Goal: Task Accomplishment & Management: Manage account settings

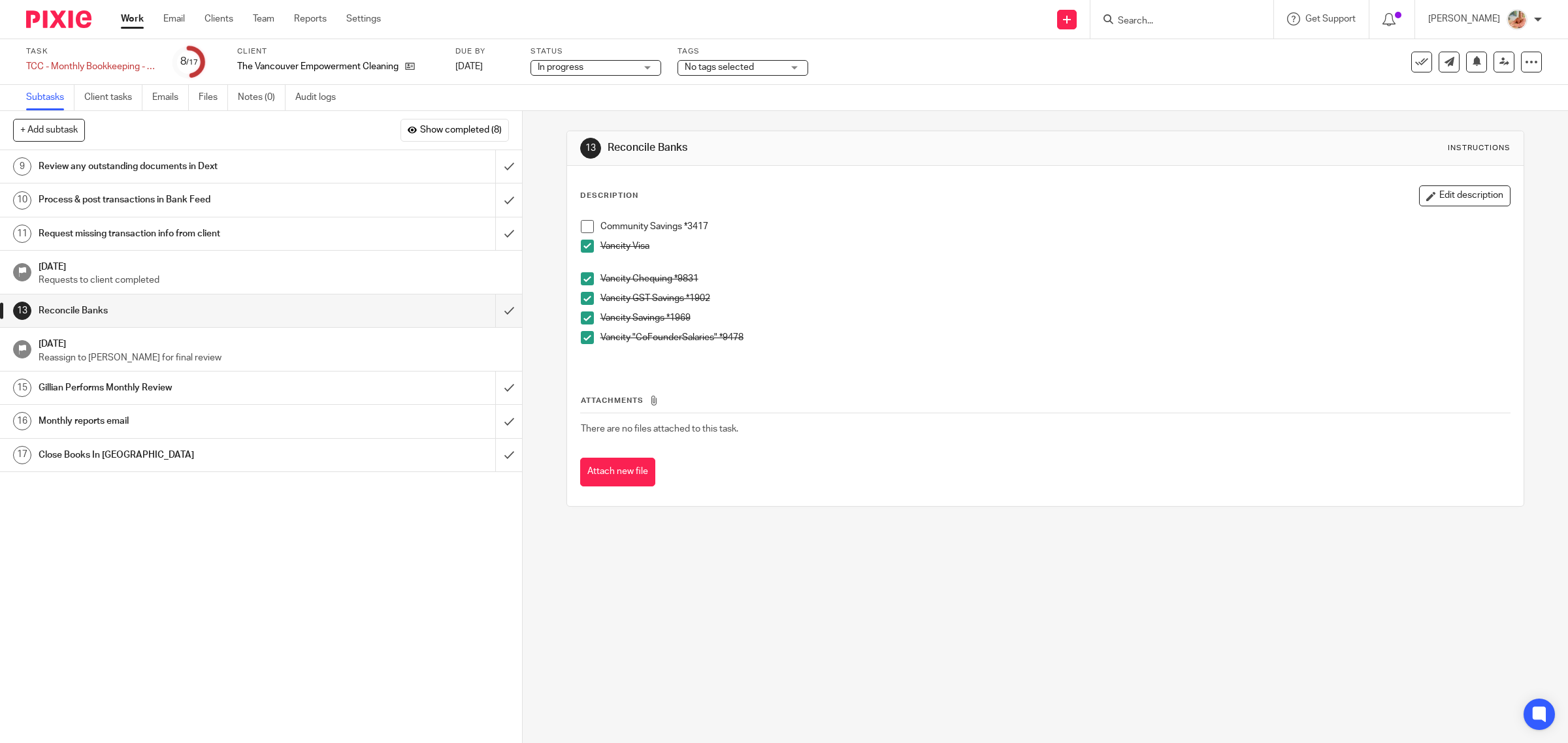
click at [585, 227] on span at bounding box center [587, 227] width 13 height 13
click at [484, 161] on input "submit" at bounding box center [261, 167] width 522 height 32
click at [486, 200] on input "submit" at bounding box center [261, 200] width 522 height 32
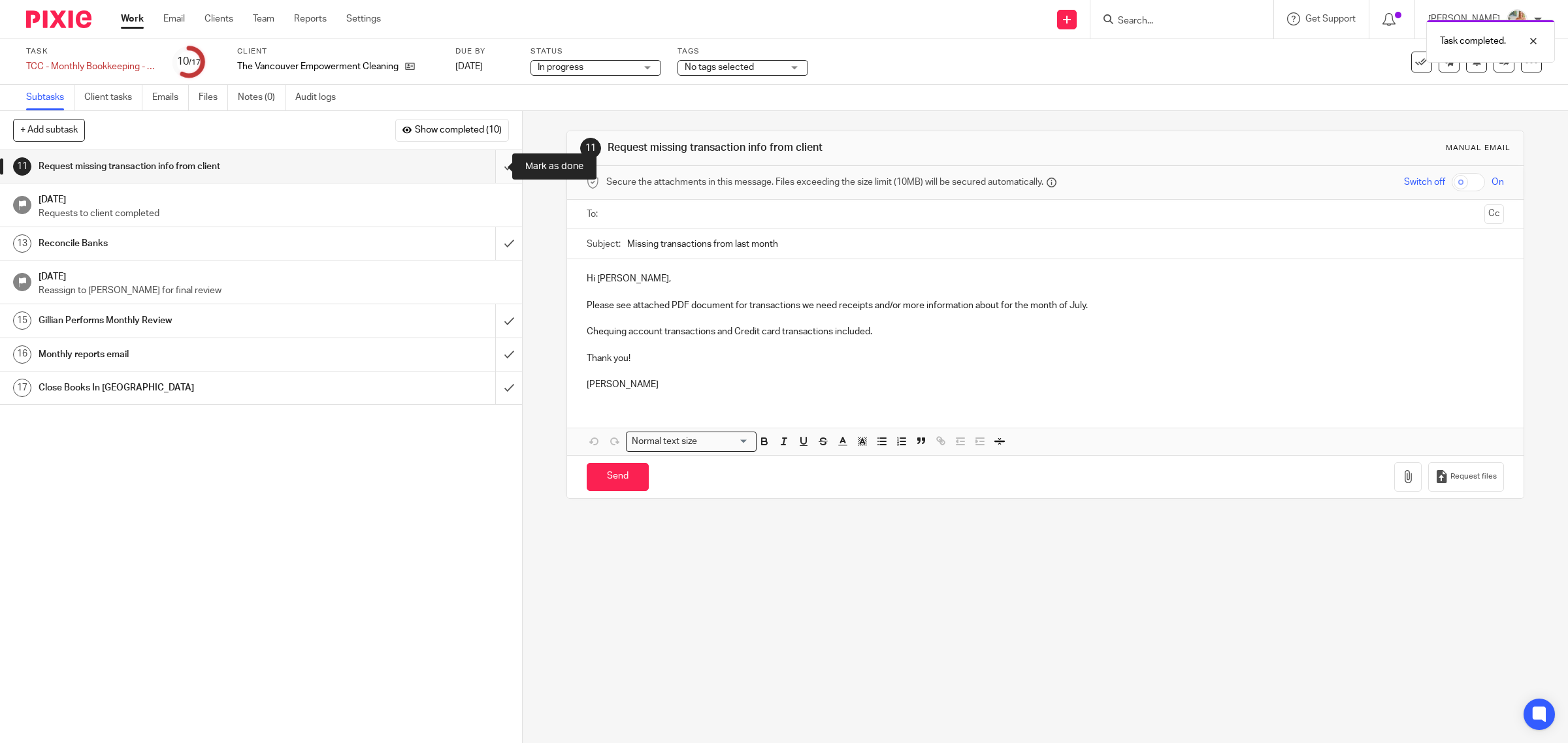
click at [493, 168] on input "submit" at bounding box center [261, 167] width 522 height 32
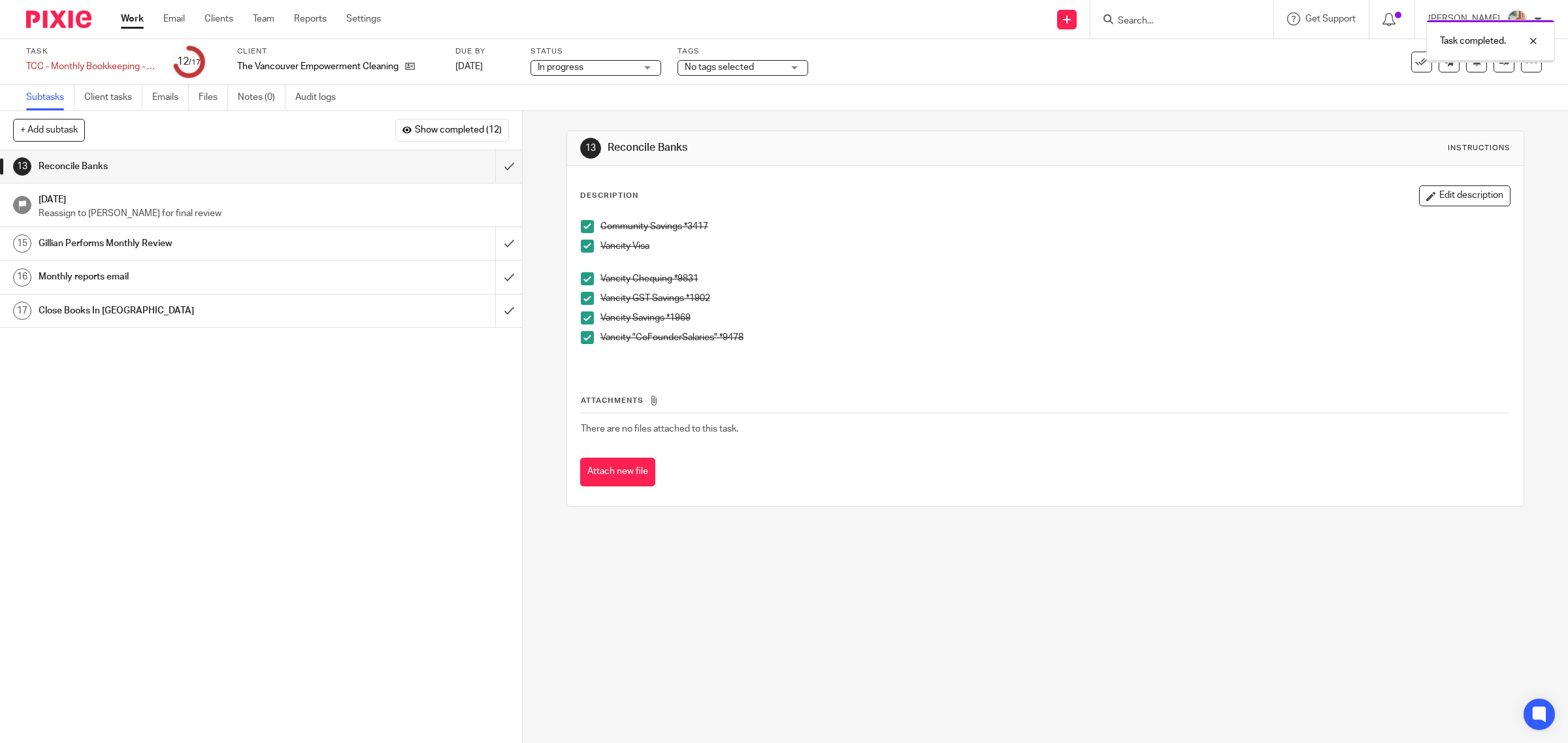
click at [748, 70] on span "No tags selected" at bounding box center [720, 66] width 70 height 9
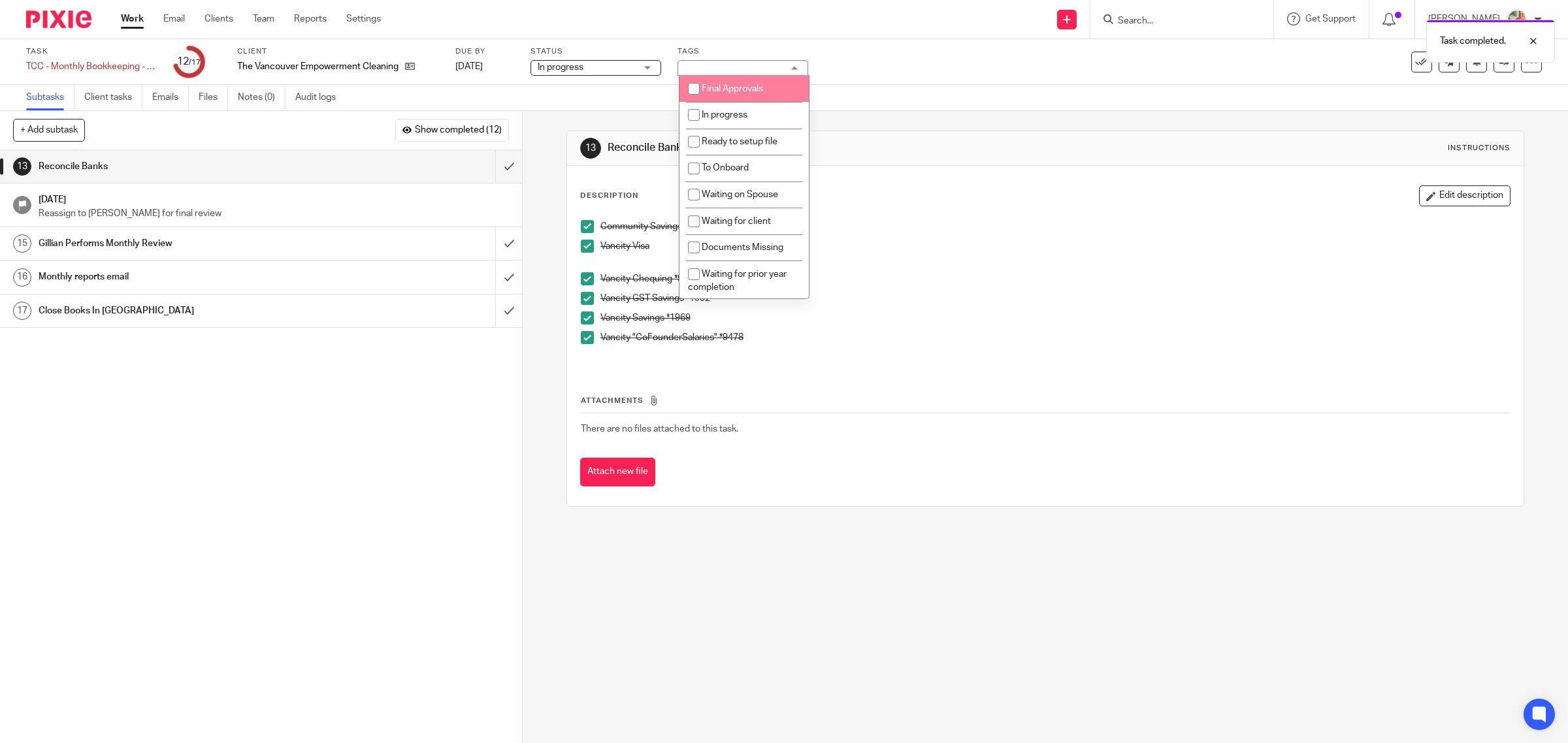
click at [720, 88] on span "Final Approvals" at bounding box center [733, 88] width 62 height 9
checkbox input "true"
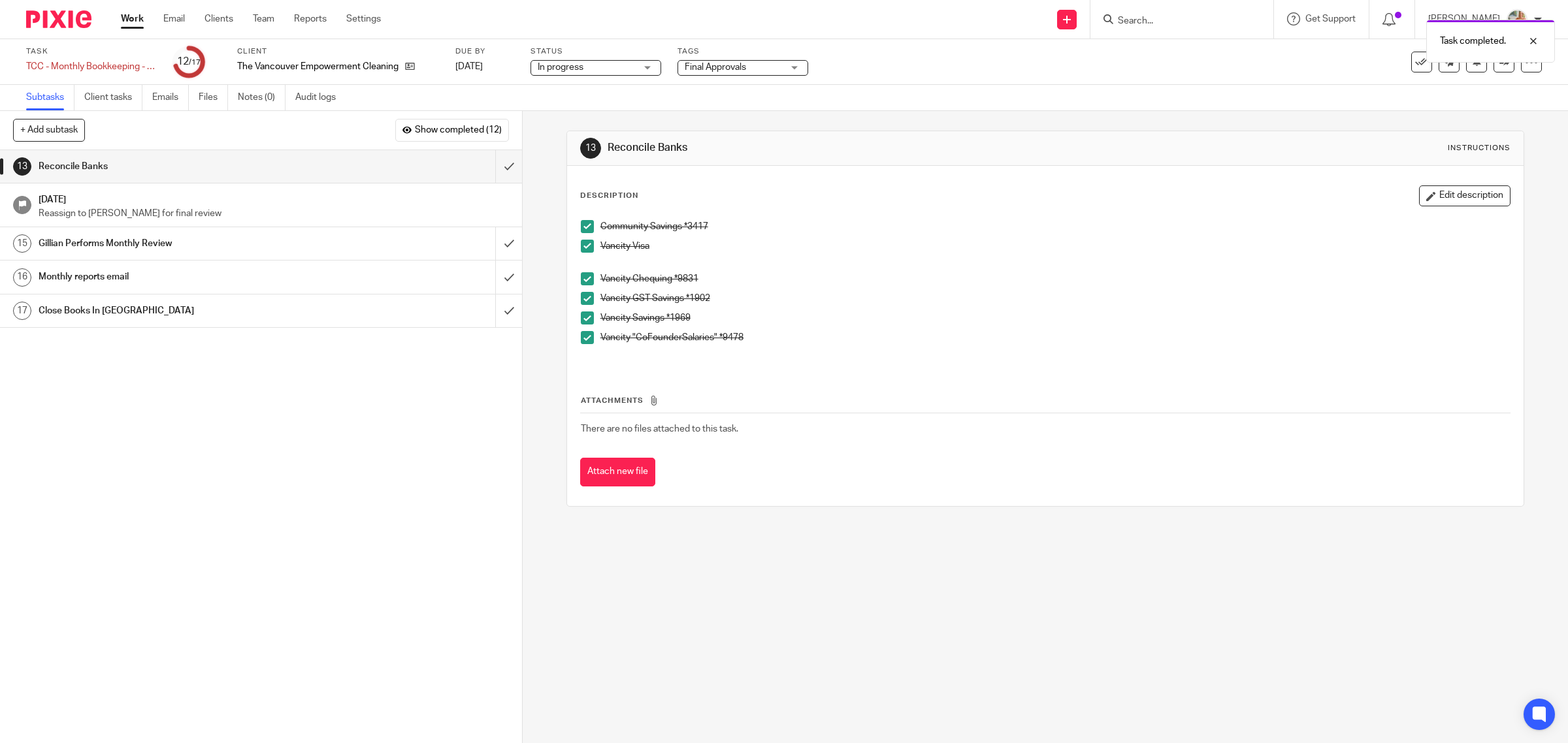
drag, startPoint x: 846, startPoint y: 236, endPoint x: 596, endPoint y: 60, distance: 305.7
click at [847, 236] on div "Community Savings *3417" at bounding box center [1056, 230] width 910 height 19
click at [563, 66] on span "In progress" at bounding box center [560, 66] width 45 height 9
click at [943, 249] on p "Vancity Visa" at bounding box center [1056, 246] width 910 height 13
click at [487, 167] on input "submit" at bounding box center [261, 167] width 522 height 32
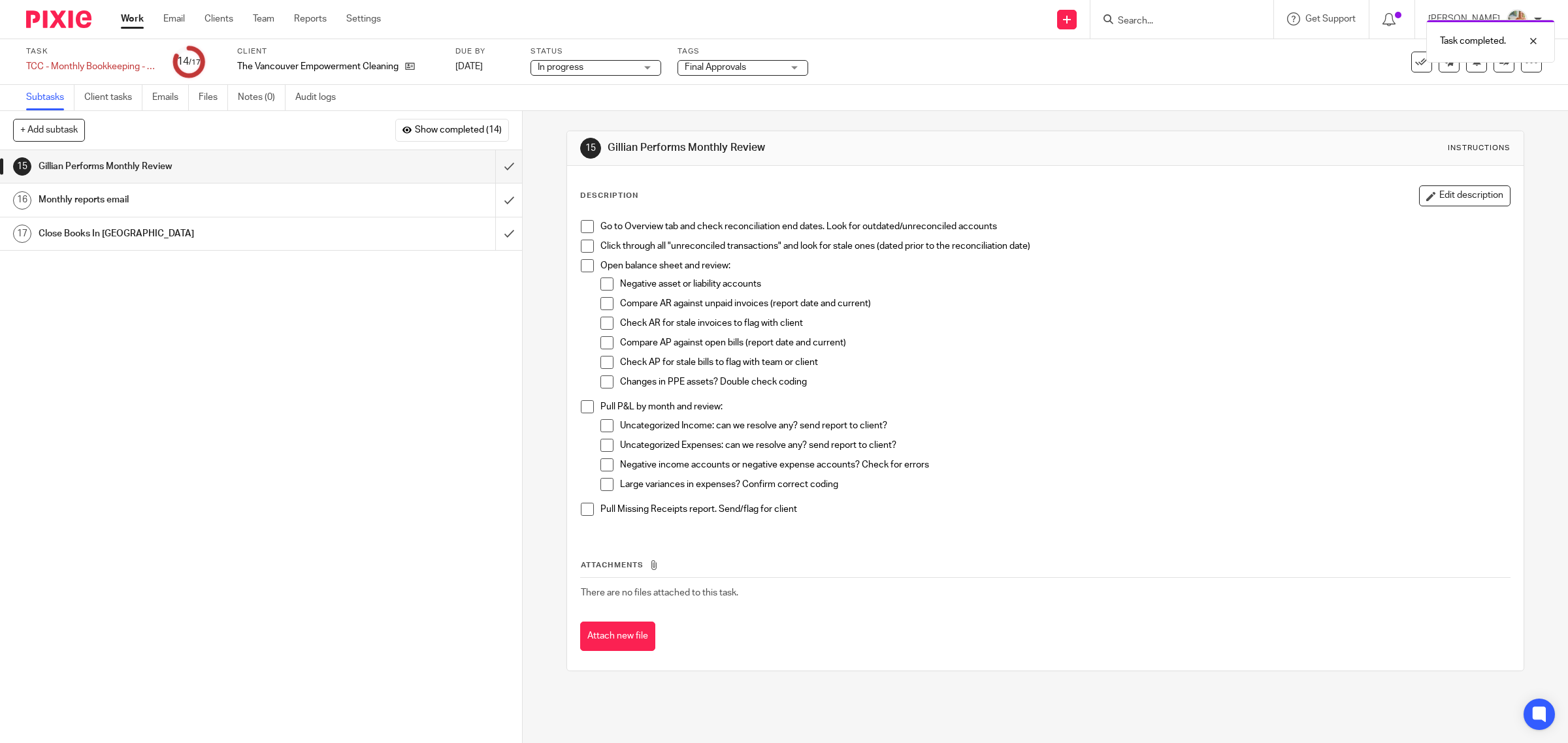
click at [720, 70] on span "Final Approvals" at bounding box center [716, 66] width 62 height 9
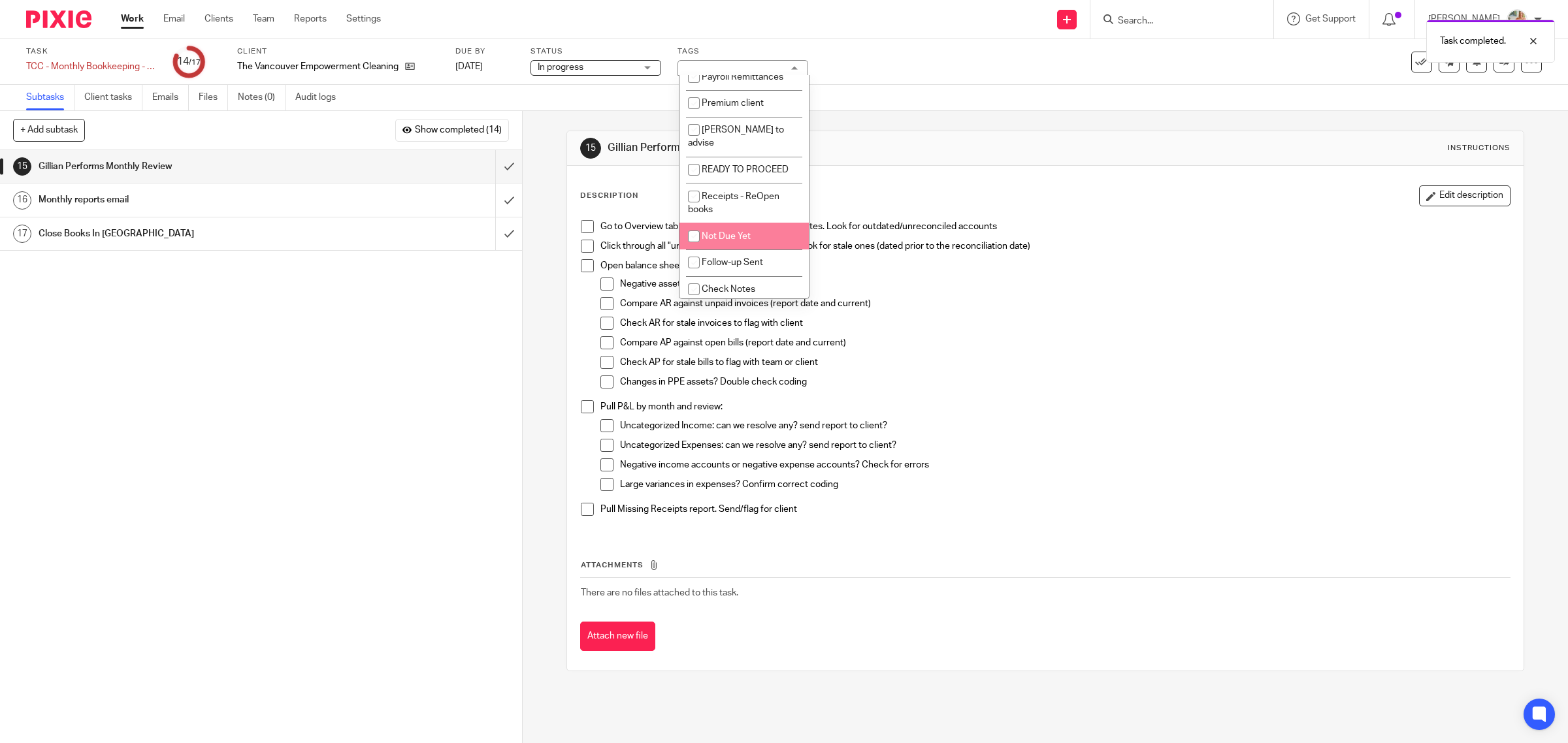
click at [1018, 335] on div "Check AR for stale invoices to flag with client" at bounding box center [1065, 326] width 890 height 19
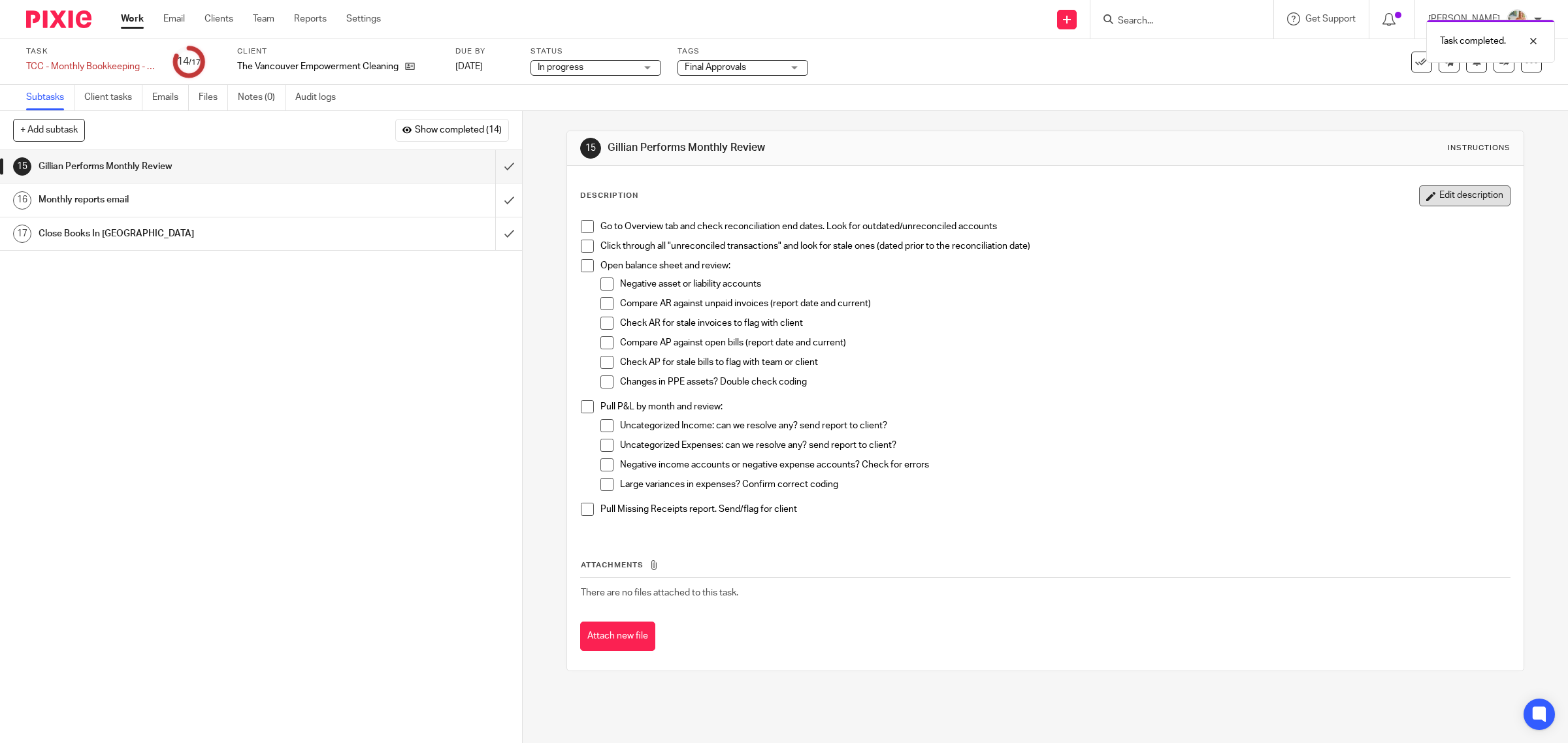
click at [1426, 191] on icon "button" at bounding box center [1431, 196] width 10 height 10
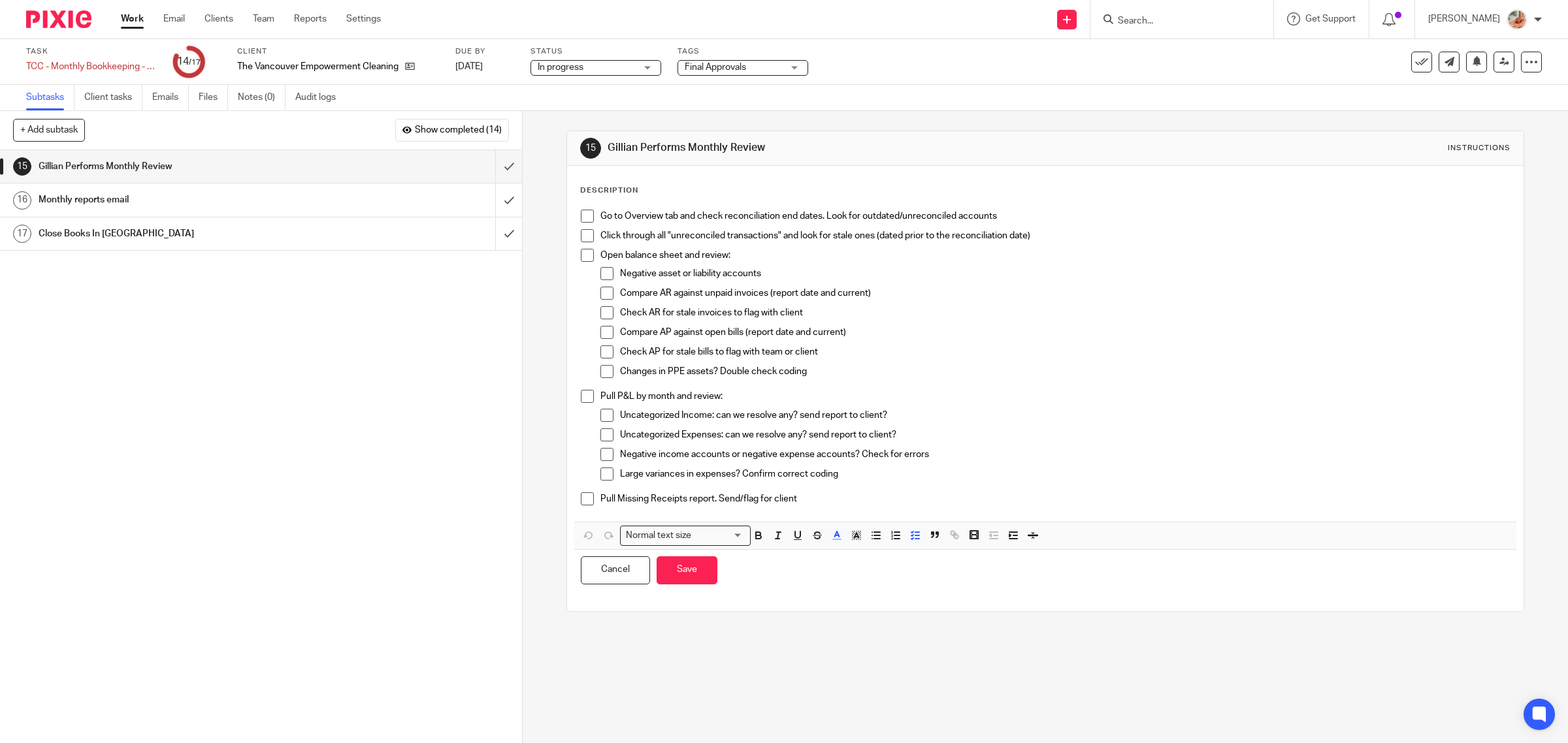
click at [594, 221] on li "Go to Overview tab and check reconciliation end dates. Look for outdated/unreco…" at bounding box center [1045, 219] width 929 height 19
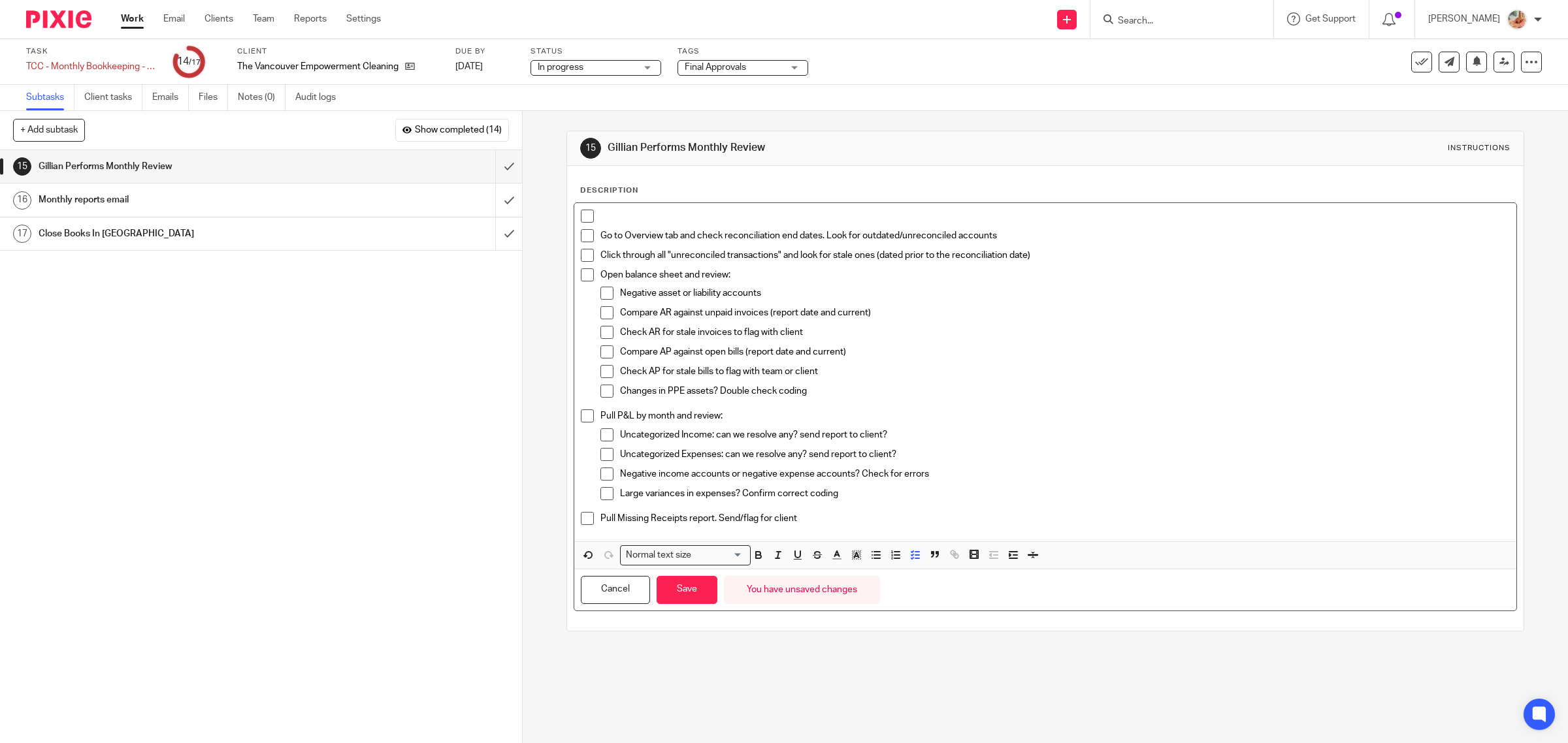
click at [601, 220] on p at bounding box center [1056, 216] width 910 height 13
click at [601, 217] on p at bounding box center [1045, 216] width 929 height 13
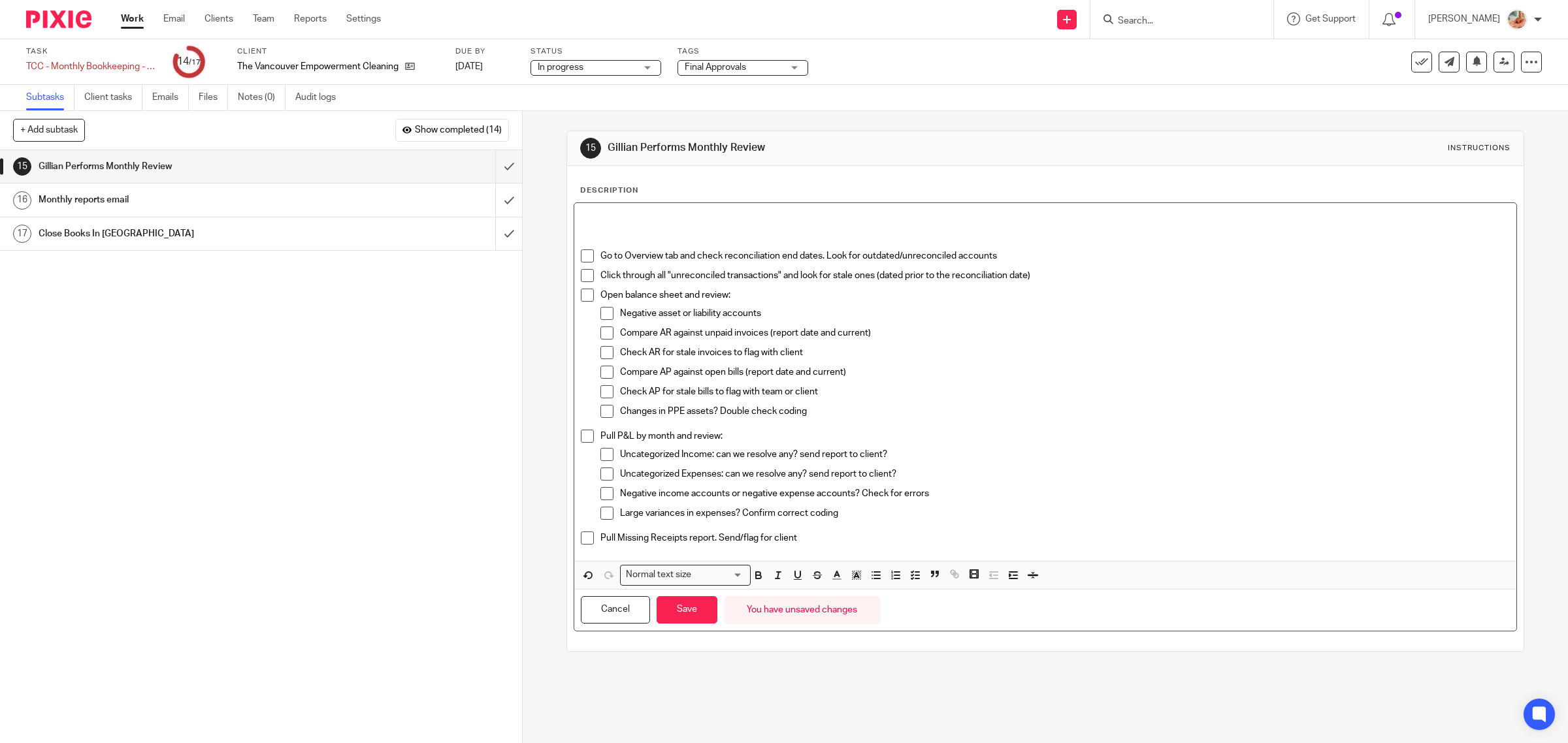
click at [601, 216] on p at bounding box center [1045, 216] width 929 height 13
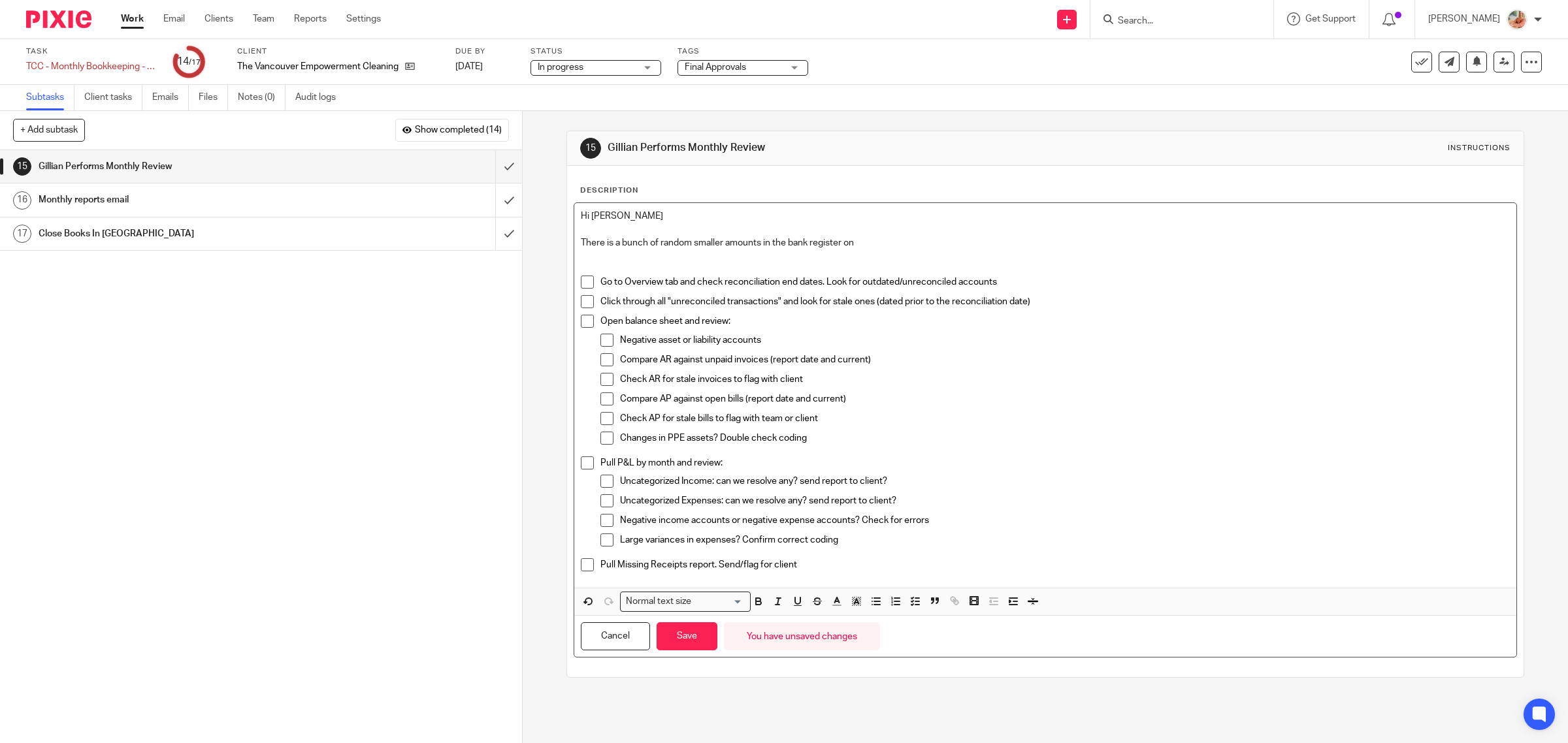
click at [869, 247] on p "There is a bunch of random smaller amounts in the bank register on" at bounding box center [1045, 243] width 929 height 13
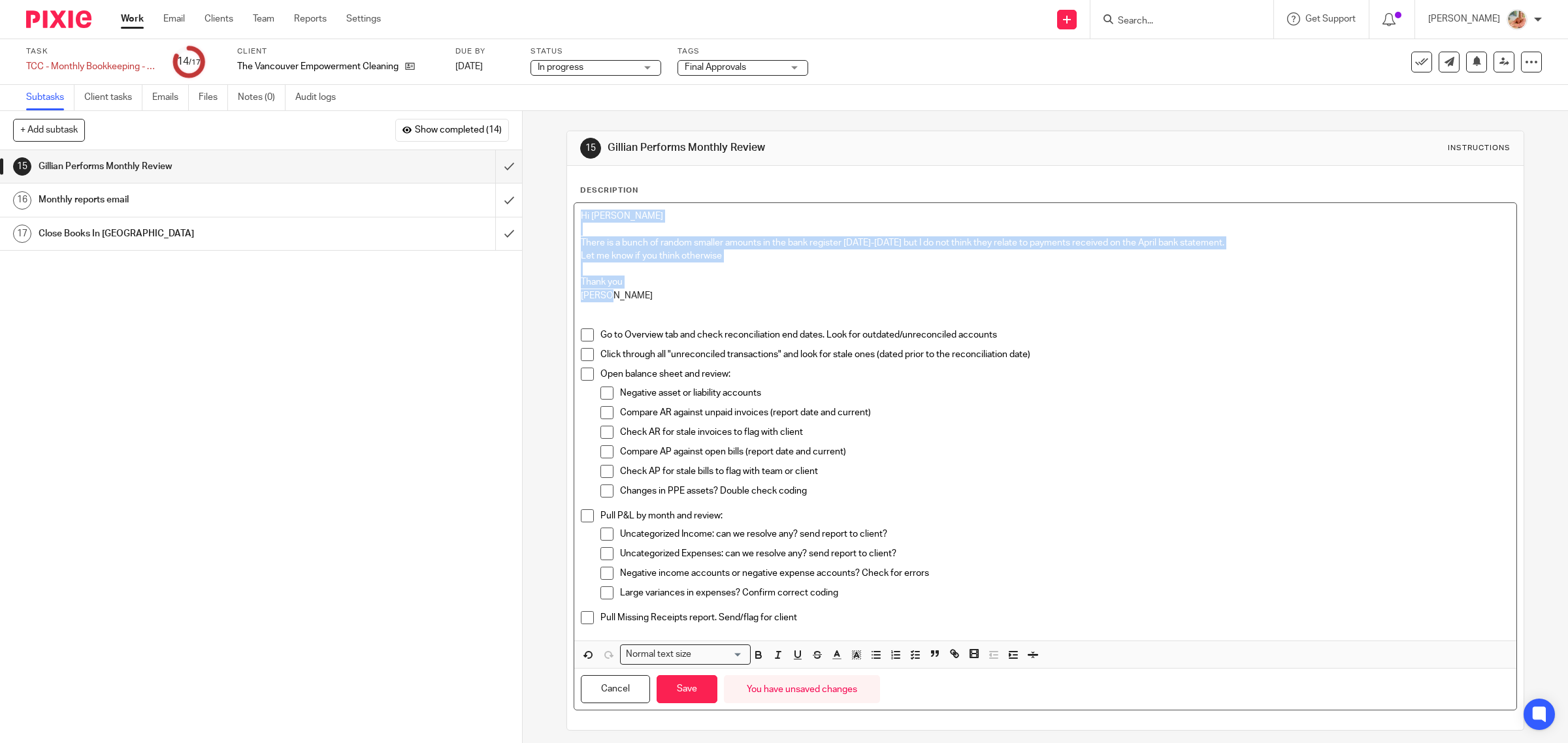
drag, startPoint x: 585, startPoint y: 297, endPoint x: 528, endPoint y: 210, distance: 104.0
click at [528, 210] on div "15 Gillian Performs Monthly Review Instructions Description Hi Gillian There is…" at bounding box center [1045, 427] width 1045 height 632
click at [848, 658] on button "button" at bounding box center [856, 655] width 16 height 16
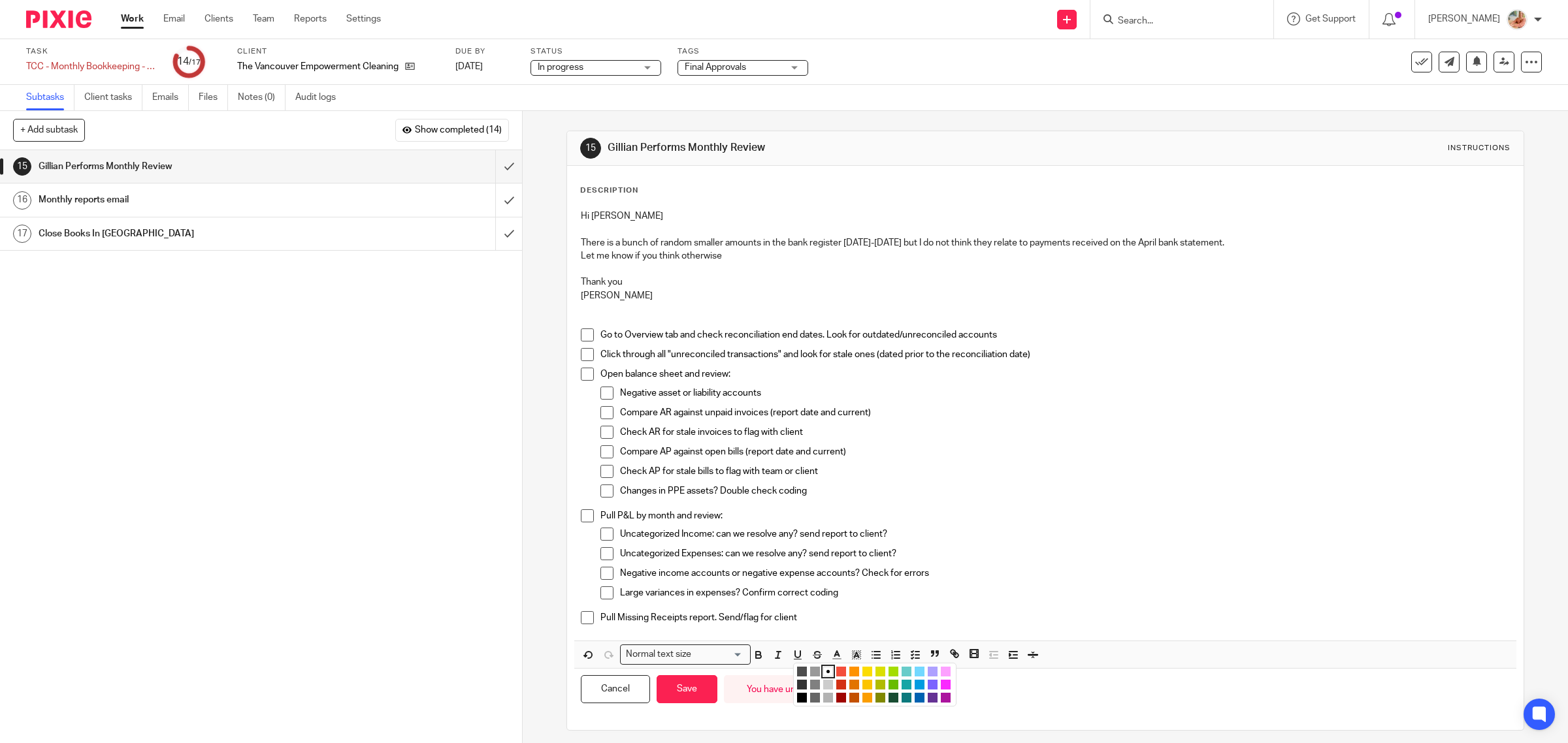
click at [941, 669] on li "color:#FDA1FF" at bounding box center [945, 672] width 10 height 10
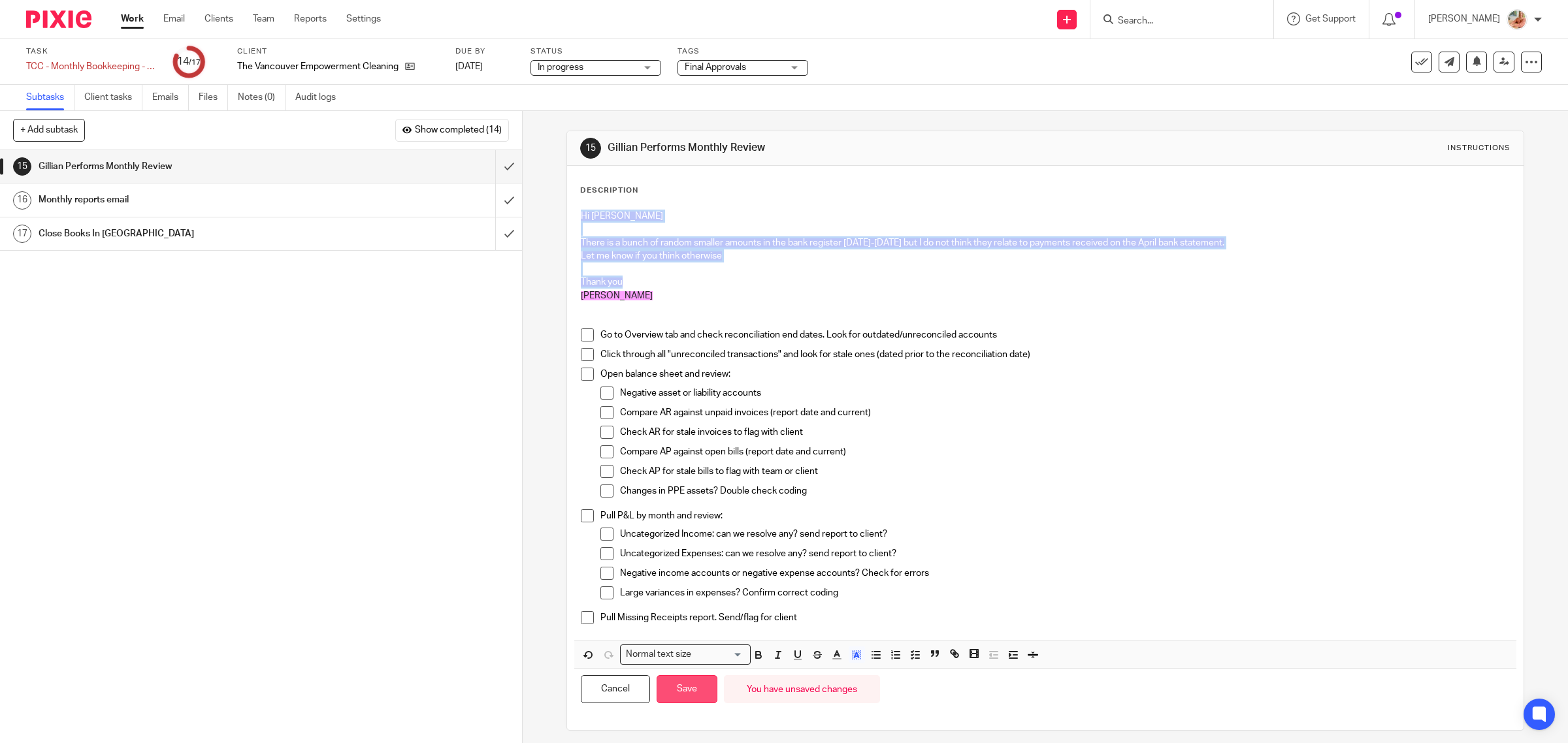
click at [669, 682] on button "Save" at bounding box center [686, 689] width 61 height 28
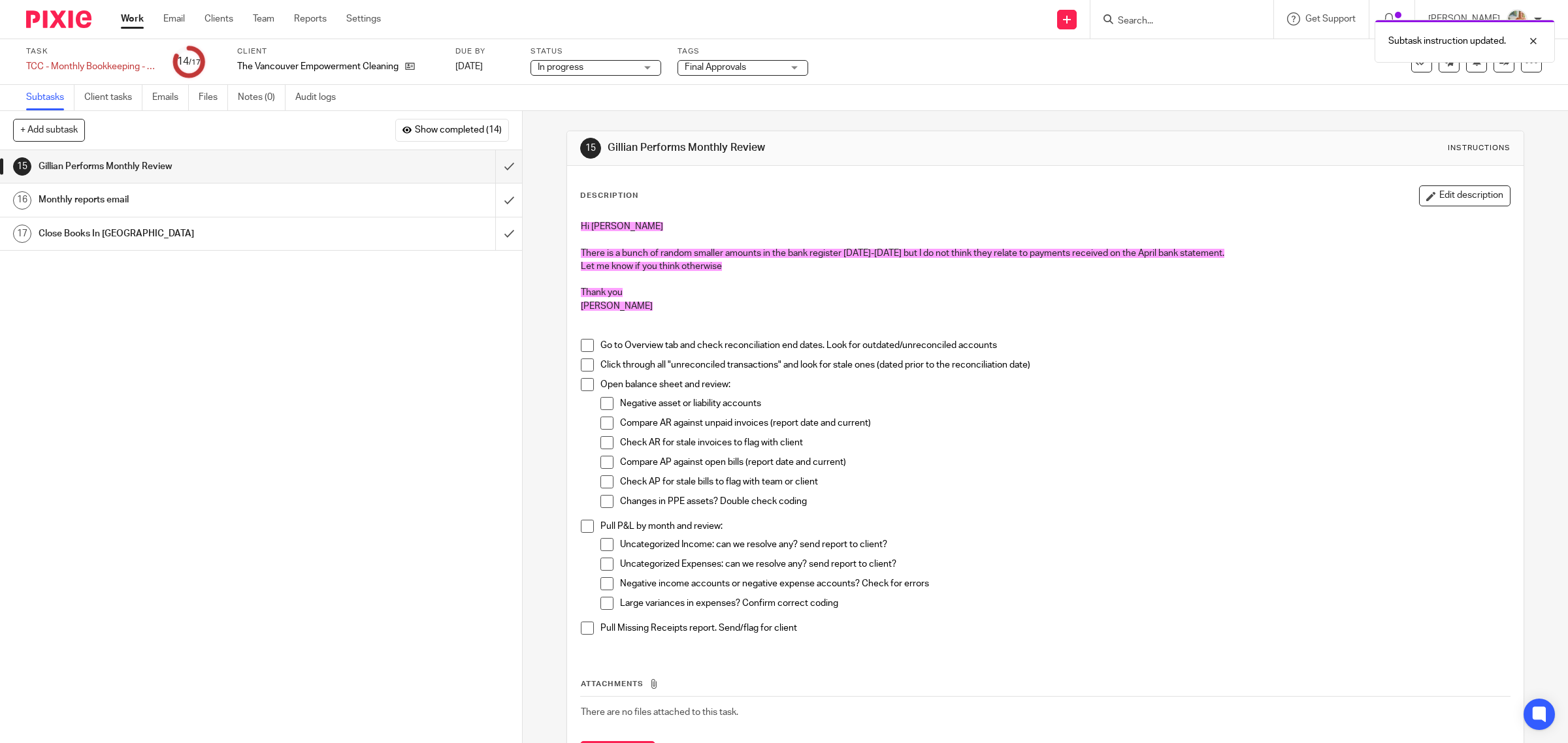
drag, startPoint x: 937, startPoint y: 422, endPoint x: 873, endPoint y: 114, distance: 314.6
click at [937, 422] on p "Compare AR against unpaid invoices (report date and current)" at bounding box center [1065, 423] width 890 height 13
drag, startPoint x: 1489, startPoint y: 66, endPoint x: 1357, endPoint y: 129, distance: 146.3
click at [1499, 66] on icon at bounding box center [1504, 62] width 10 height 10
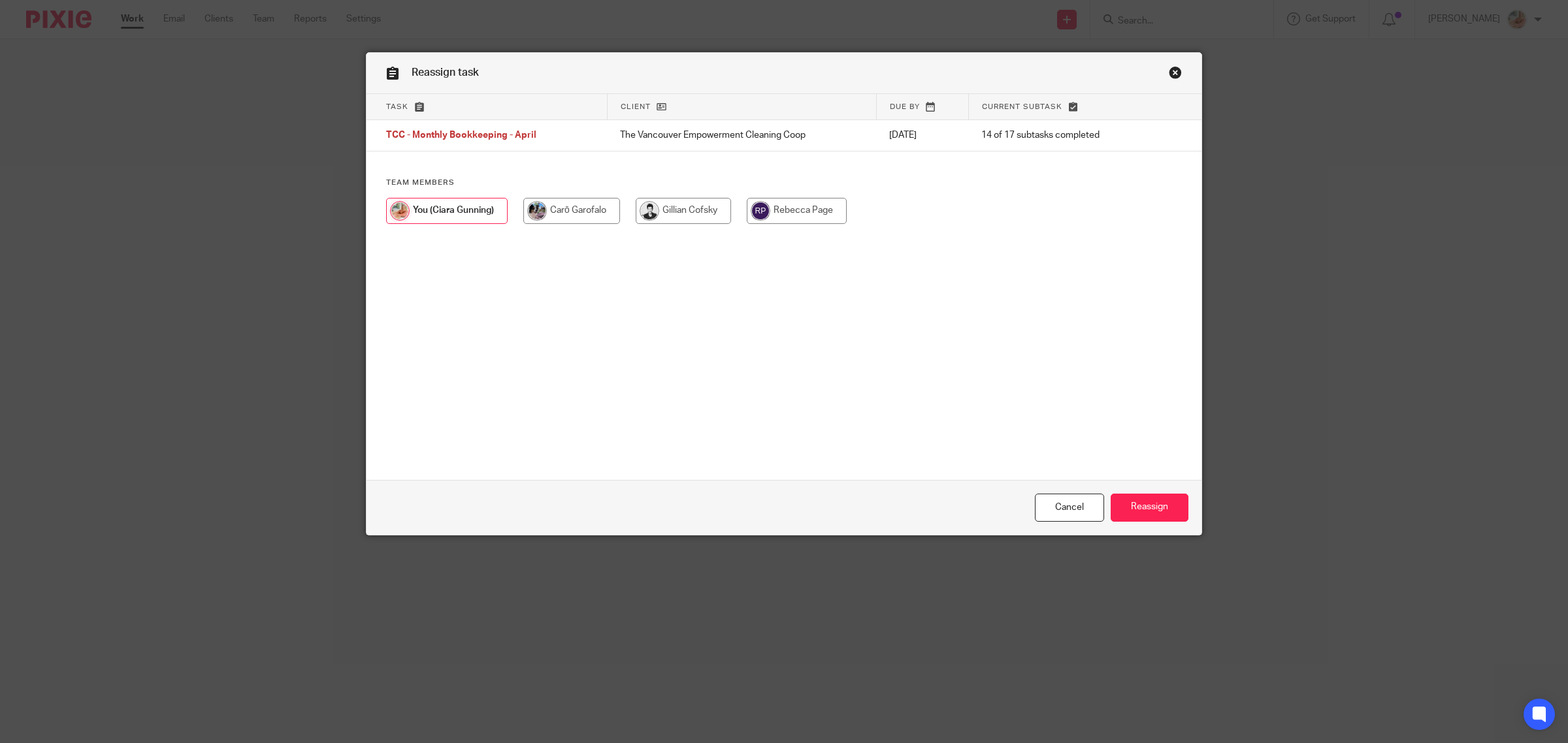
click at [696, 210] on input "radio" at bounding box center [683, 211] width 96 height 26
radio input "true"
click at [1142, 502] on input "Reassign" at bounding box center [1149, 507] width 78 height 28
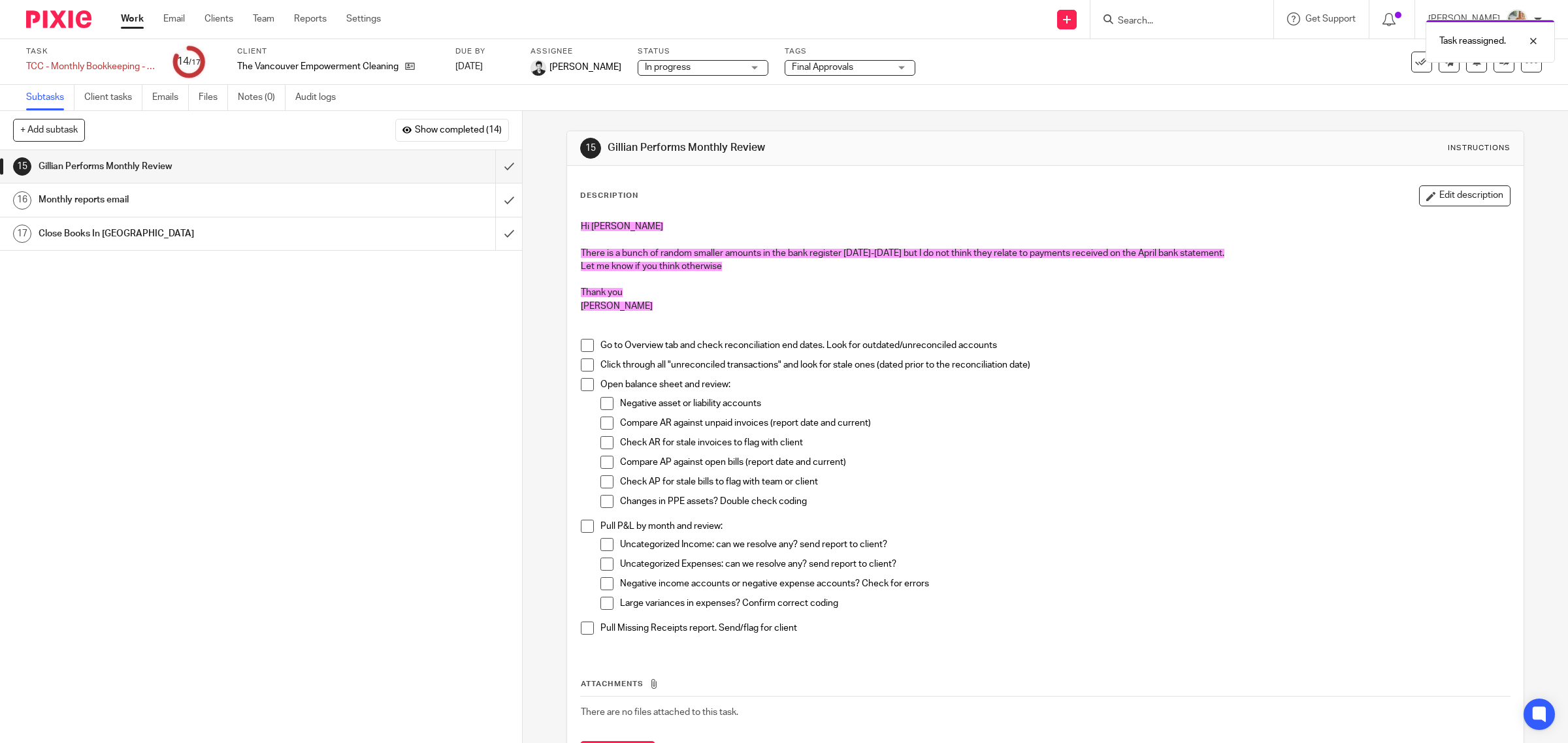
click at [131, 22] on link "Work" at bounding box center [132, 19] width 23 height 13
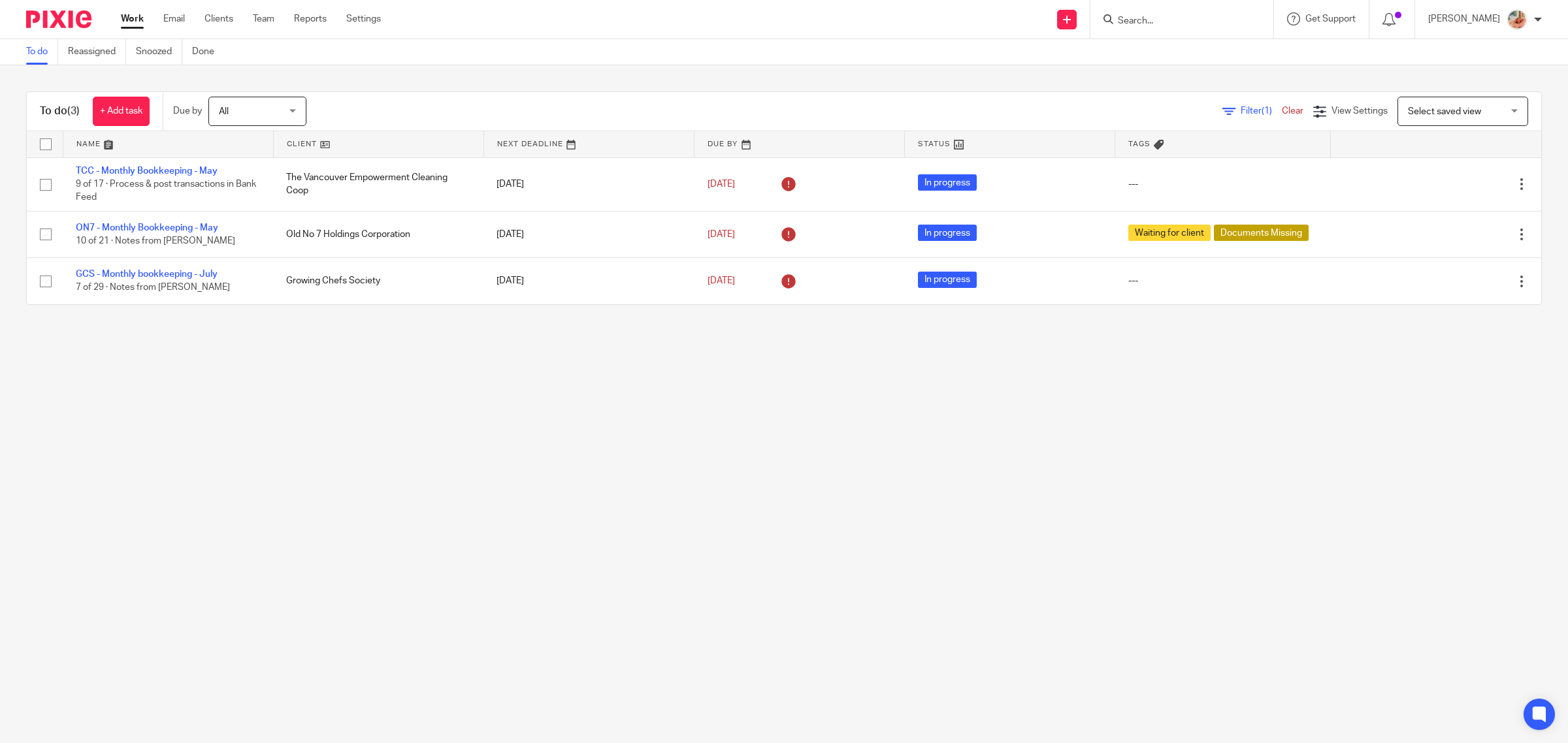
click at [164, 57] on link "Snoozed" at bounding box center [159, 51] width 46 height 25
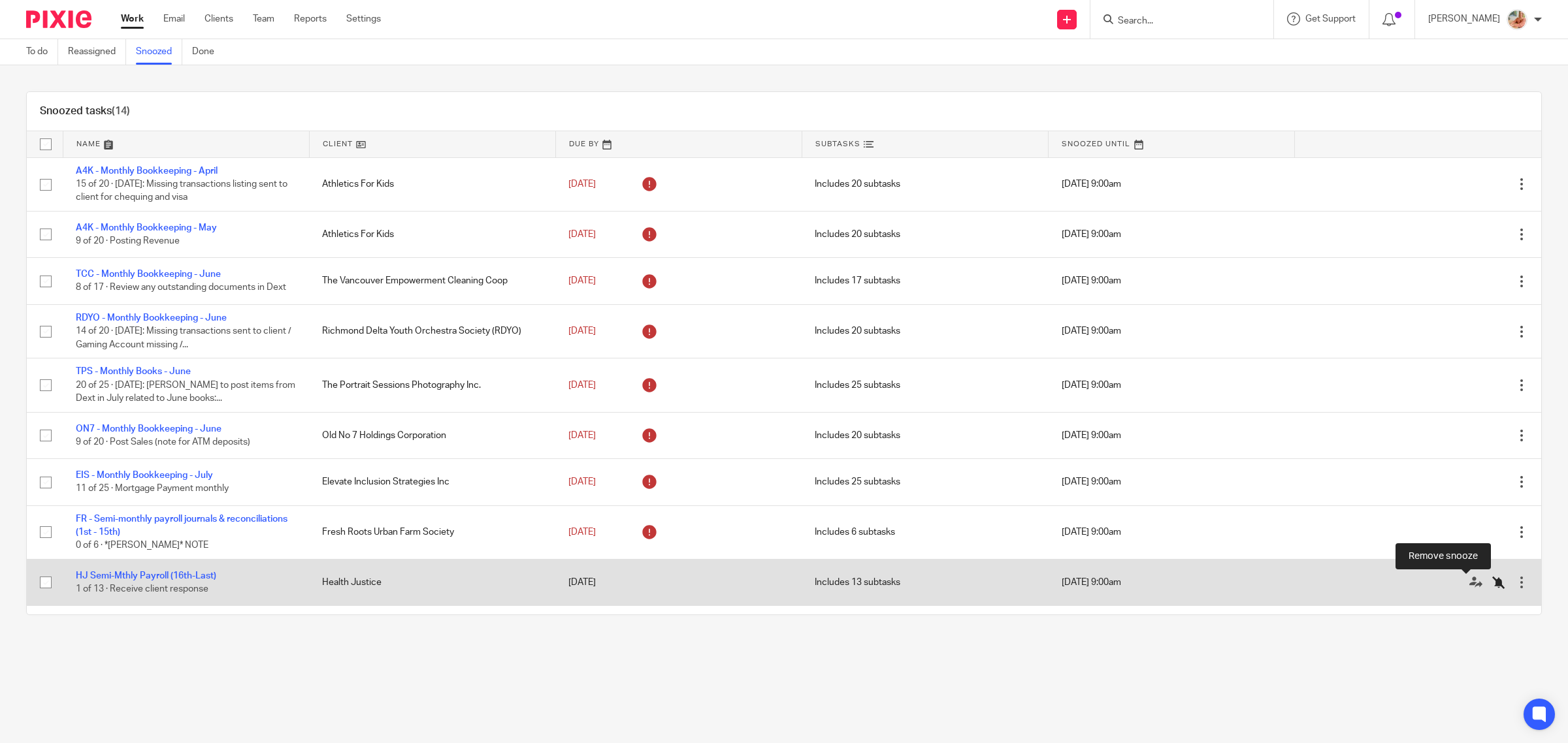
click at [1492, 584] on icon at bounding box center [1498, 583] width 13 height 13
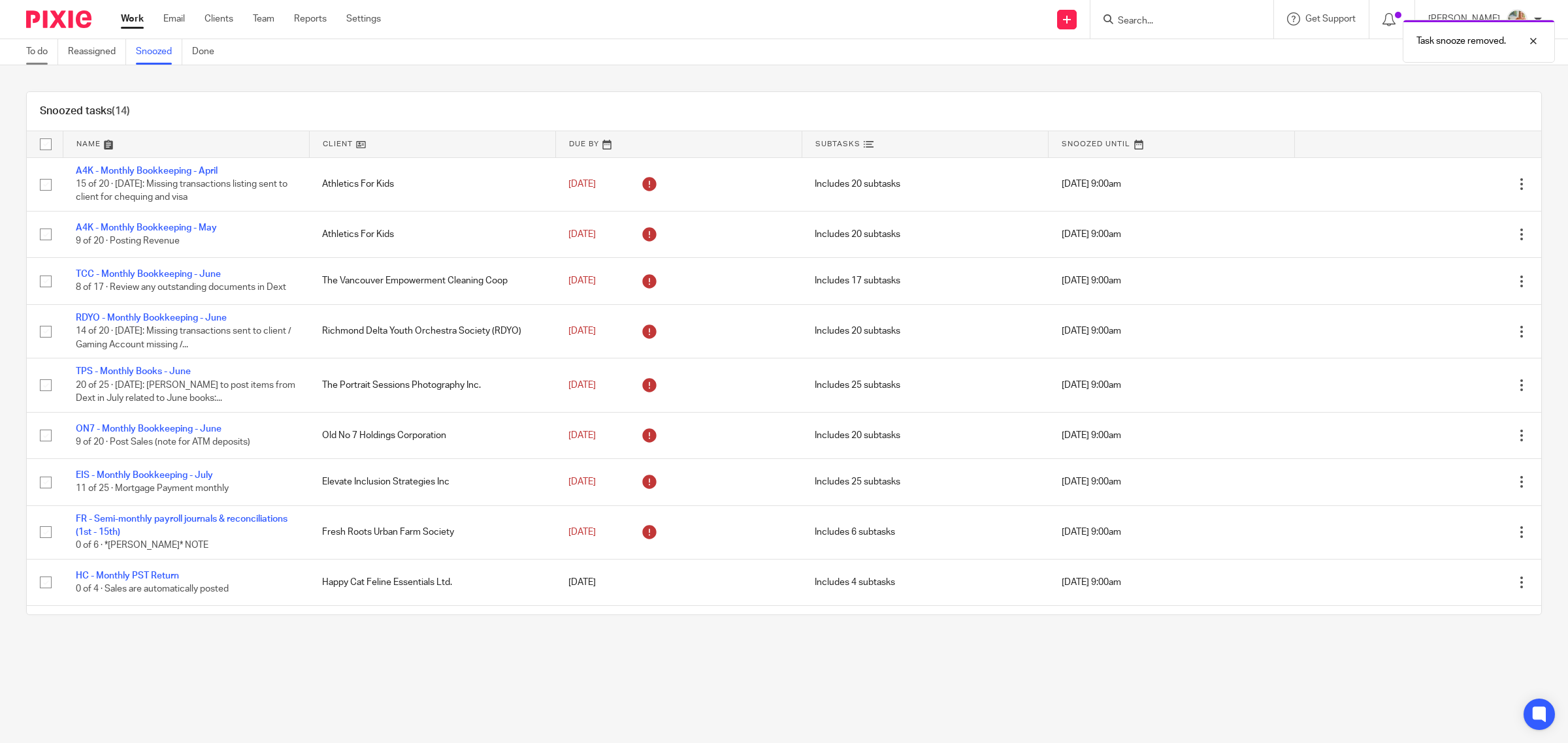
click at [50, 57] on link "To do" at bounding box center [42, 51] width 32 height 25
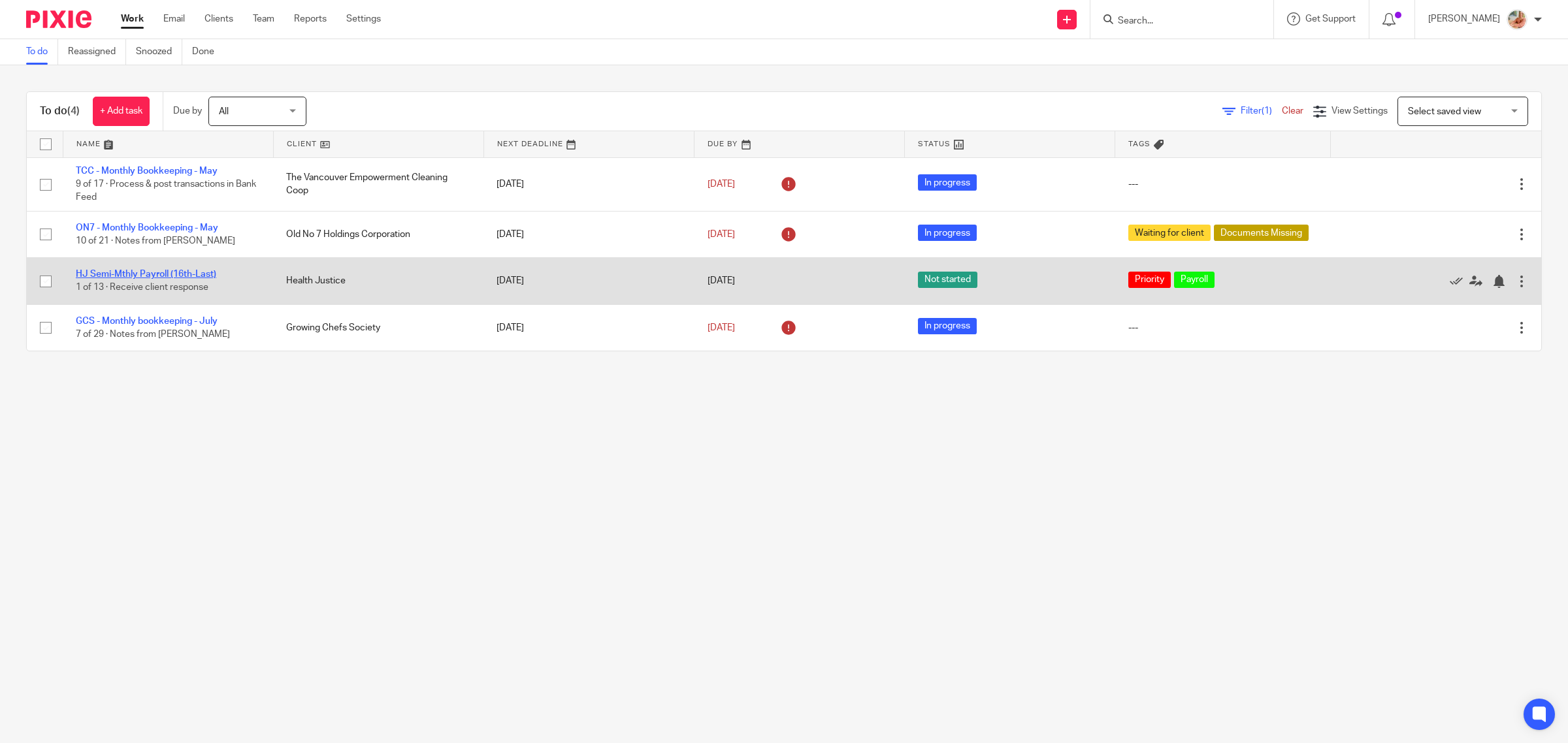
click at [145, 275] on link "HJ Semi-Mthly Payroll (16th-Last)" at bounding box center [147, 274] width 141 height 9
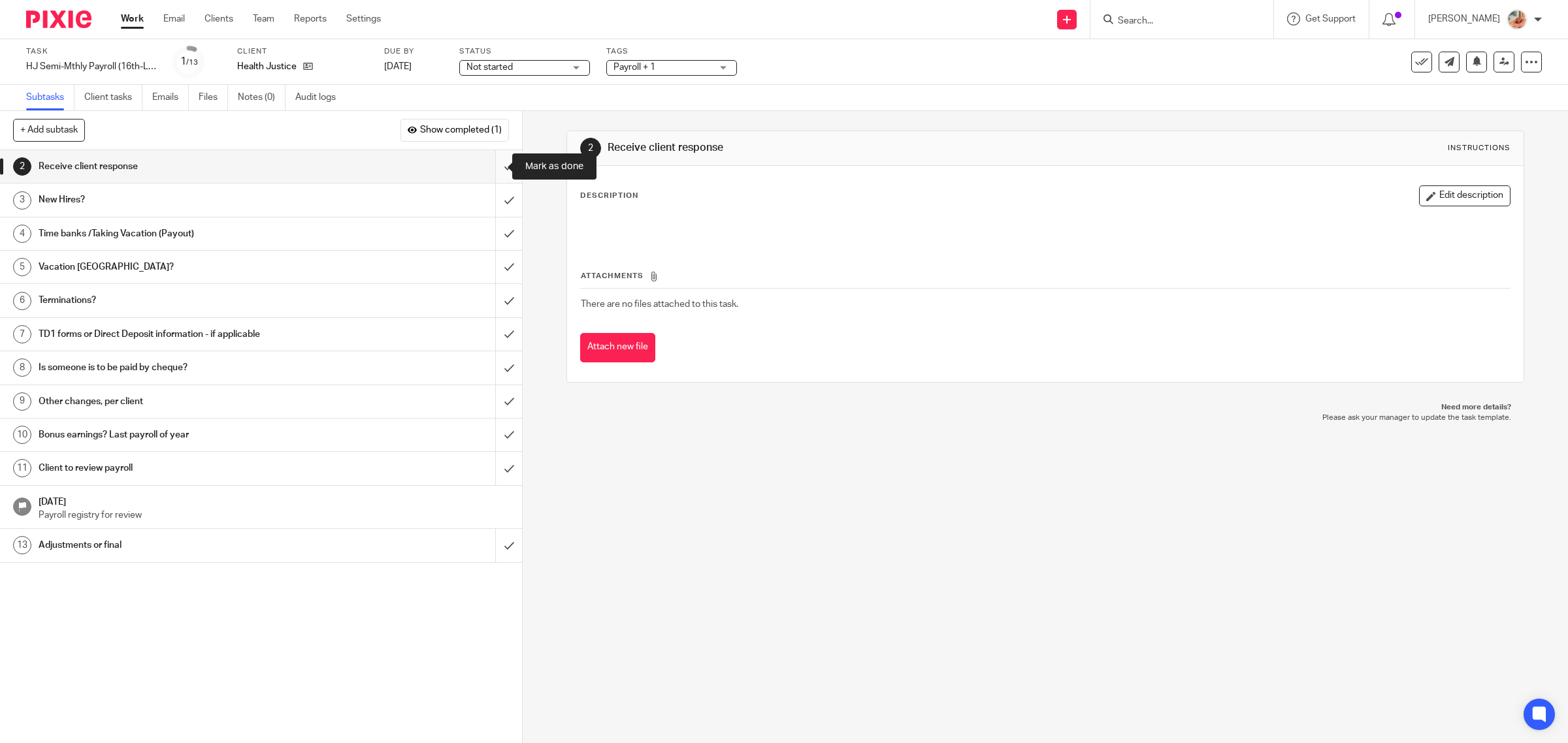
click at [488, 171] on input "submit" at bounding box center [261, 167] width 522 height 32
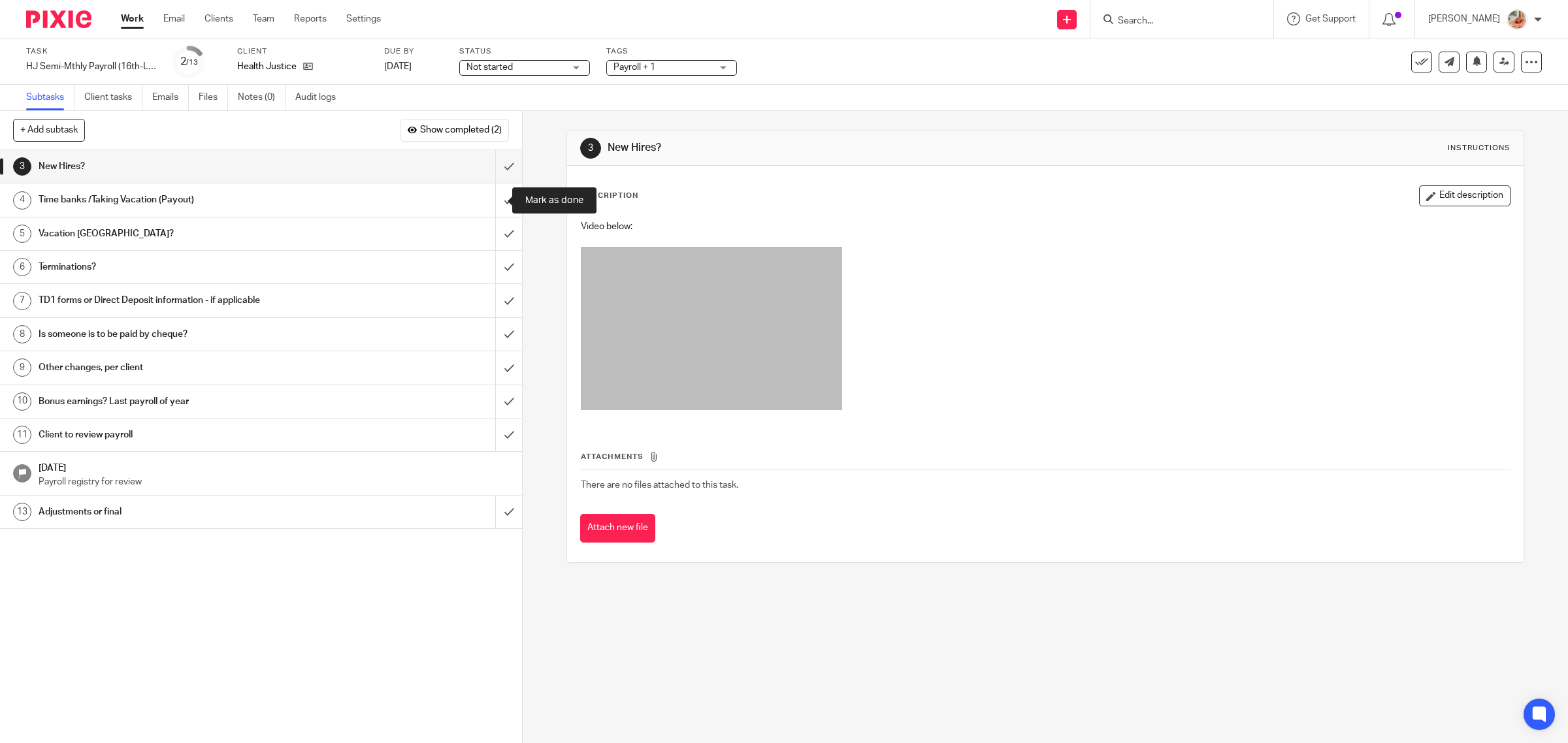
click at [489, 200] on input "submit" at bounding box center [261, 200] width 522 height 32
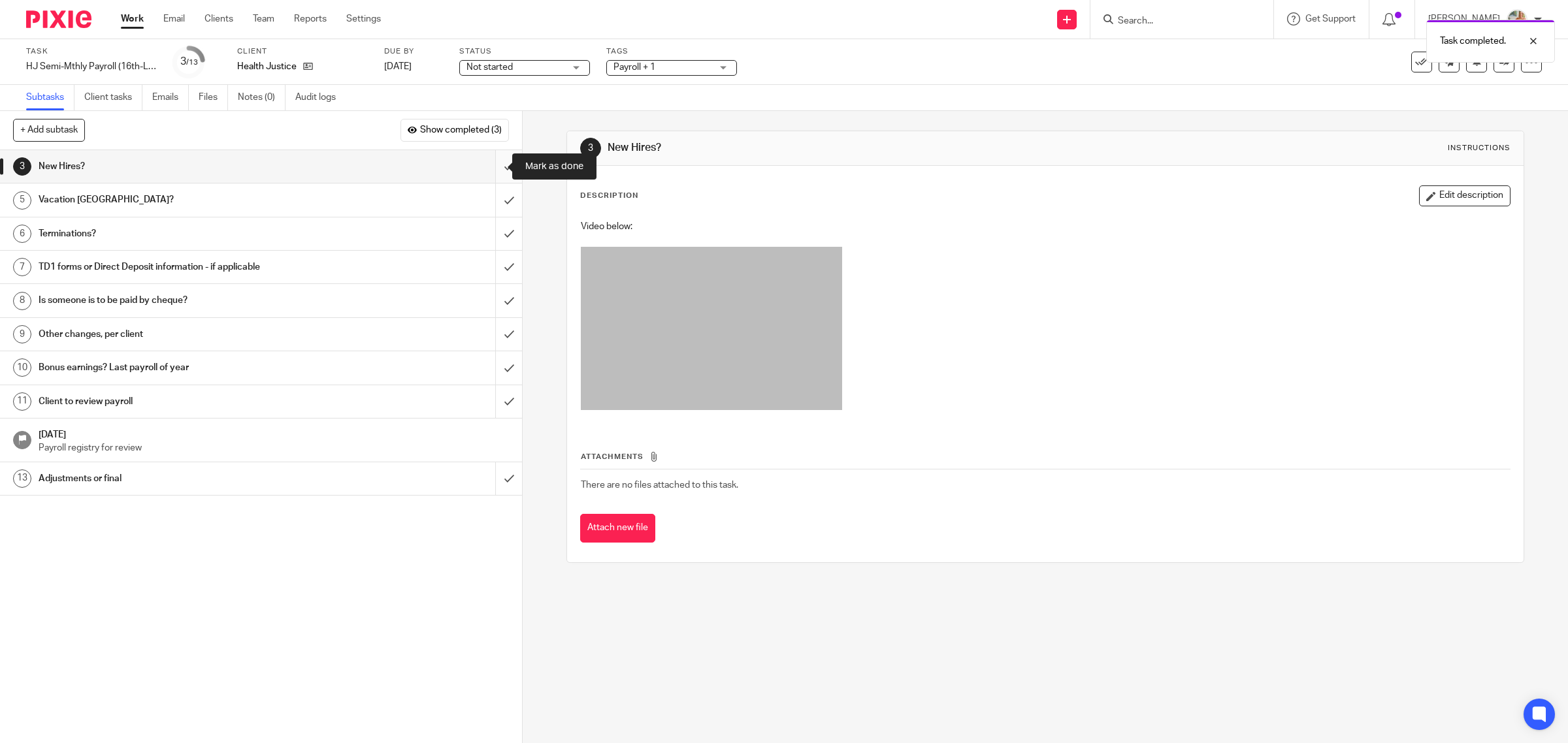
click at [492, 174] on input "submit" at bounding box center [261, 167] width 522 height 32
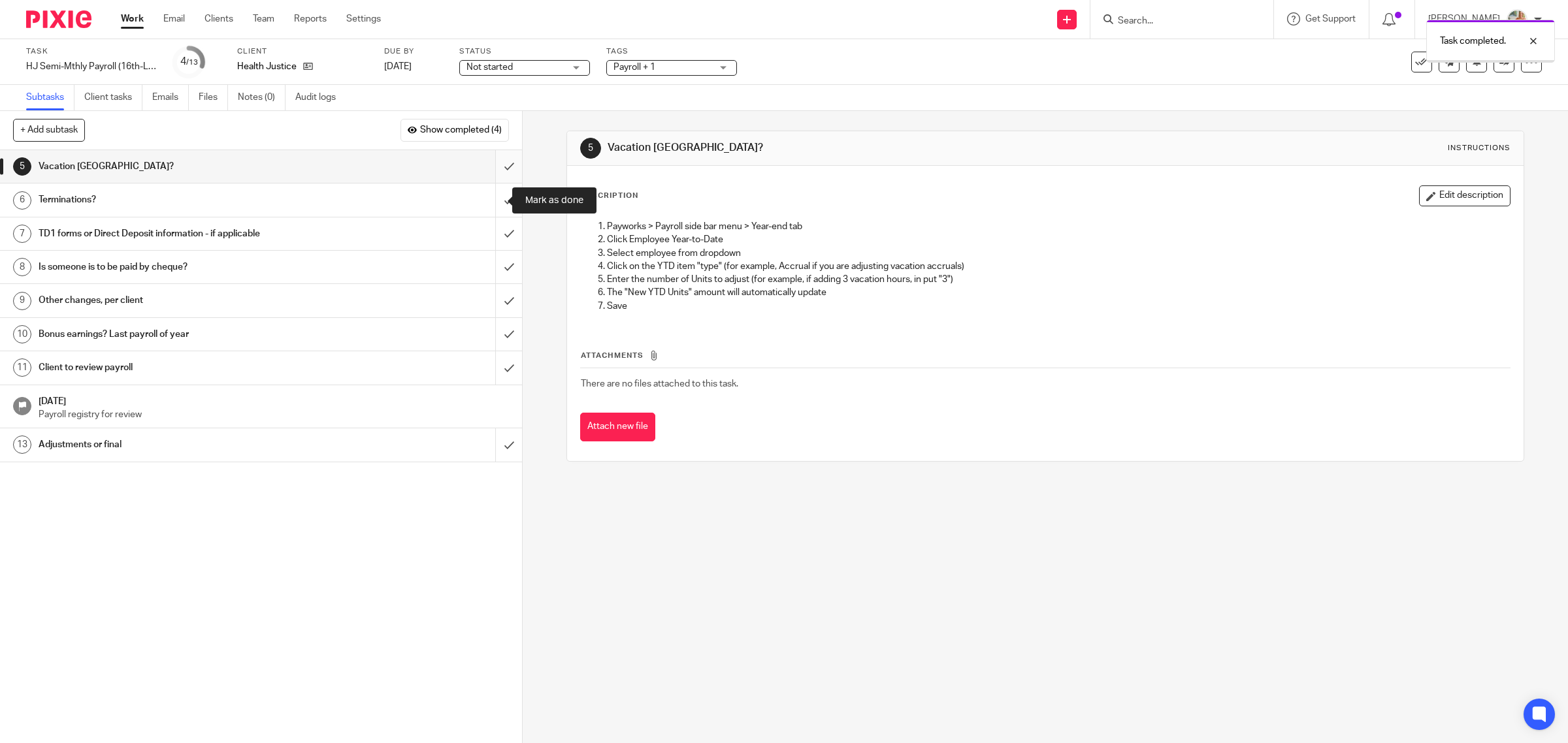
click at [495, 173] on input "submit" at bounding box center [261, 167] width 522 height 32
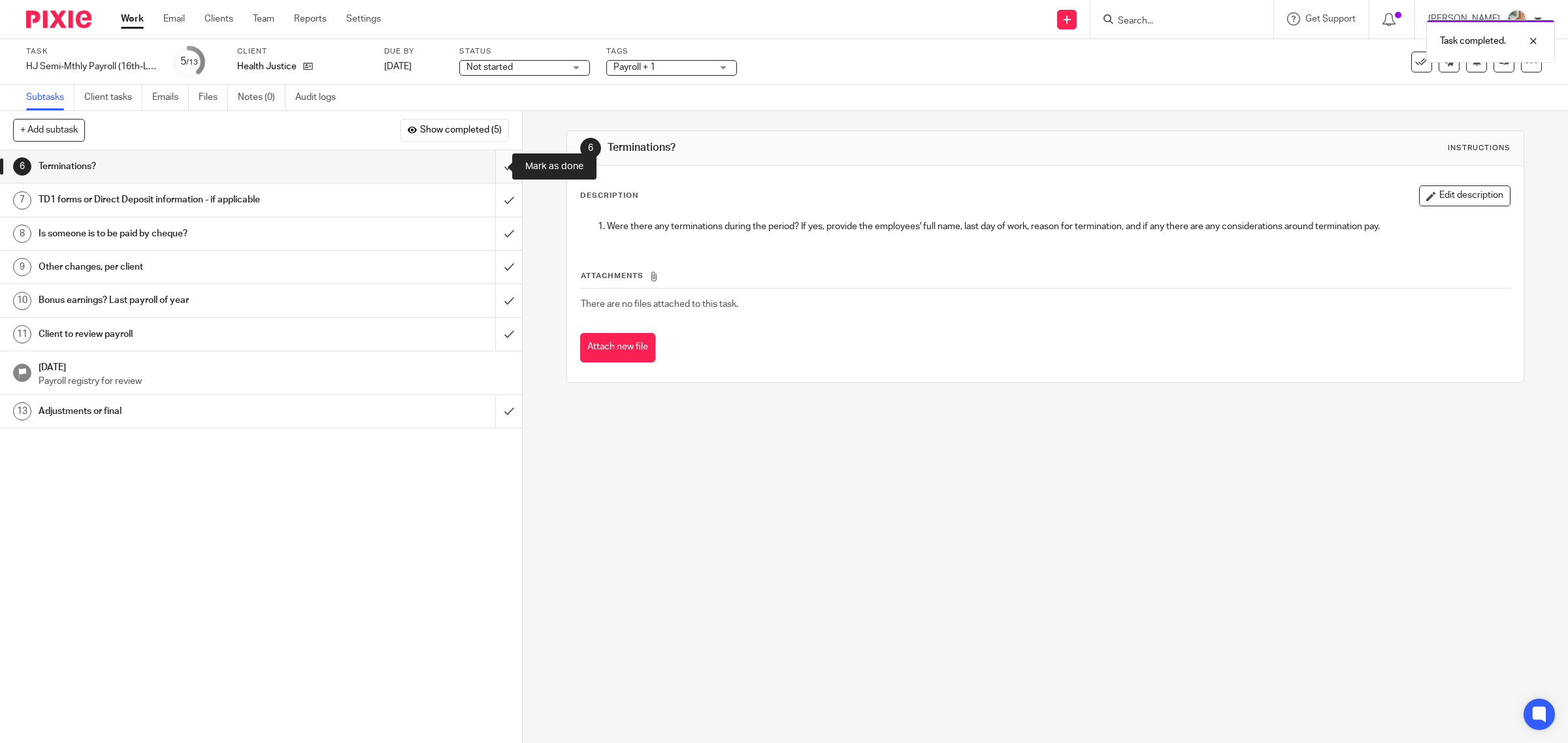
click at [490, 168] on input "submit" at bounding box center [261, 167] width 522 height 32
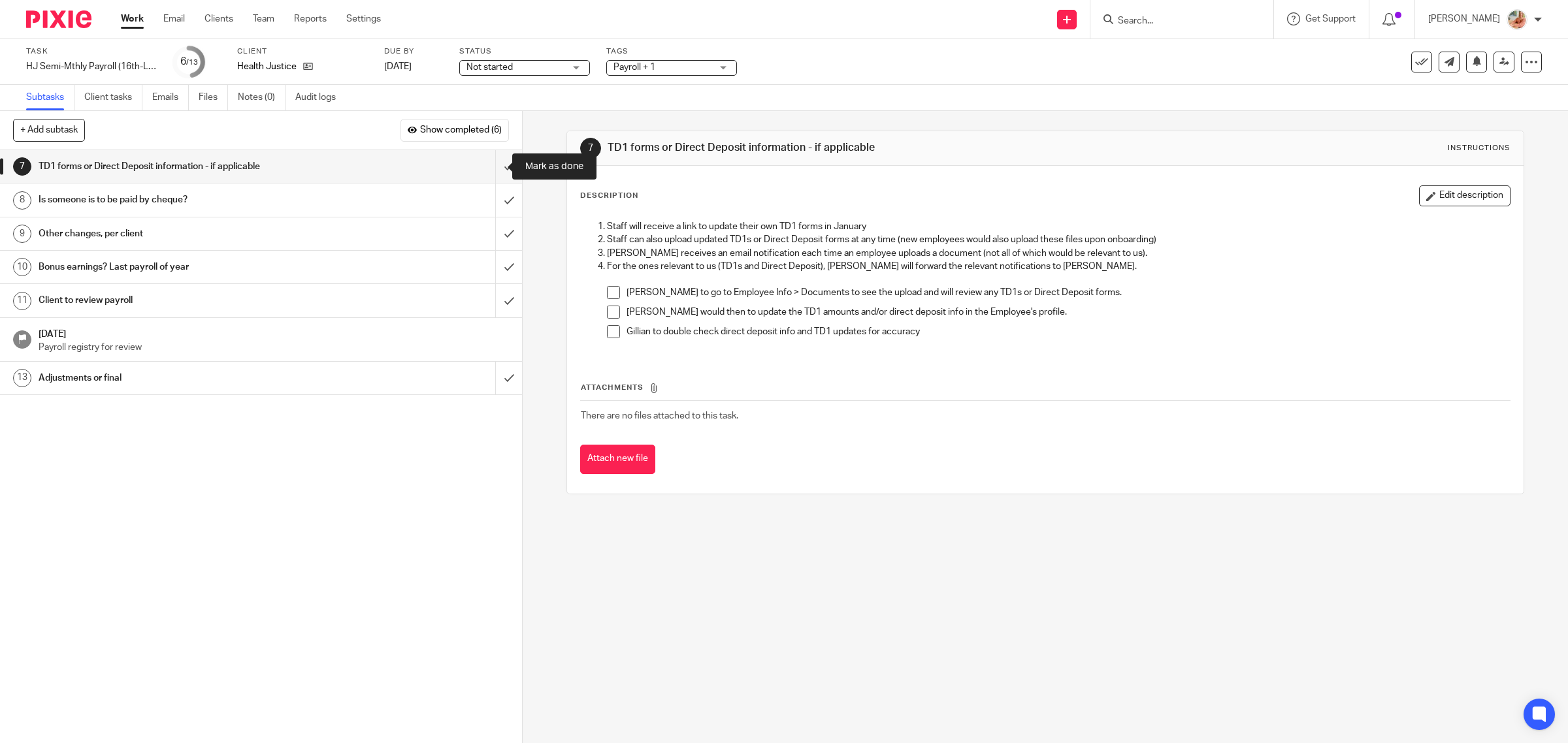
click at [490, 168] on input "submit" at bounding box center [261, 167] width 522 height 32
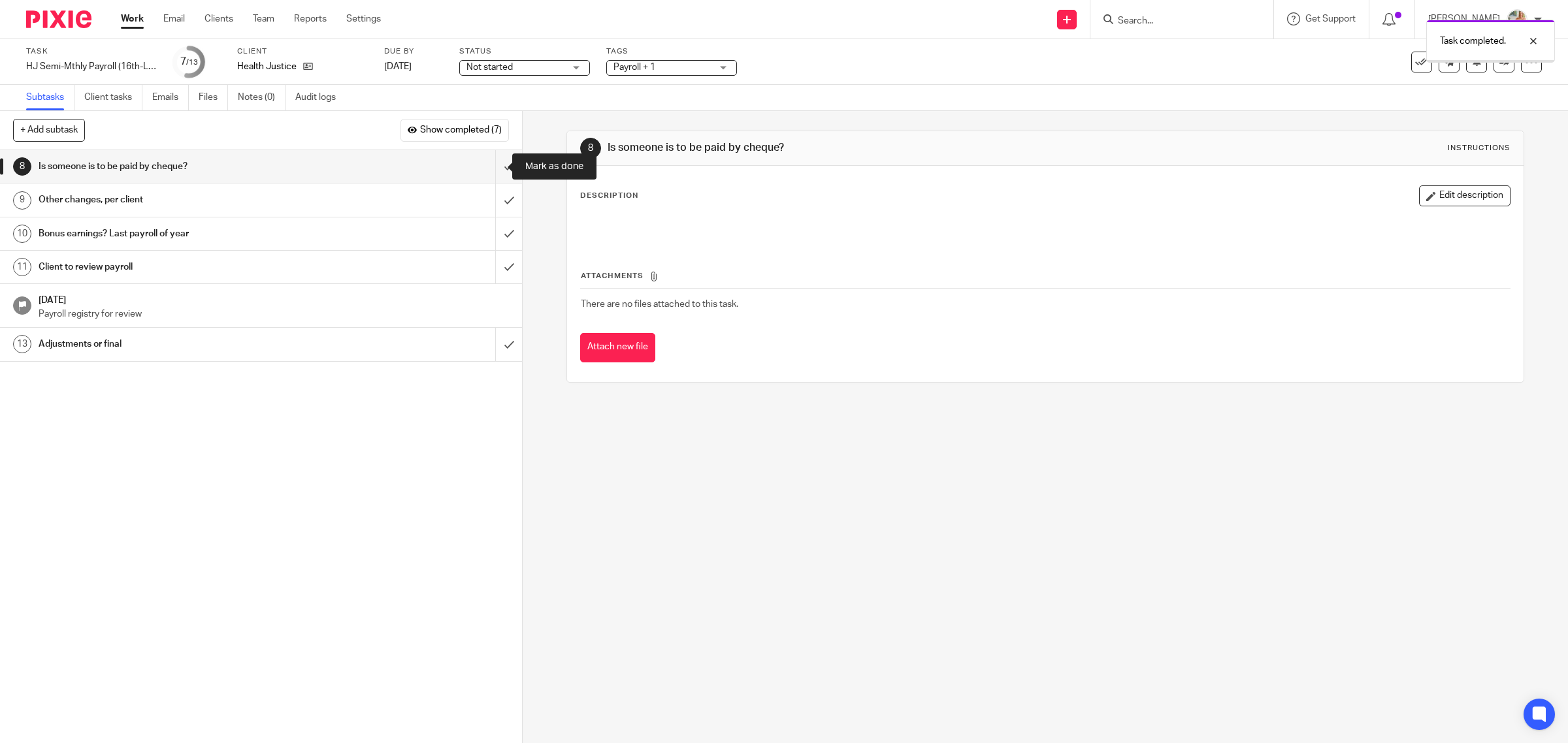
click at [490, 168] on input "submit" at bounding box center [261, 167] width 522 height 32
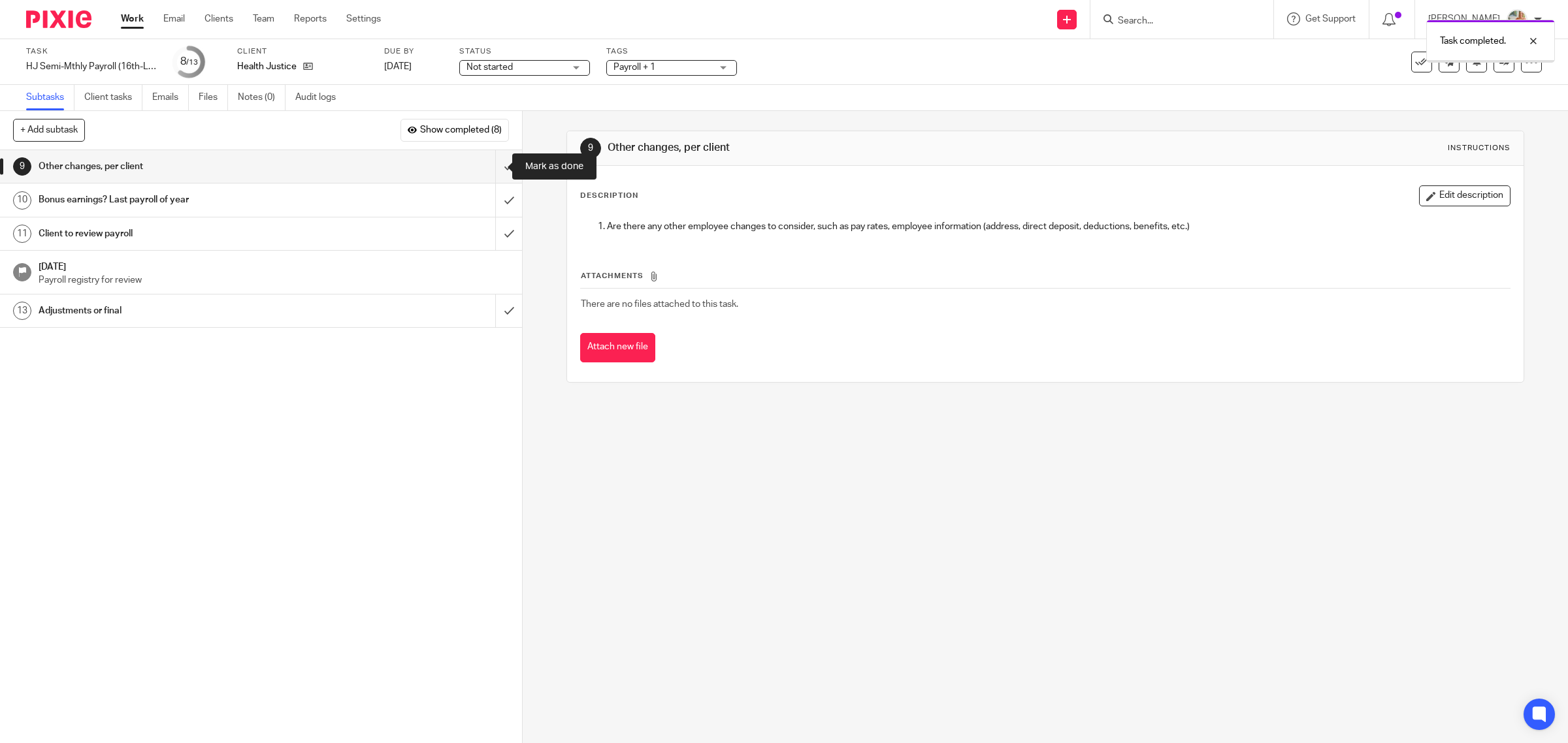
click at [490, 168] on input "submit" at bounding box center [261, 167] width 522 height 32
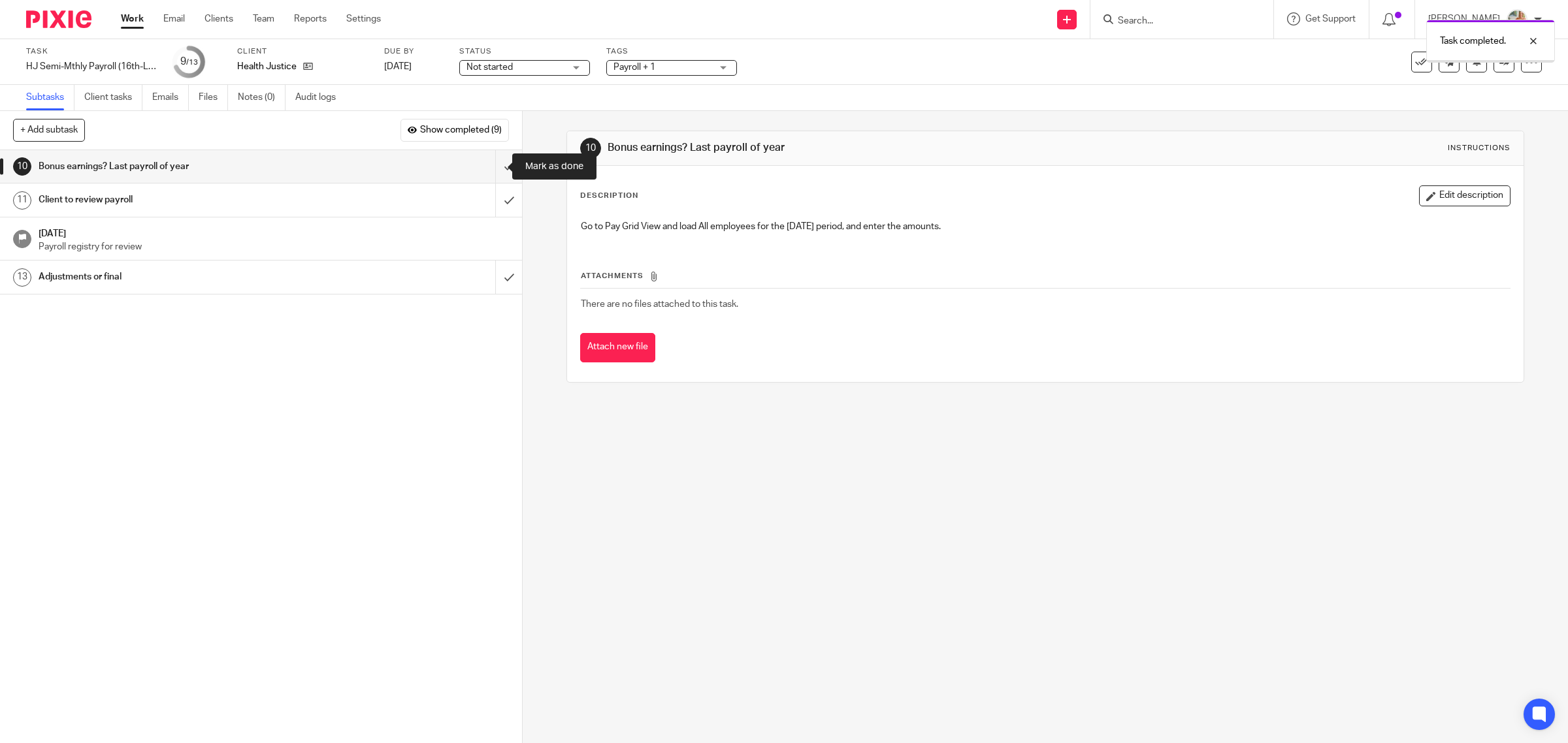
click at [490, 168] on input "submit" at bounding box center [261, 167] width 522 height 32
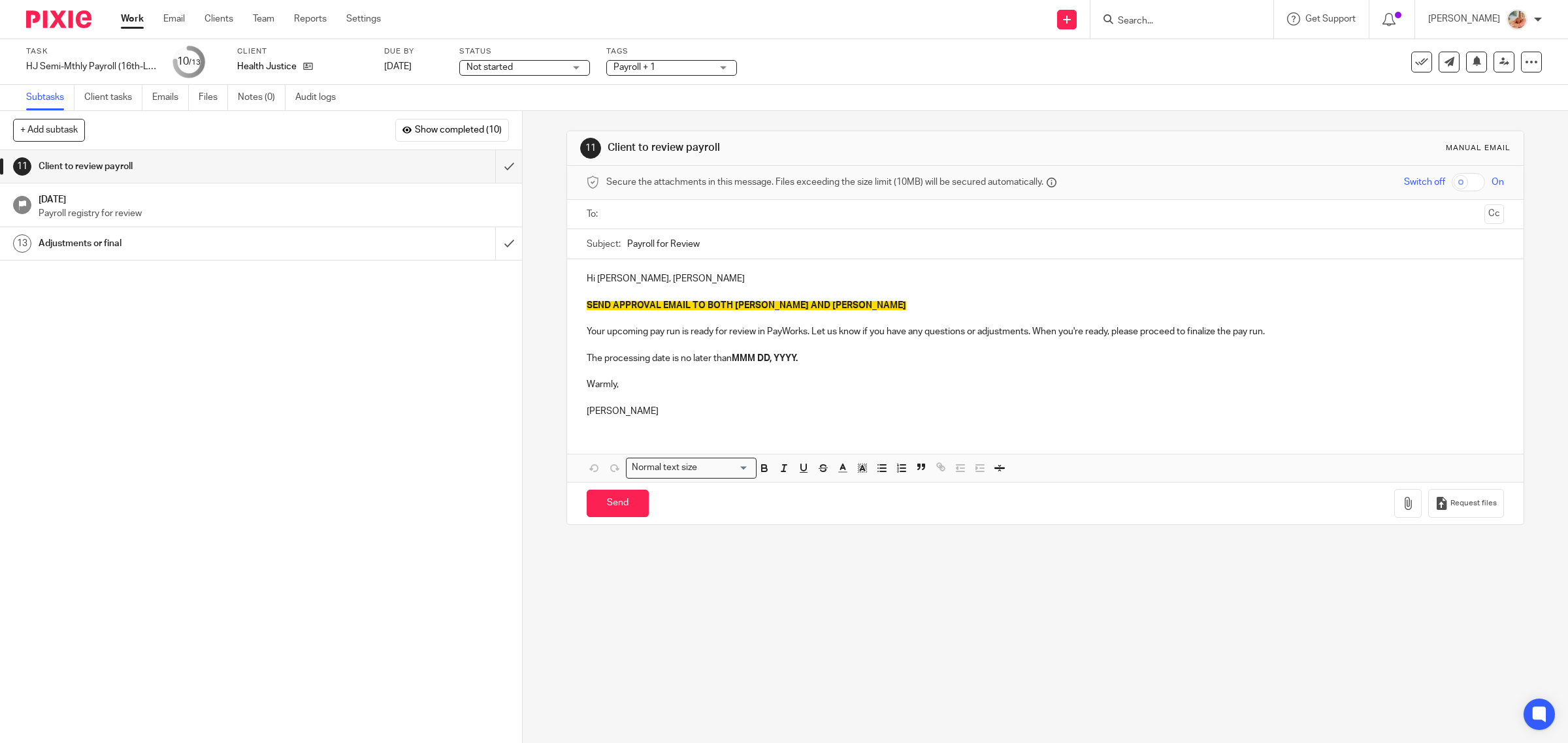
click at [723, 246] on input "Payroll for Review" at bounding box center [1066, 244] width 877 height 29
drag, startPoint x: 814, startPoint y: 301, endPoint x: 550, endPoint y: 299, distance: 264.0
click at [550, 299] on div "11 Client to review payroll Manual email Secure the attachments in this message…" at bounding box center [1045, 427] width 1045 height 632
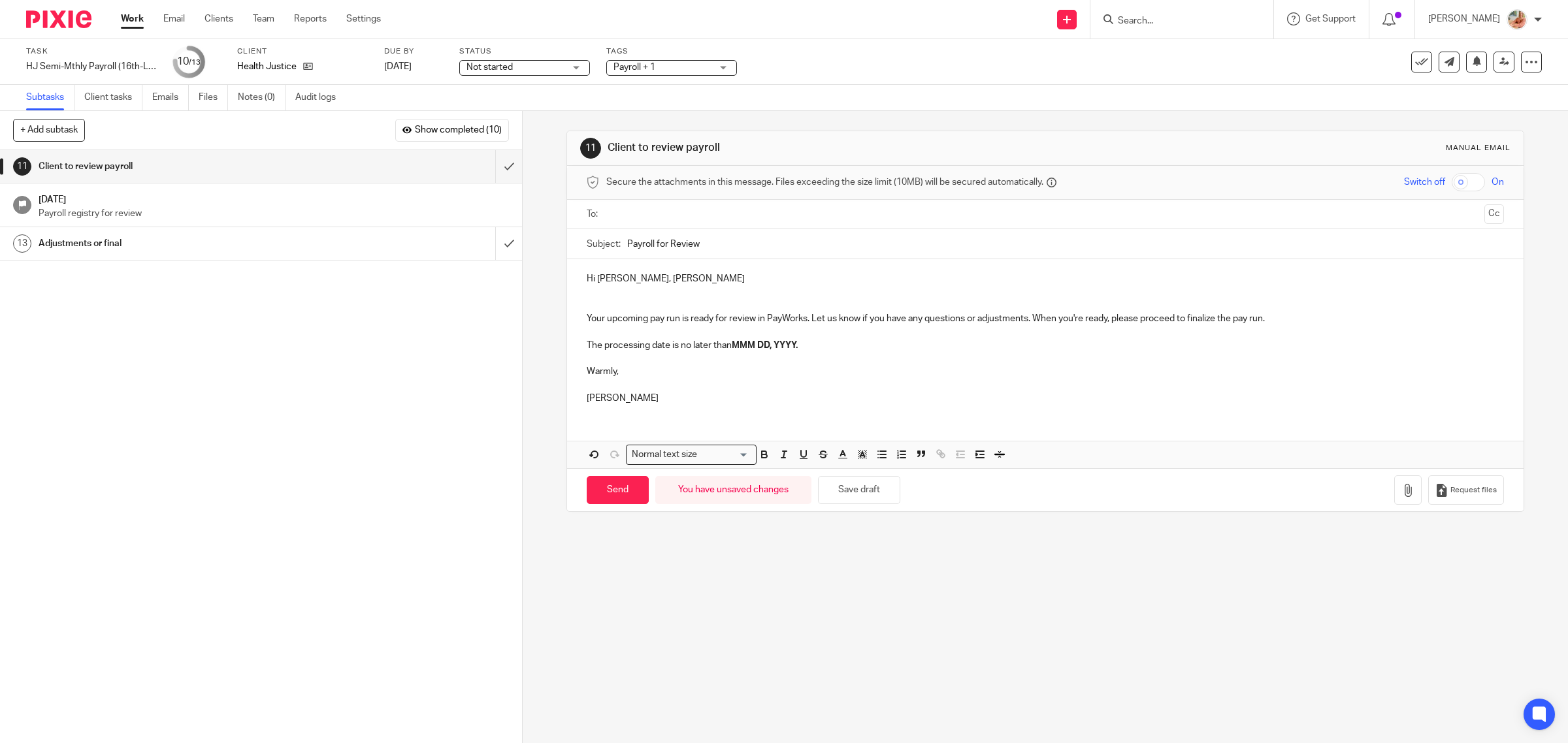
click at [593, 299] on p at bounding box center [1046, 306] width 918 height 13
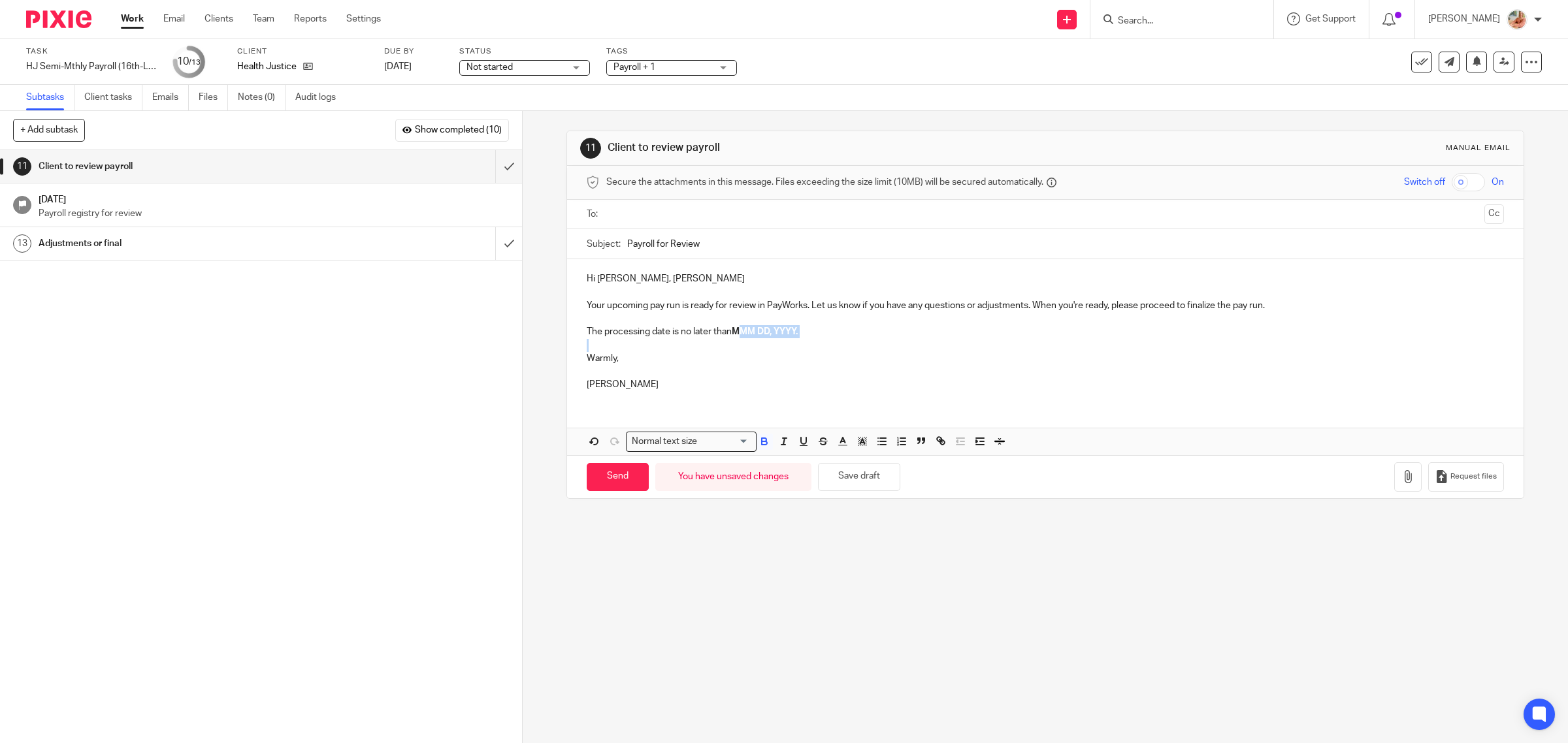
drag, startPoint x: 864, startPoint y: 340, endPoint x: 876, endPoint y: 340, distance: 12.0
click at [876, 340] on div "Hi Kendra, Rory Your upcoming pay run is ready for review in PayWorks. Let us k…" at bounding box center [1046, 329] width 957 height 142
click at [631, 210] on input "text" at bounding box center [1045, 214] width 869 height 15
type input "kend"
click at [631, 210] on span "kend" at bounding box center [625, 215] width 21 height 13
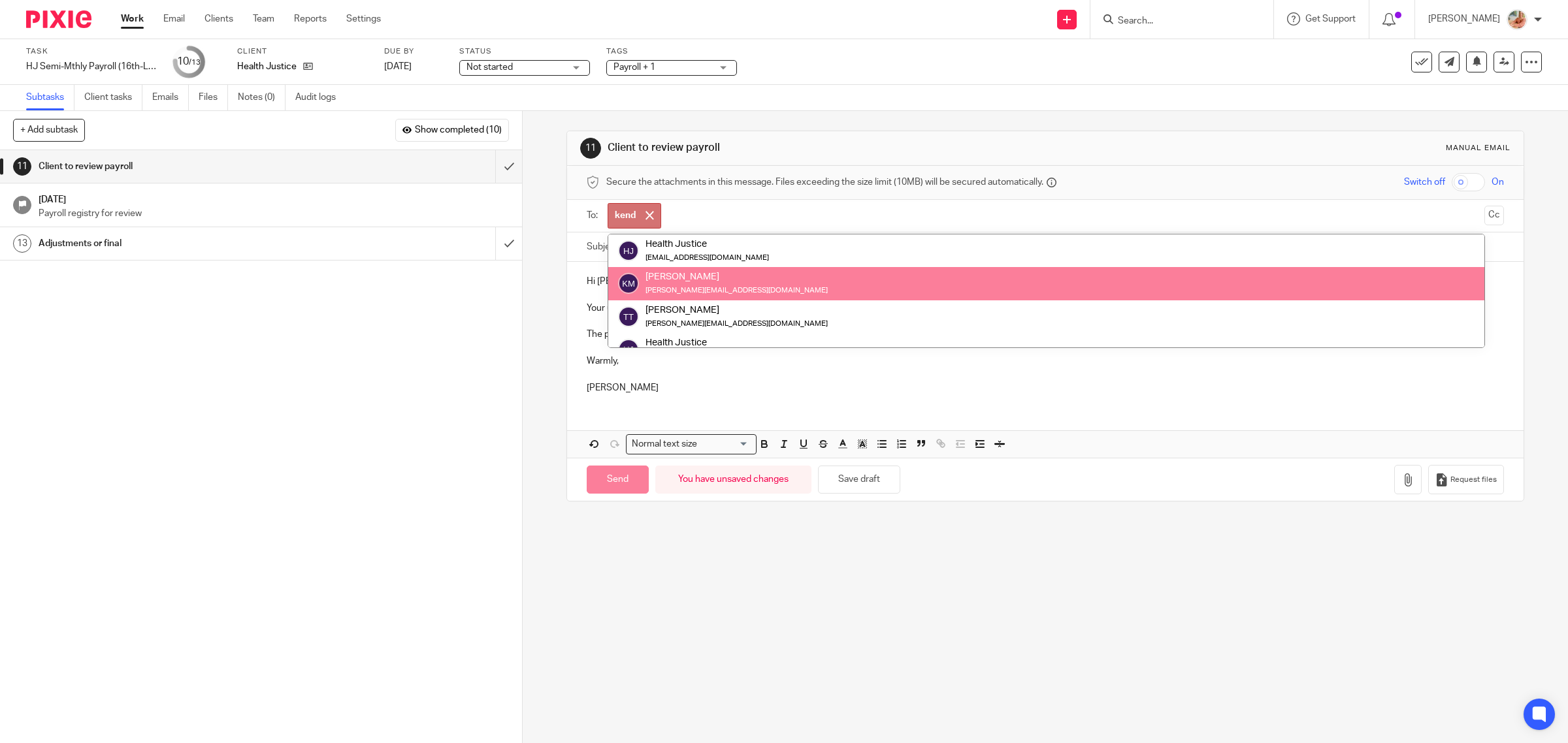
click at [670, 274] on div "Kendra Milne" at bounding box center [736, 277] width 182 height 13
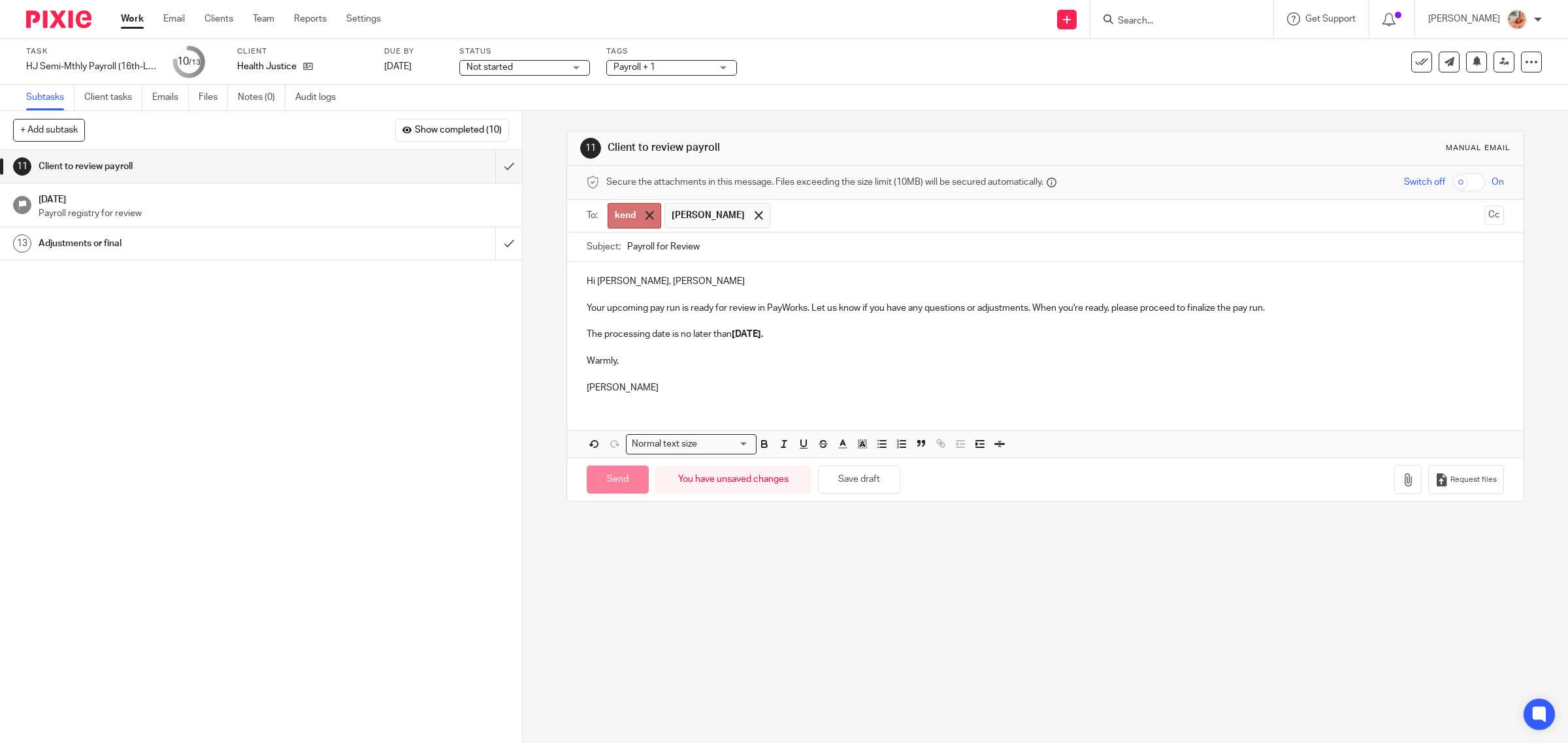
click at [645, 216] on span at bounding box center [649, 215] width 8 height 8
click at [720, 220] on input "text" at bounding box center [1099, 215] width 759 height 25
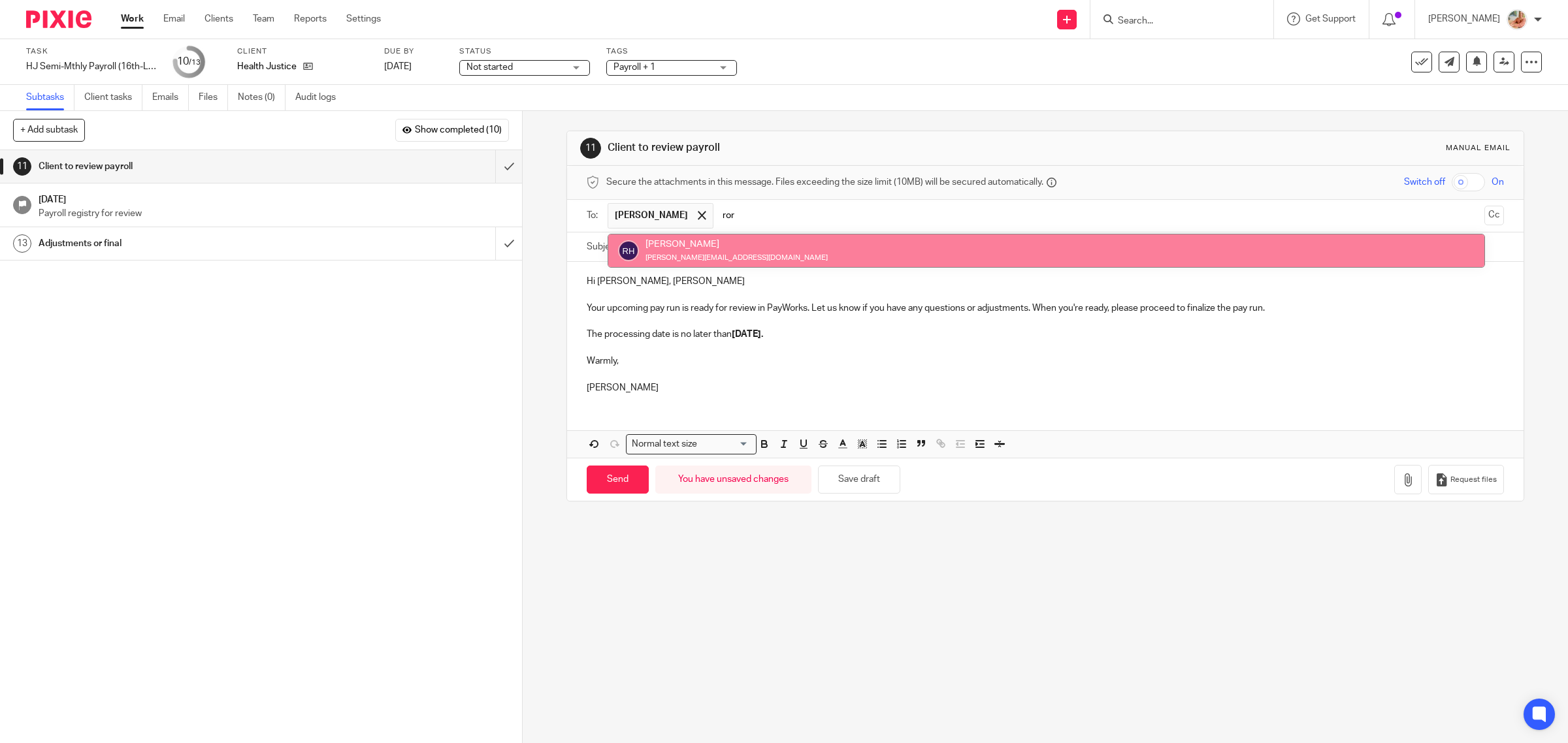
type input "ror"
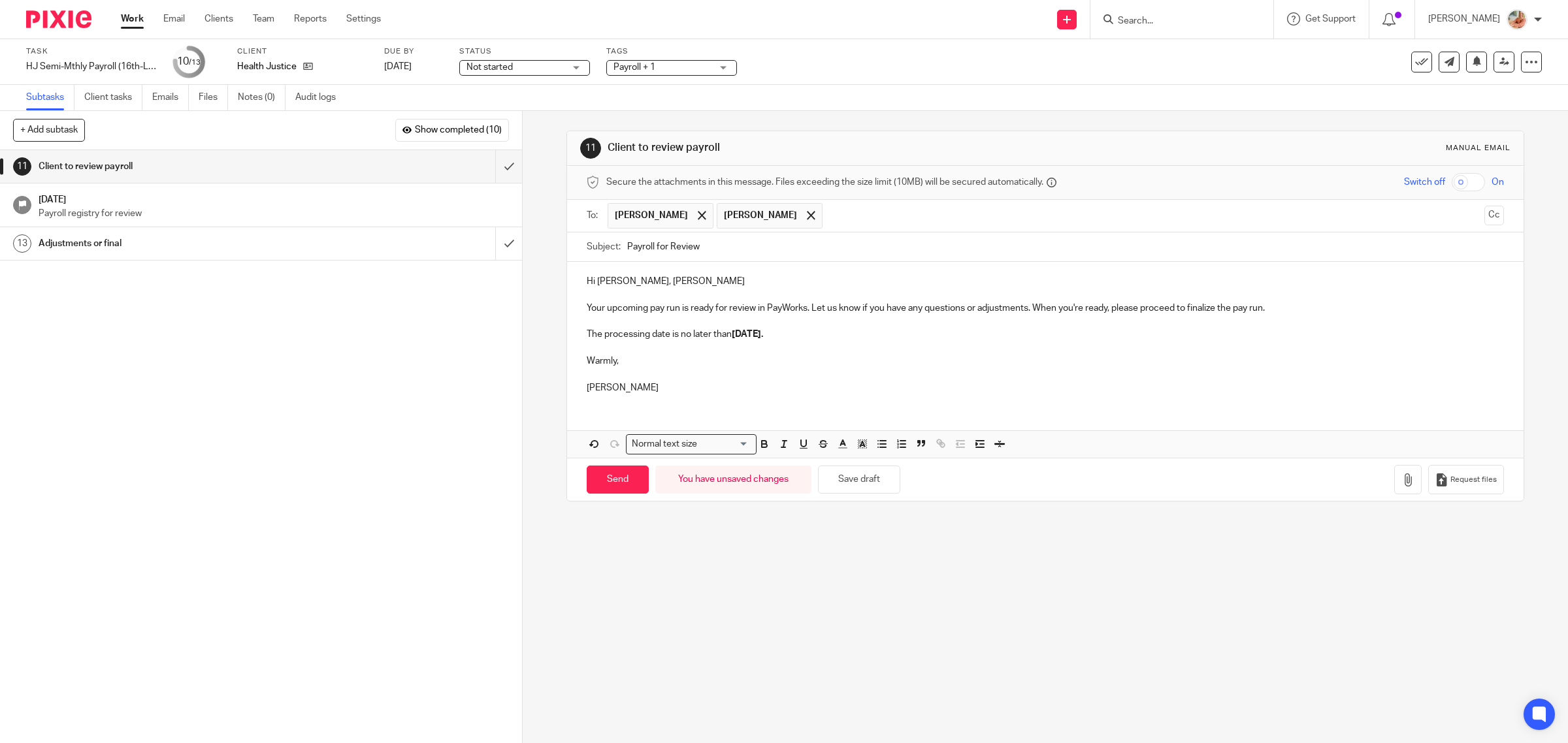
click at [716, 257] on input "Payroll for Review" at bounding box center [1066, 247] width 877 height 29
drag, startPoint x: 732, startPoint y: 334, endPoint x: 818, endPoint y: 337, distance: 86.1
click at [818, 337] on p "The processing date is no later than Tuesday, Aug 26th." at bounding box center [1046, 334] width 918 height 13
copy strong "Tuesday, Aug 26th."
click at [767, 248] on input "Payroll for Review - due by" at bounding box center [1066, 247] width 877 height 29
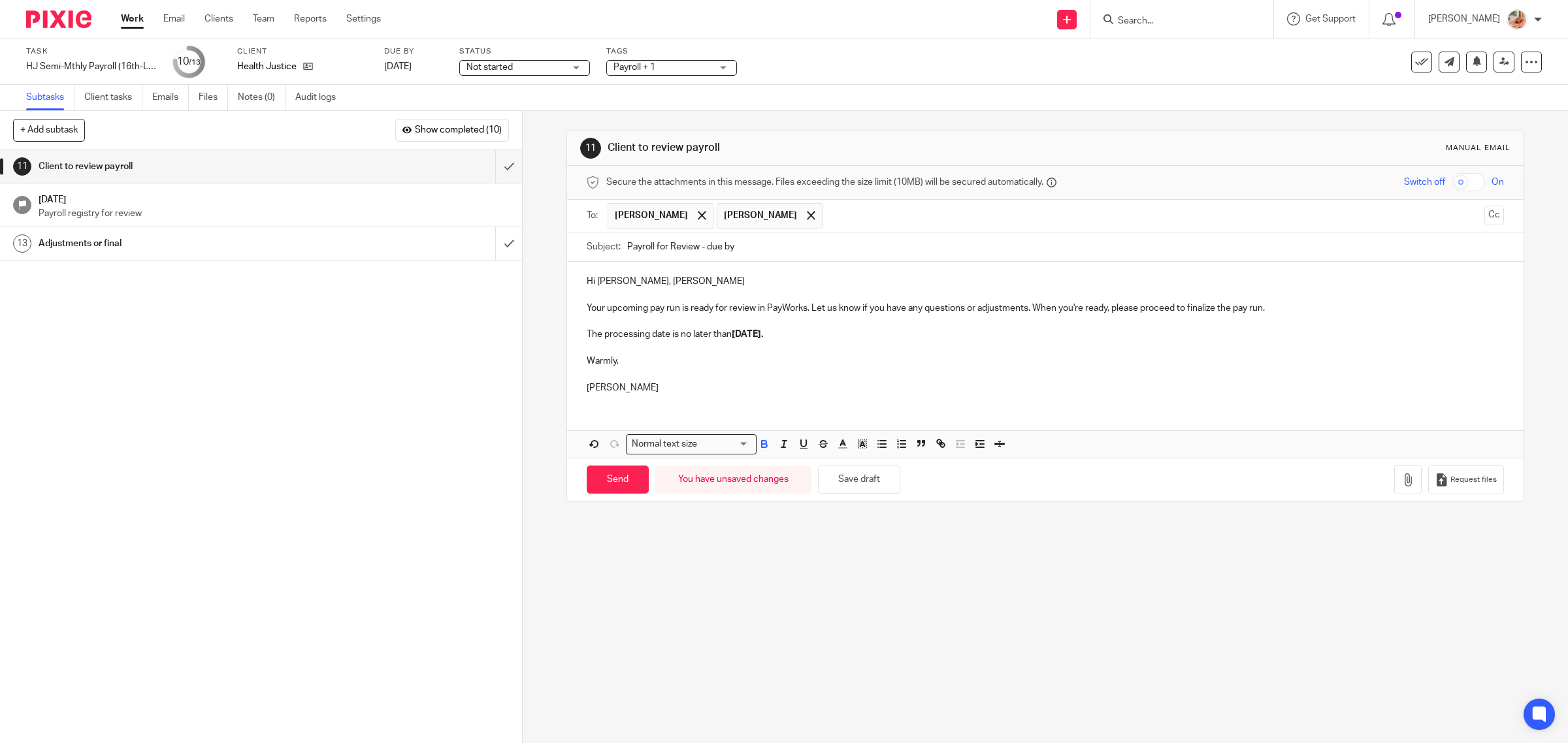
paste input "Tuesday, Aug 26th."
type input "Payroll for Review - due by Tuesday, Aug 26th"
click at [625, 484] on input "Send" at bounding box center [618, 479] width 62 height 28
type input "Sent"
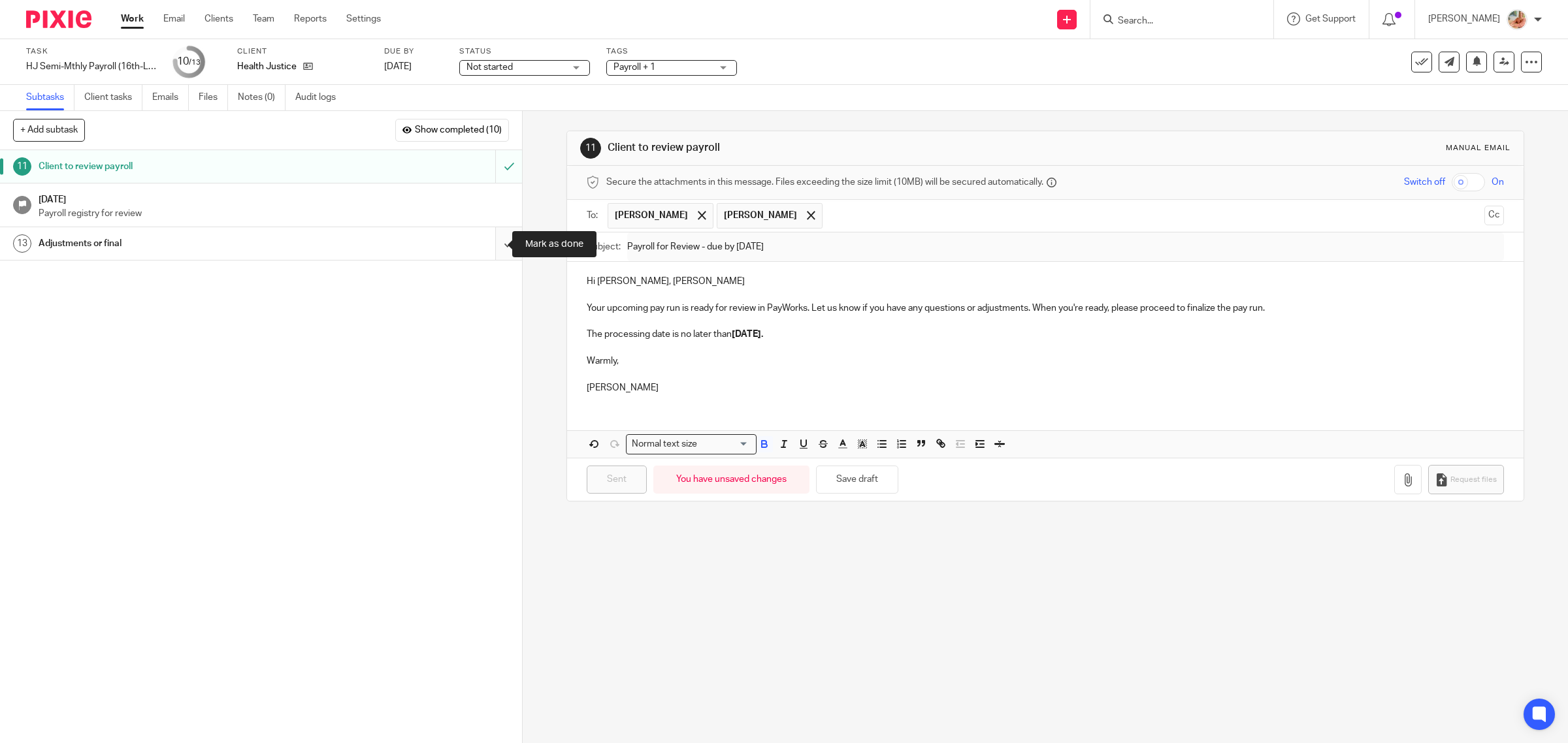
click at [491, 243] on input "submit" at bounding box center [261, 244] width 522 height 32
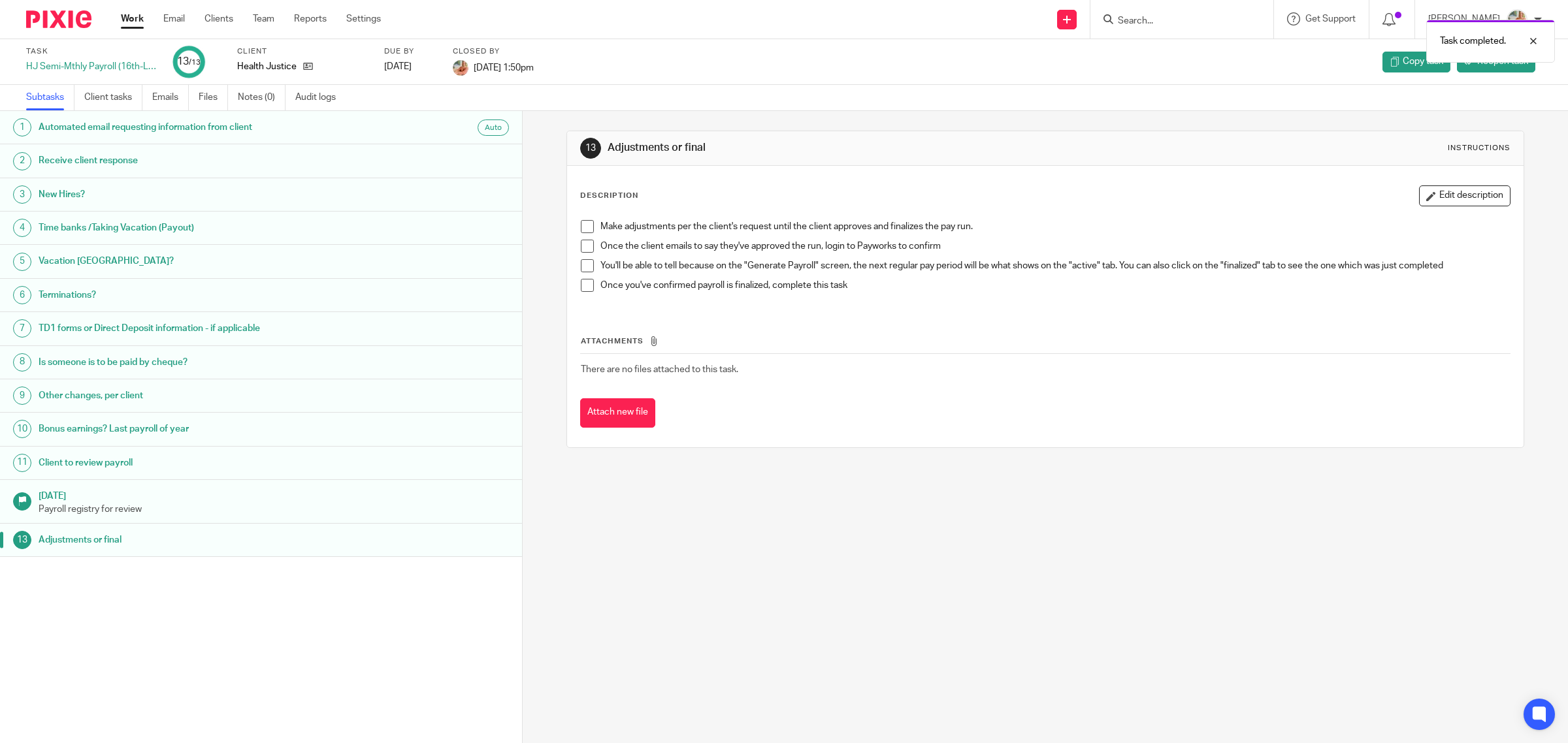
click at [132, 18] on link "Work" at bounding box center [132, 19] width 23 height 13
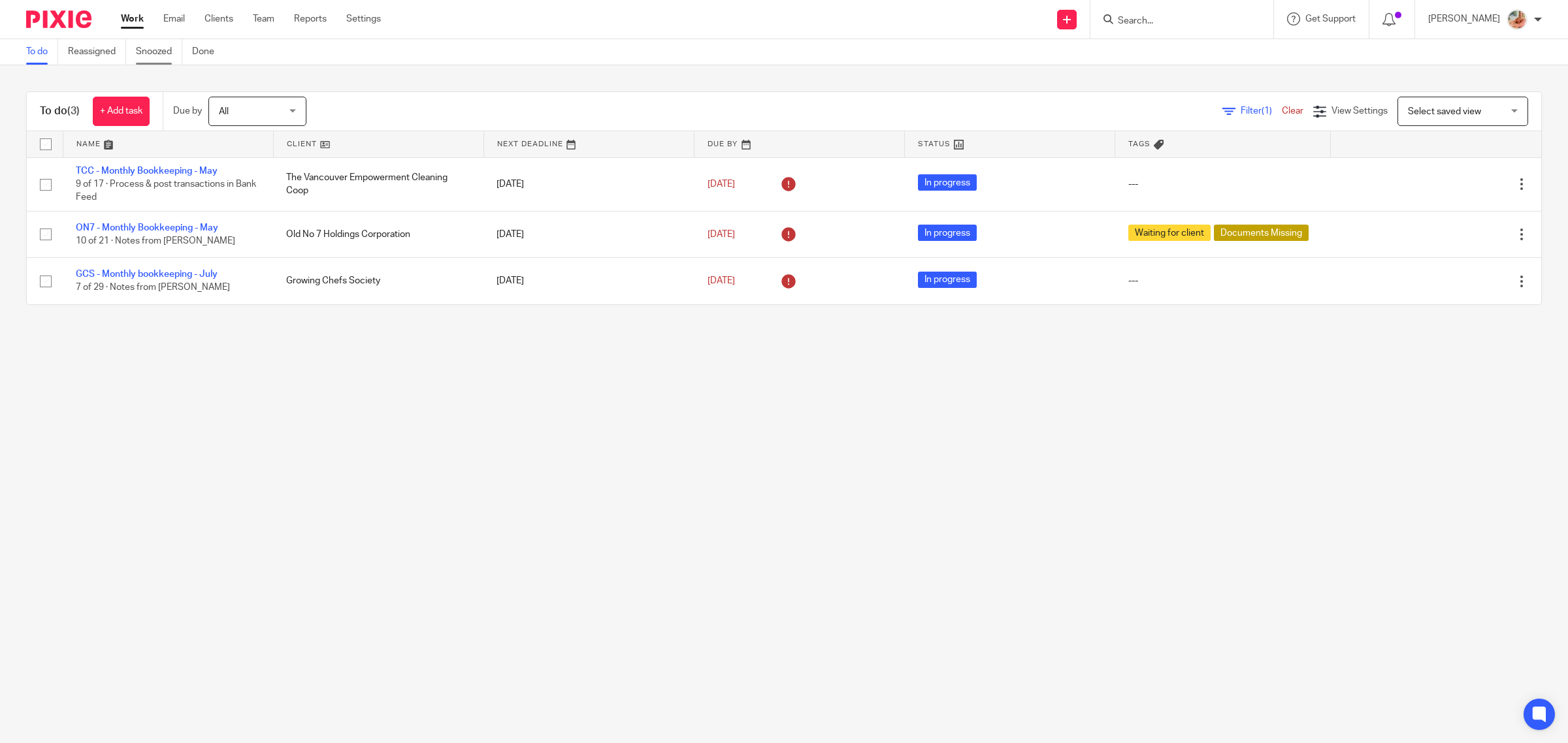
click at [168, 53] on link "Snoozed" at bounding box center [159, 51] width 46 height 25
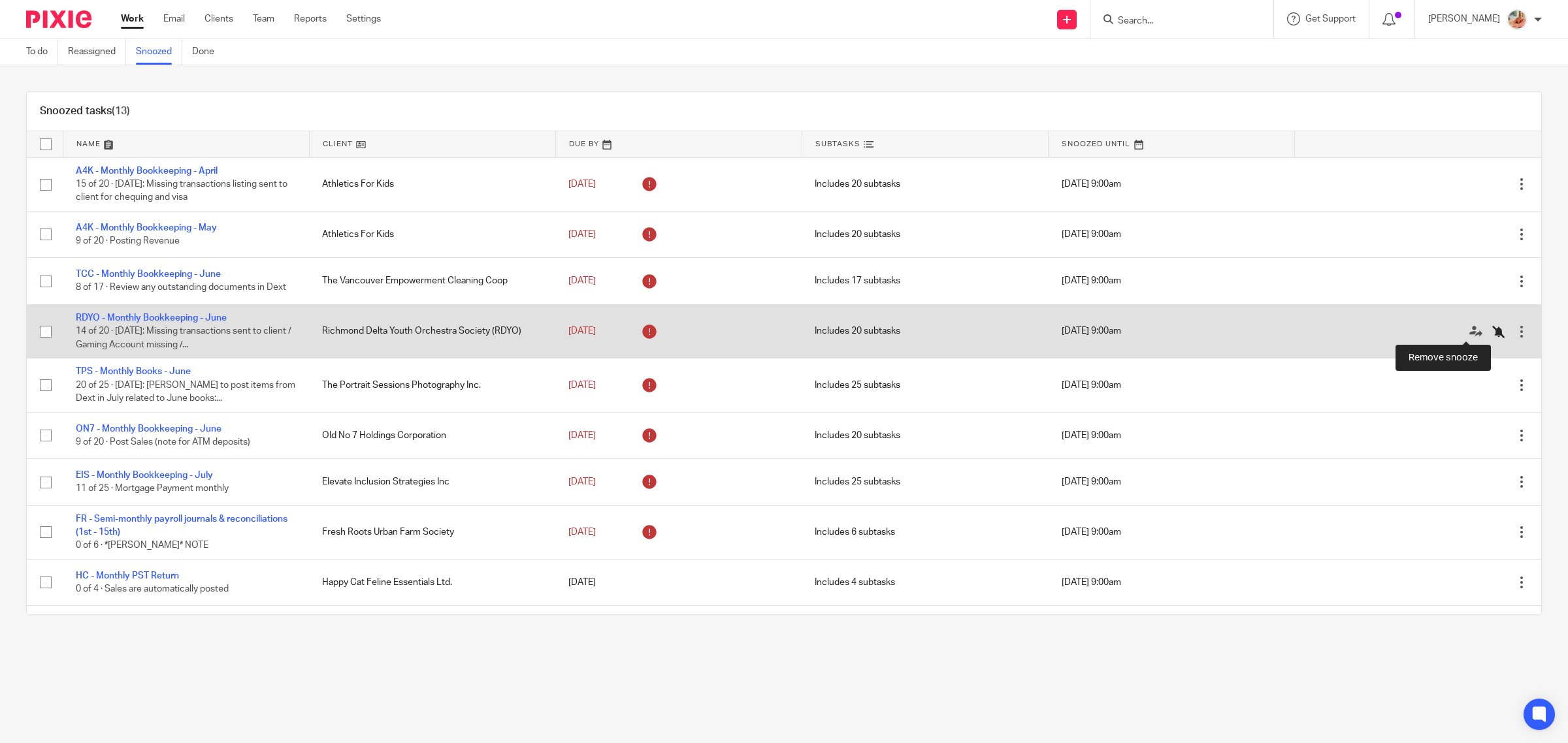
click at [1492, 333] on icon at bounding box center [1498, 332] width 13 height 13
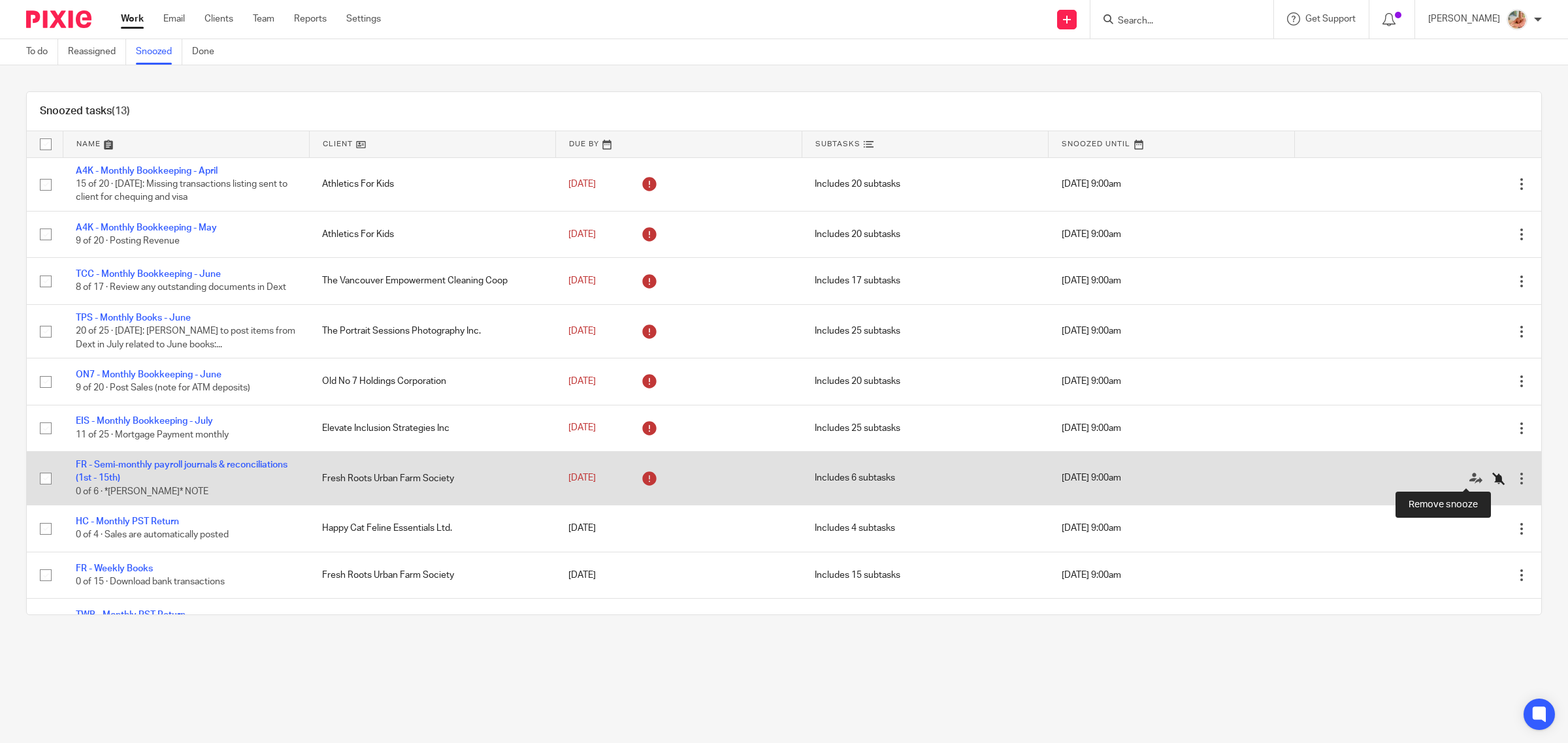
click at [1492, 482] on icon at bounding box center [1498, 478] width 13 height 13
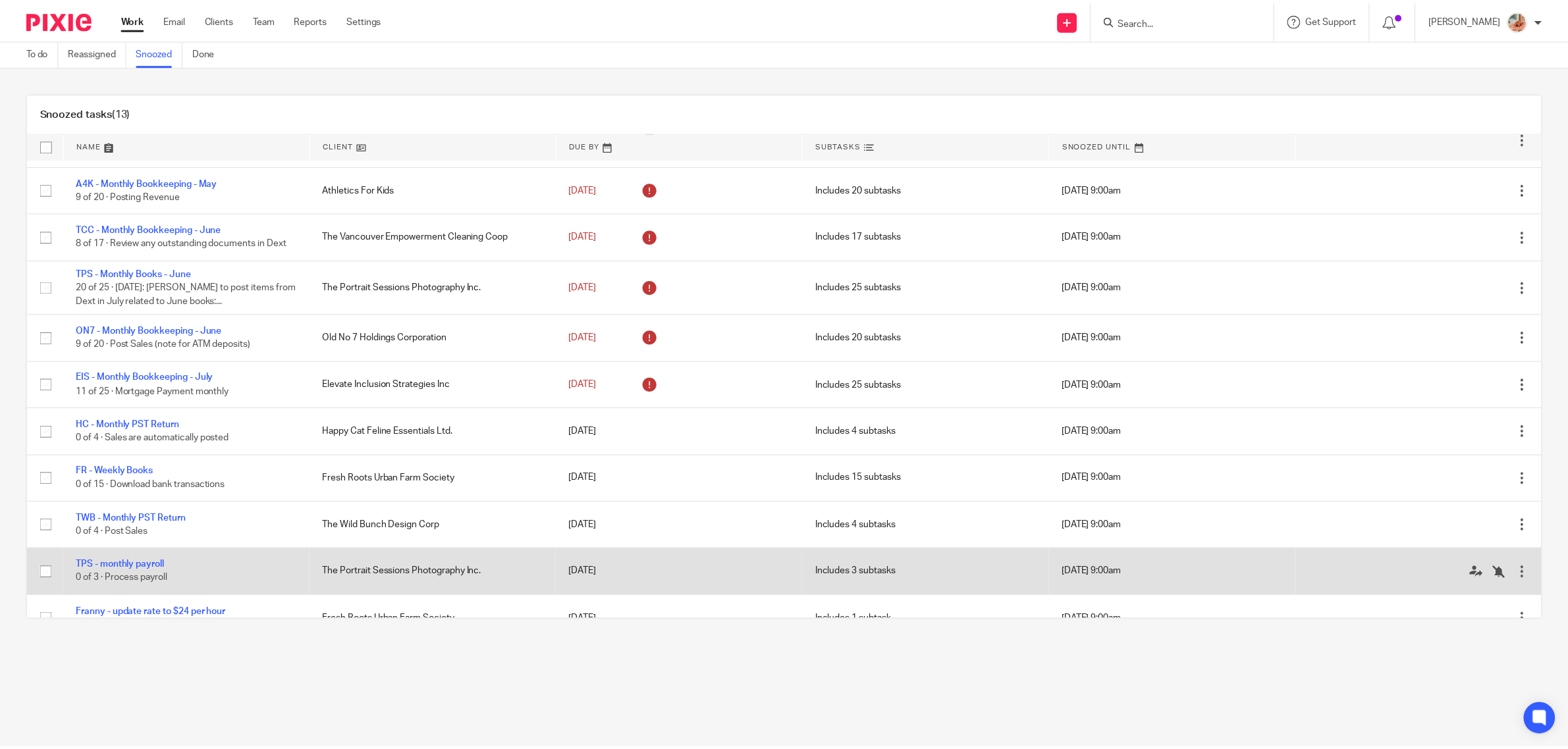
scroll to position [70, 0]
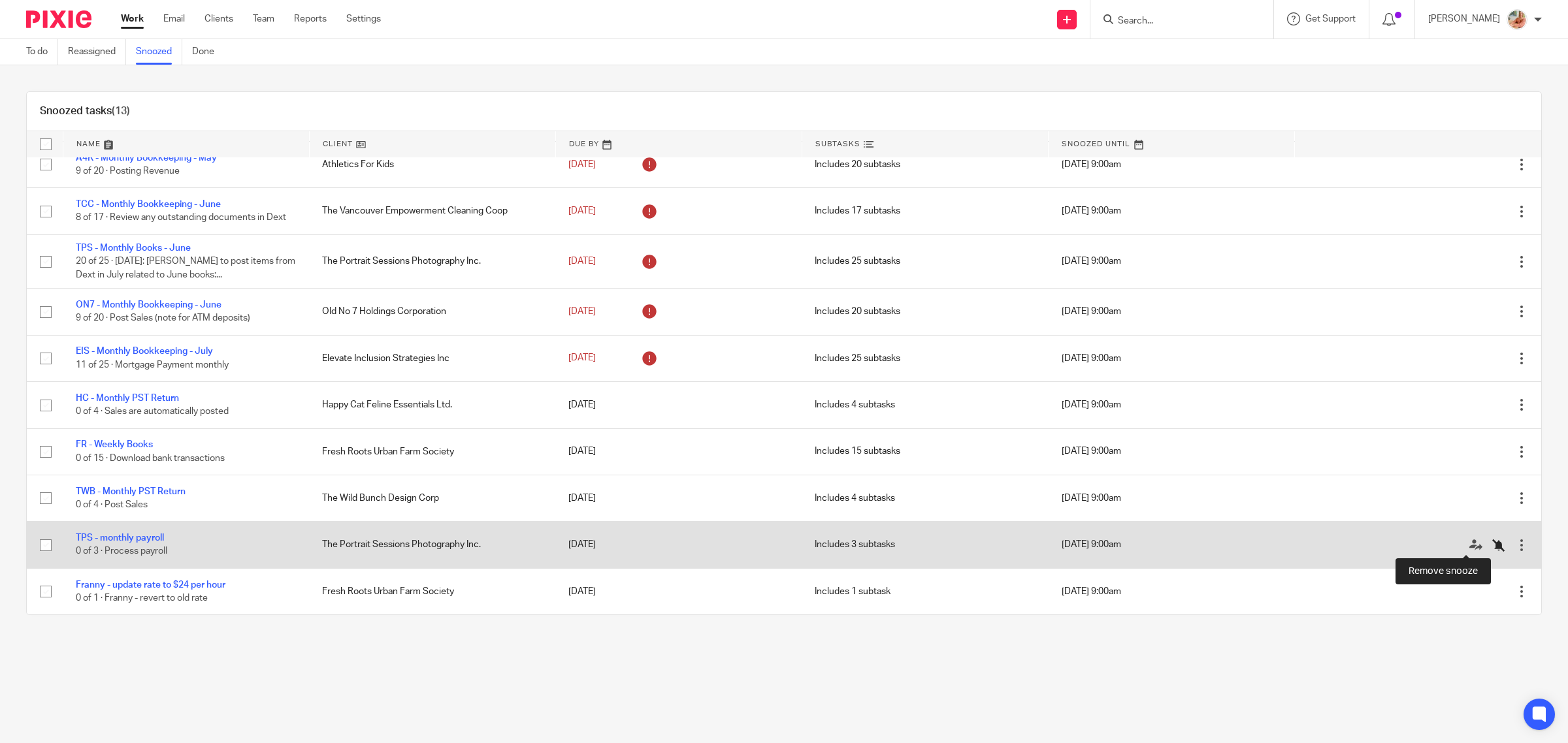
click at [1492, 542] on icon at bounding box center [1498, 546] width 13 height 13
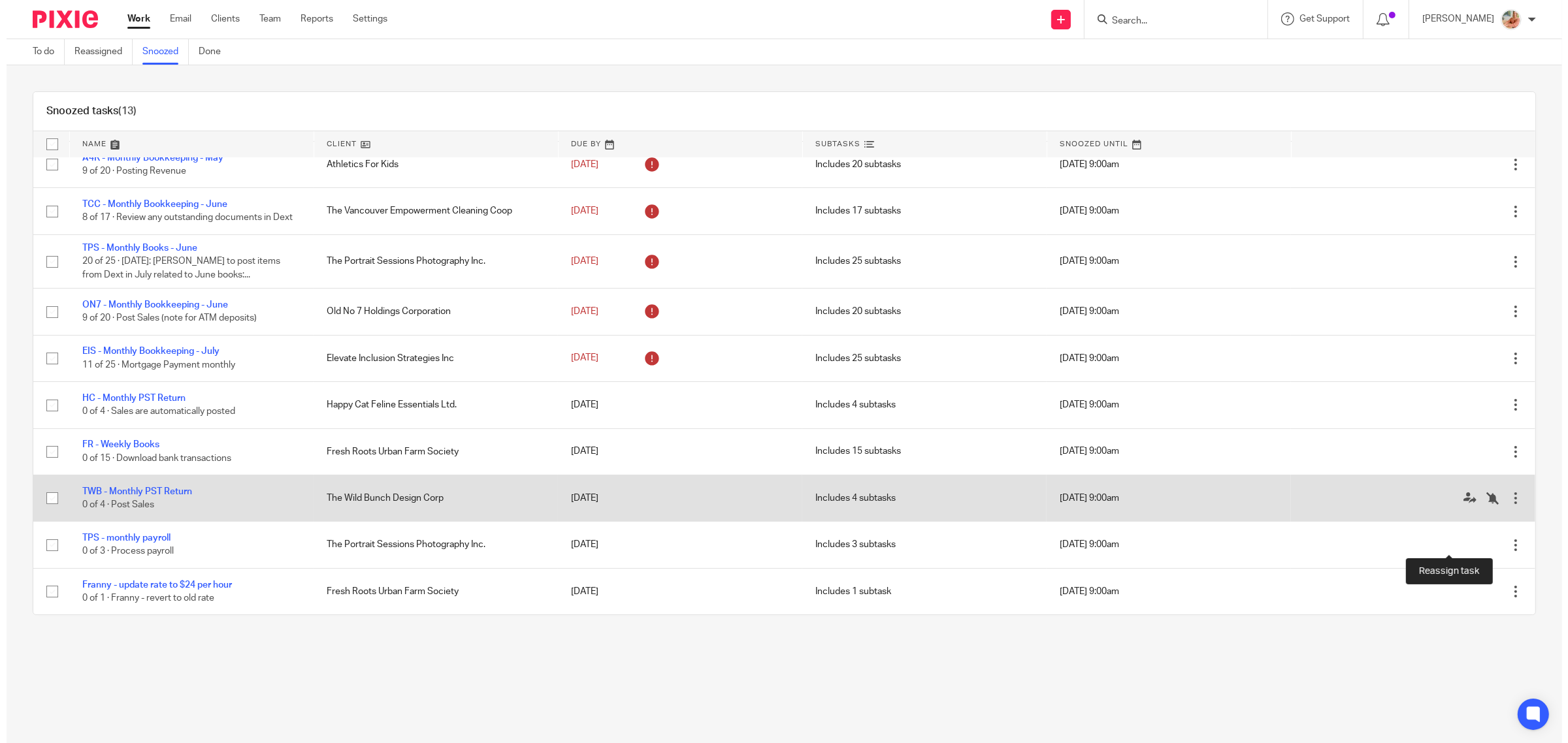
scroll to position [23, 0]
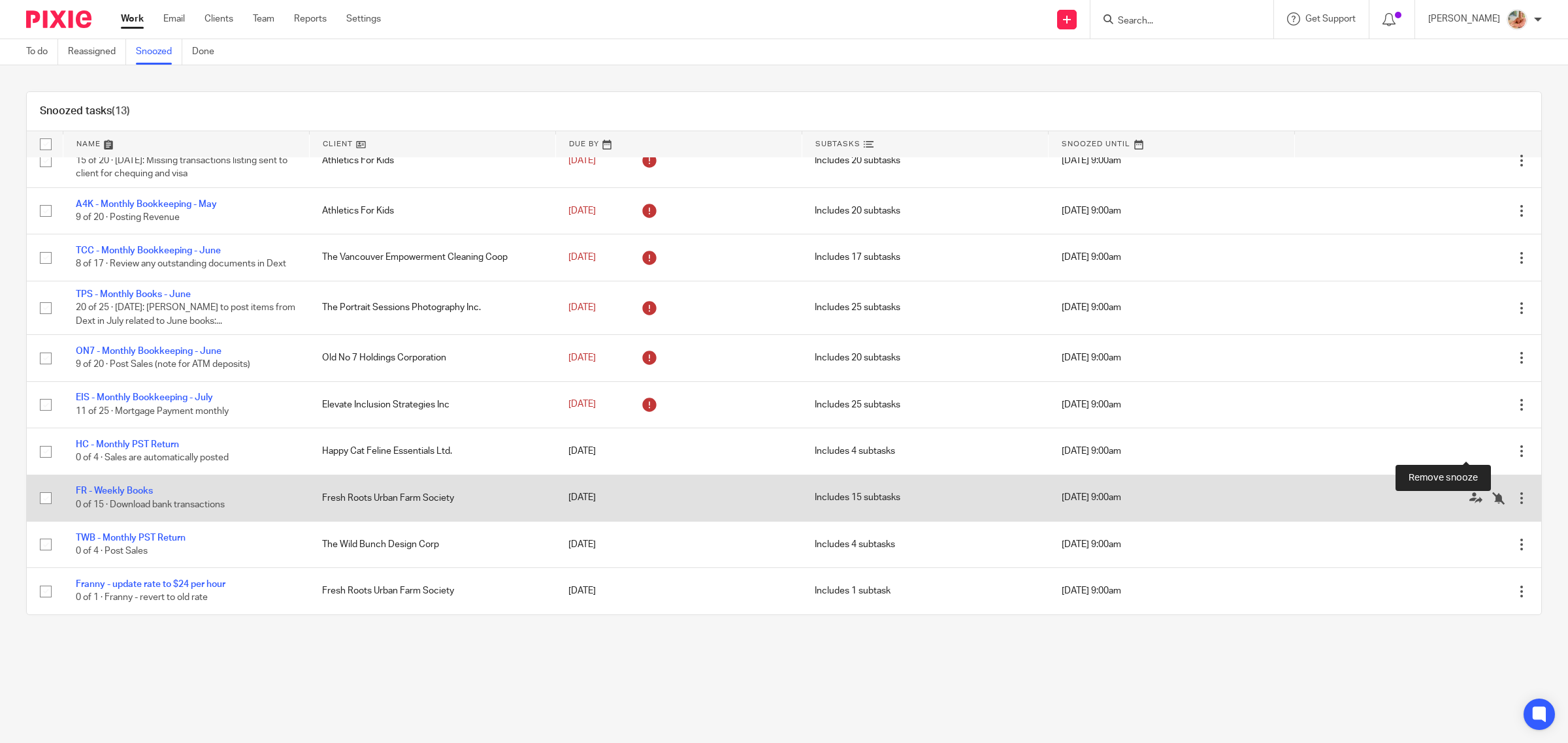
drag, startPoint x: 1464, startPoint y: 452, endPoint x: 1407, endPoint y: 476, distance: 61.8
click at [1492, 451] on icon at bounding box center [1498, 452] width 13 height 13
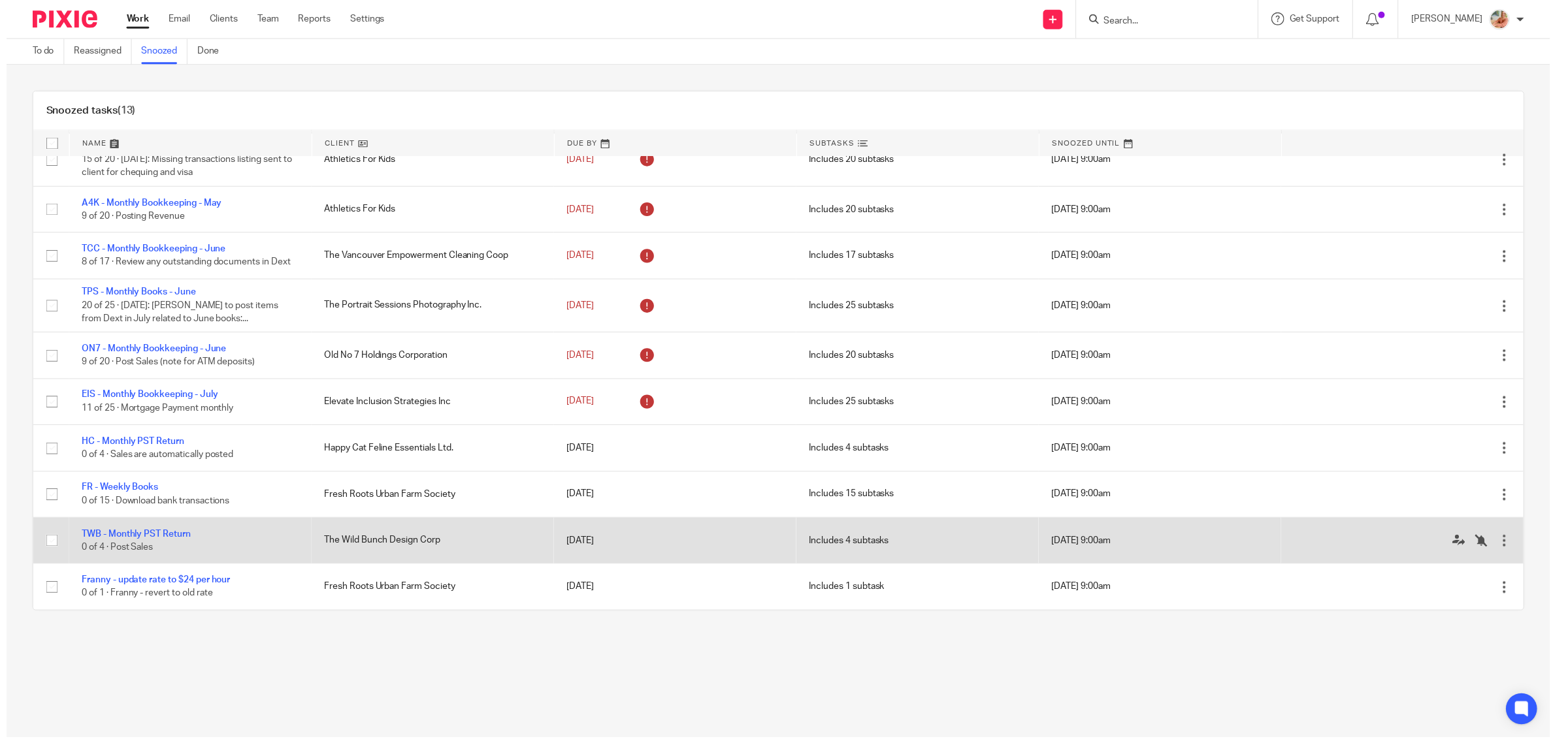
scroll to position [0, 0]
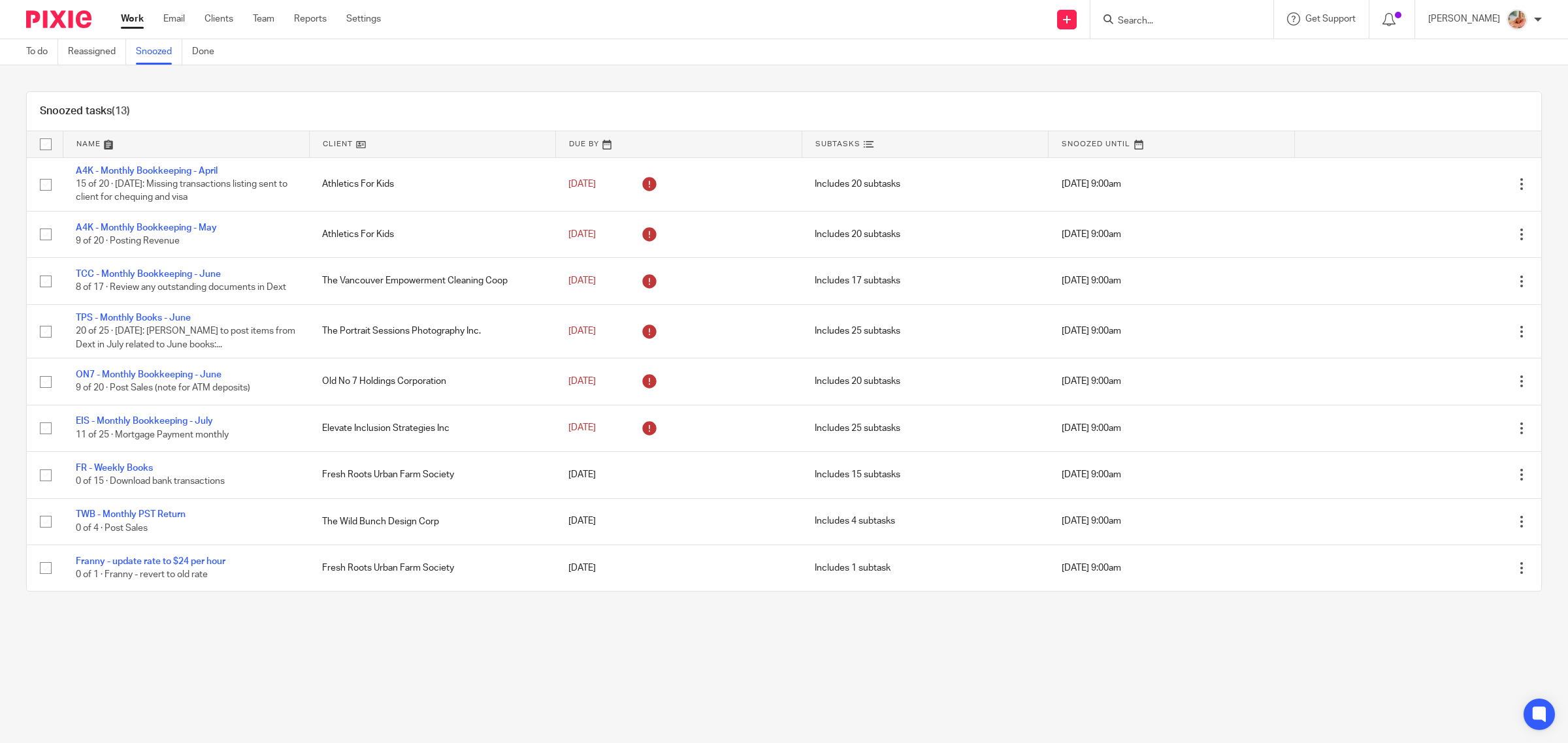
click at [126, 20] on link "Work" at bounding box center [132, 19] width 23 height 13
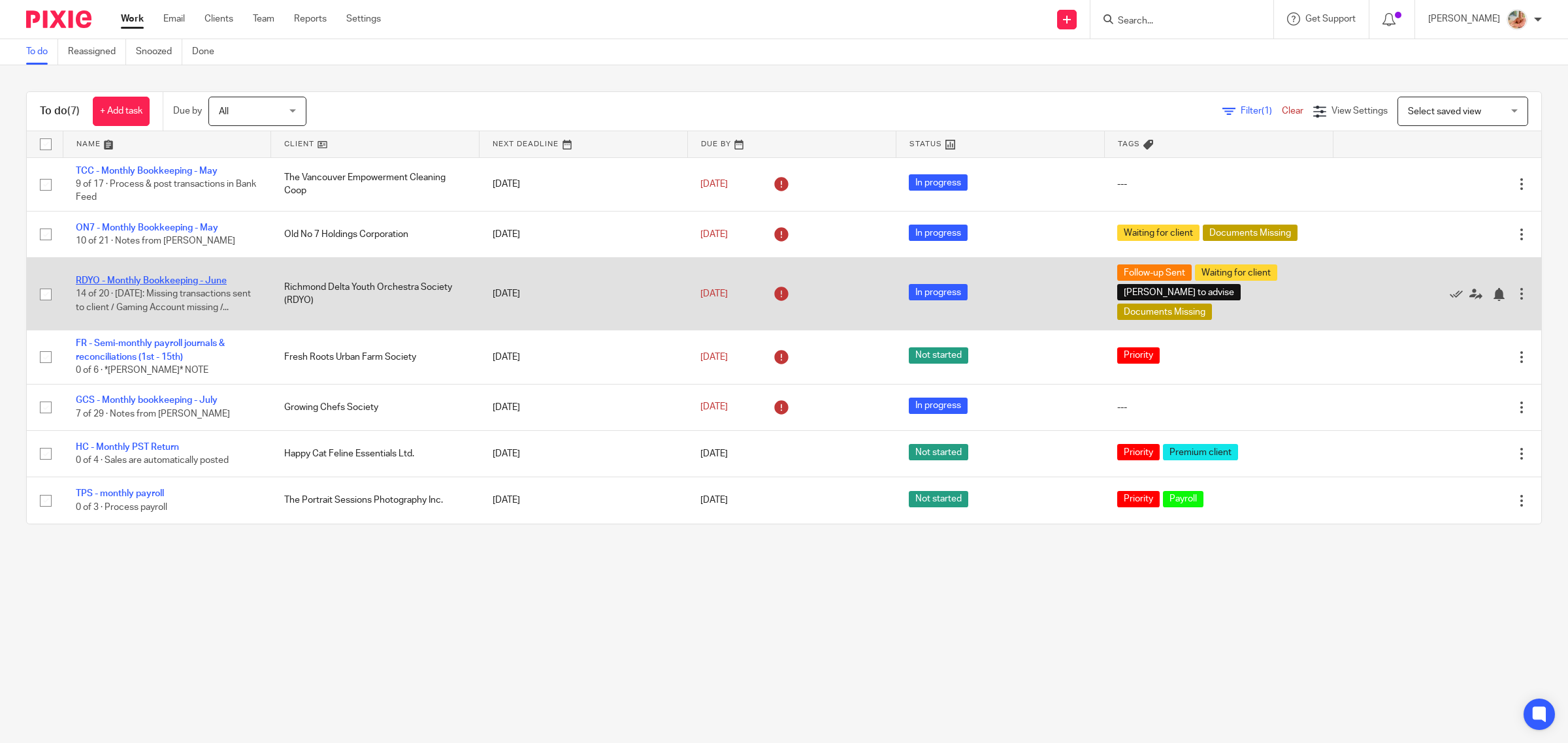
click at [116, 276] on link "RDYO - Monthly Bookkeeping - June" at bounding box center [151, 280] width 151 height 9
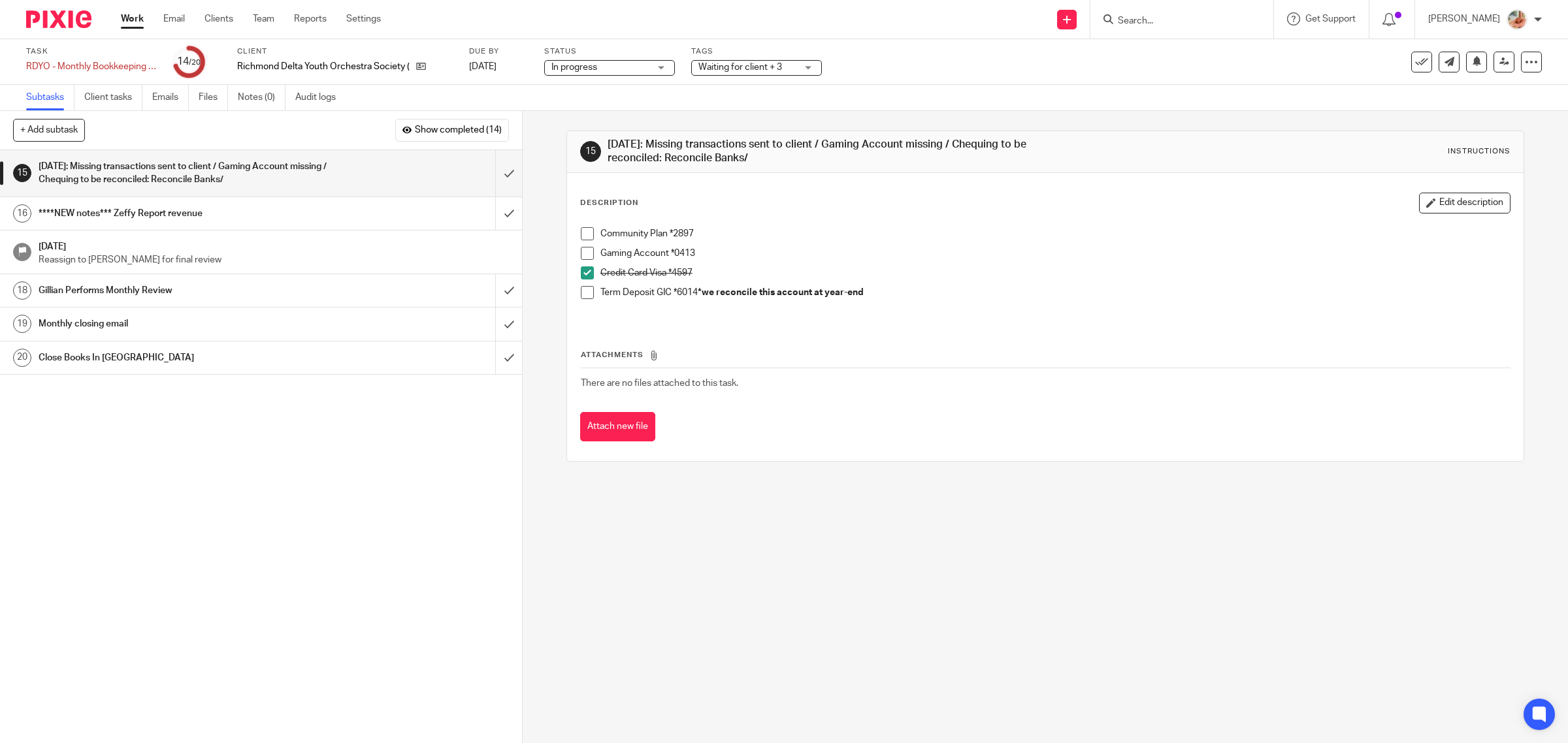
click at [635, 64] on span "In progress" at bounding box center [600, 67] width 98 height 14
click at [742, 62] on span "Waiting for client + 3" at bounding box center [740, 66] width 83 height 9
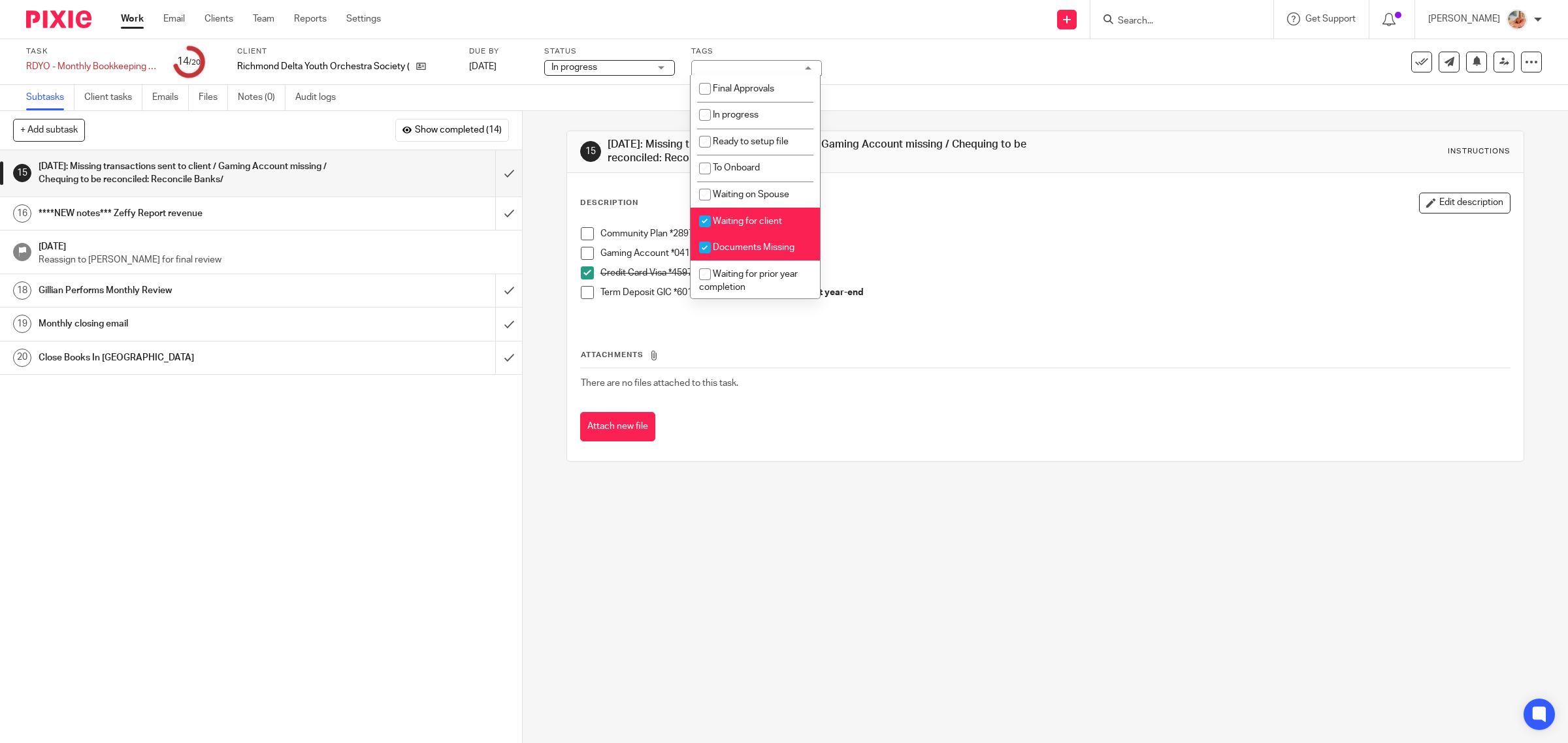
drag, startPoint x: 729, startPoint y: 219, endPoint x: 727, endPoint y: 239, distance: 20.1
click at [729, 219] on span "Waiting for client" at bounding box center [747, 221] width 70 height 9
checkbox input "false"
click at [720, 253] on li "Documents Missing" at bounding box center [755, 248] width 130 height 27
checkbox input "false"
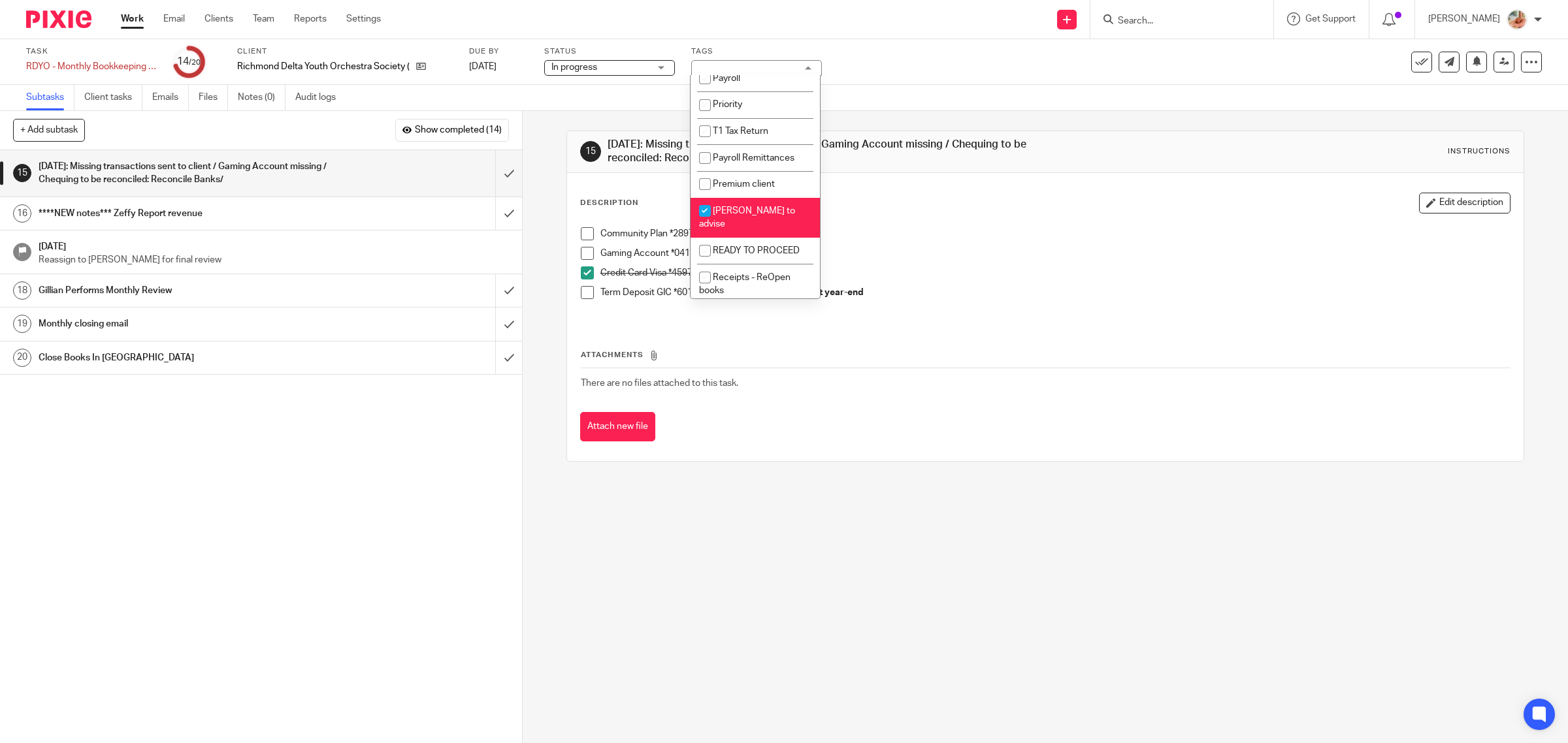
scroll to position [245, 0]
click at [726, 198] on span "[PERSON_NAME] to advise" at bounding box center [747, 209] width 96 height 23
checkbox input "false"
click at [719, 237] on span "READY TO PROCEED" at bounding box center [755, 241] width 87 height 9
checkbox input "true"
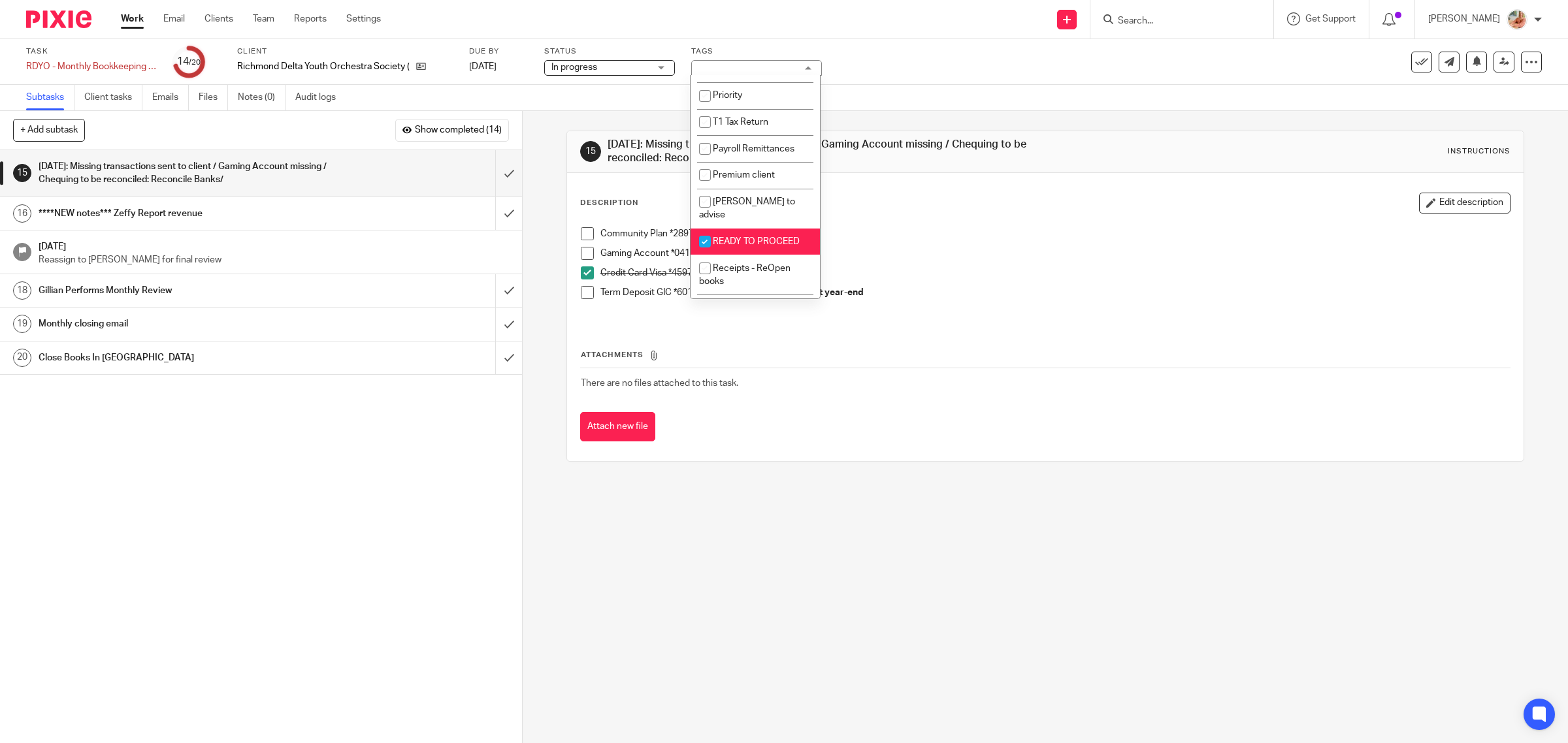
click at [125, 14] on link "Work" at bounding box center [132, 19] width 23 height 13
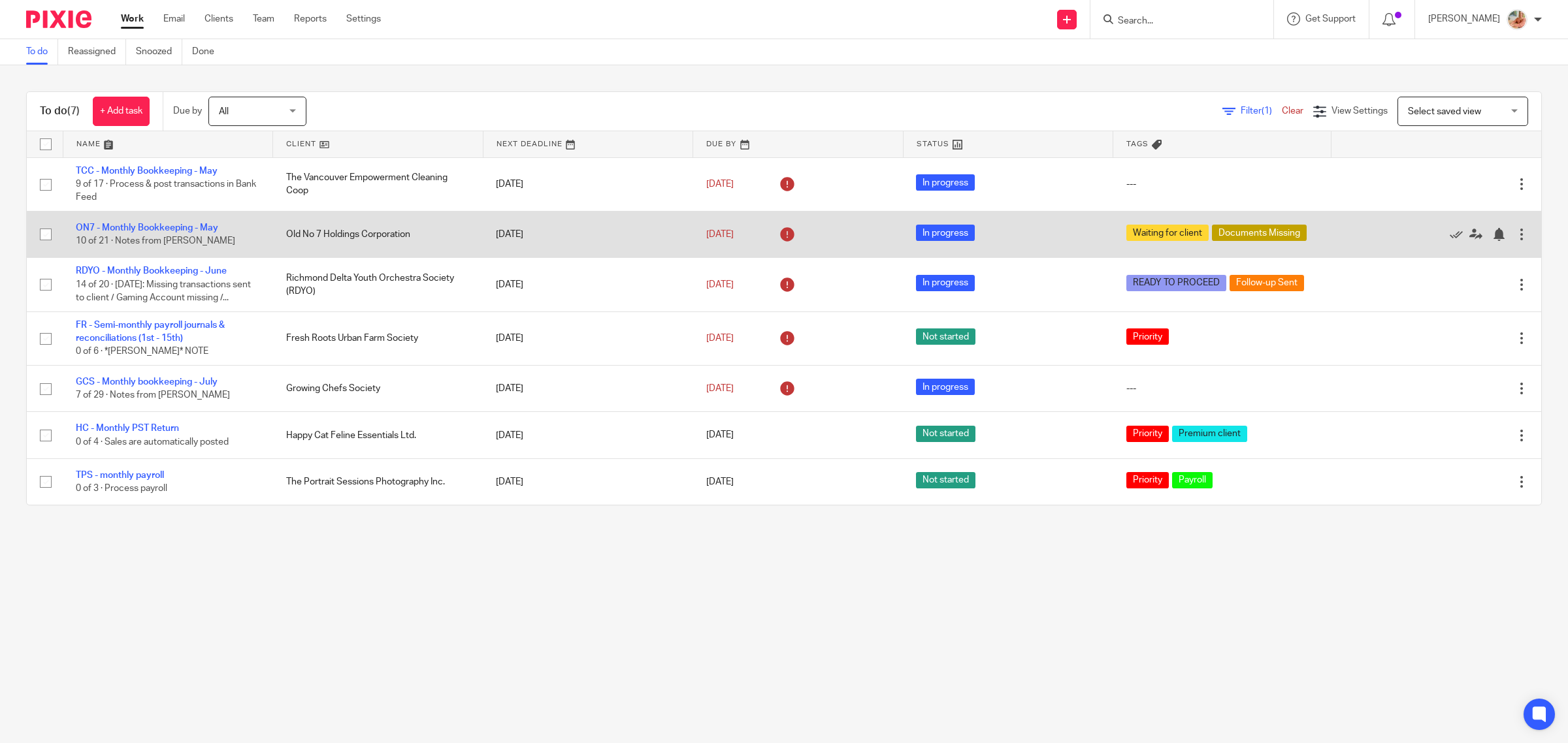
click at [116, 222] on td "ON7 - Monthly Bookkeeping - [DATE] of 21 · Notes from [PERSON_NAME]" at bounding box center [168, 234] width 210 height 46
click at [171, 227] on link "ON7 - Monthly Bookkeeping - May" at bounding box center [147, 227] width 142 height 9
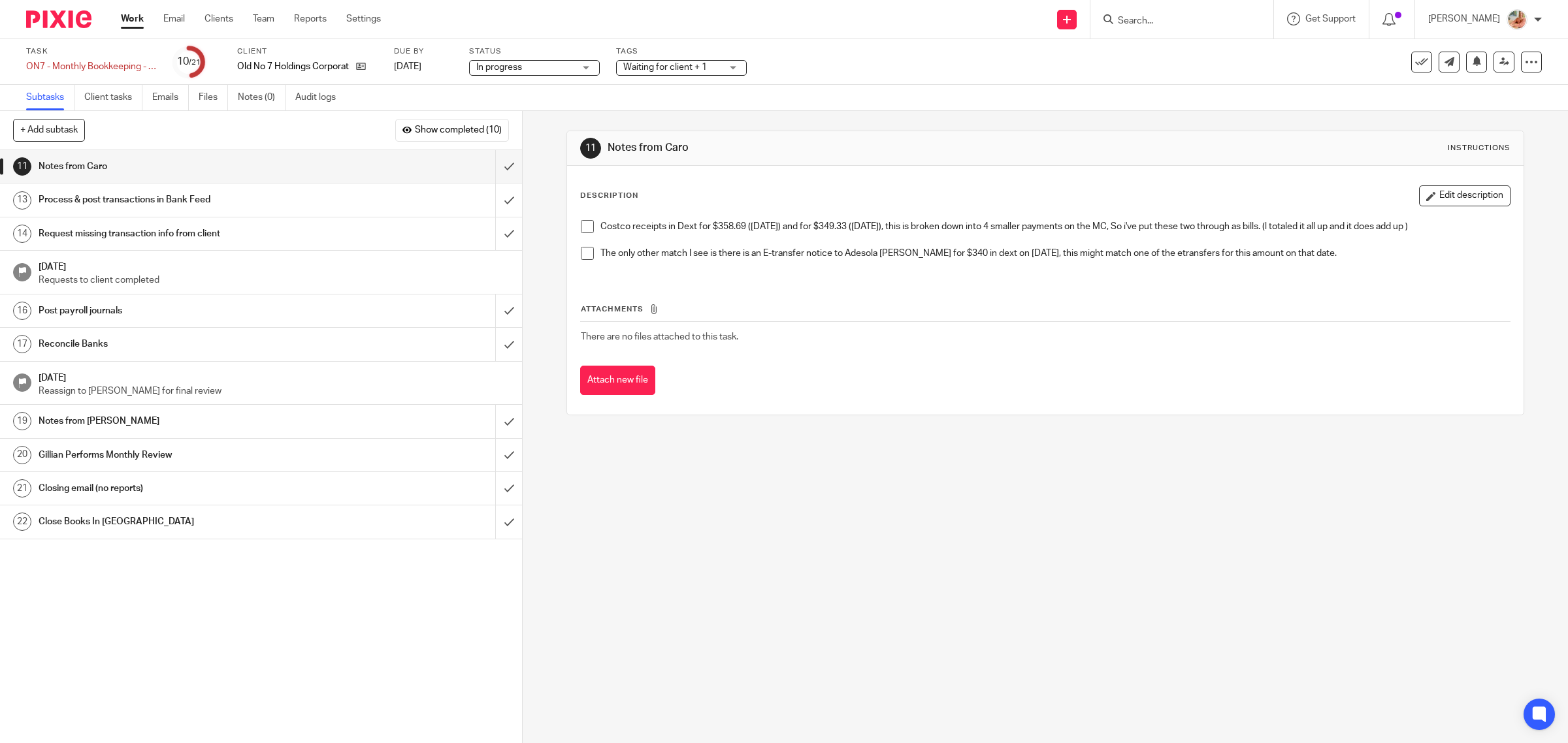
click at [661, 66] on span "Waiting for client + 1" at bounding box center [665, 66] width 83 height 9
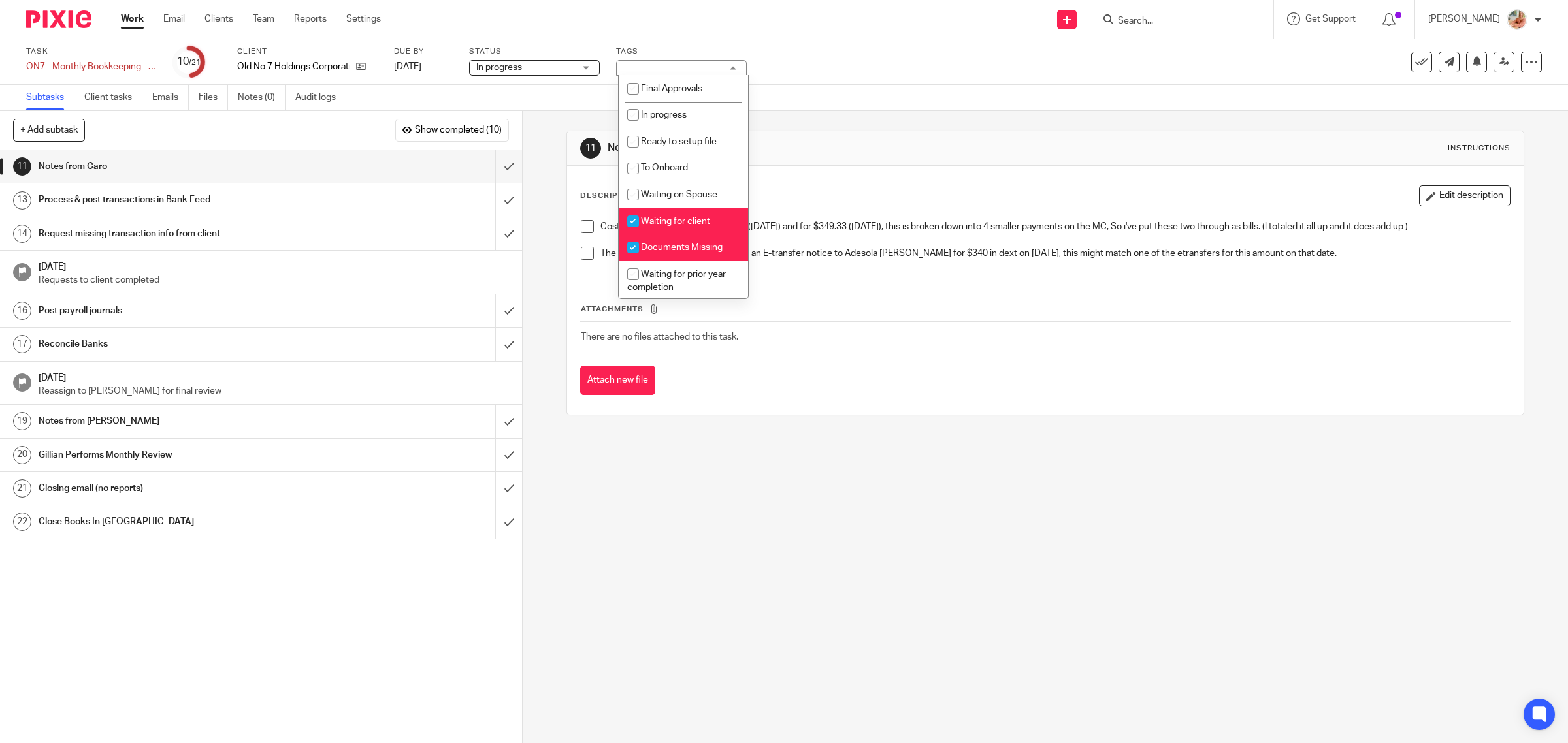
click at [654, 210] on li "Waiting for client" at bounding box center [683, 221] width 130 height 27
checkbox input "false"
click at [644, 240] on input "checkbox" at bounding box center [633, 248] width 25 height 25
checkbox input "false"
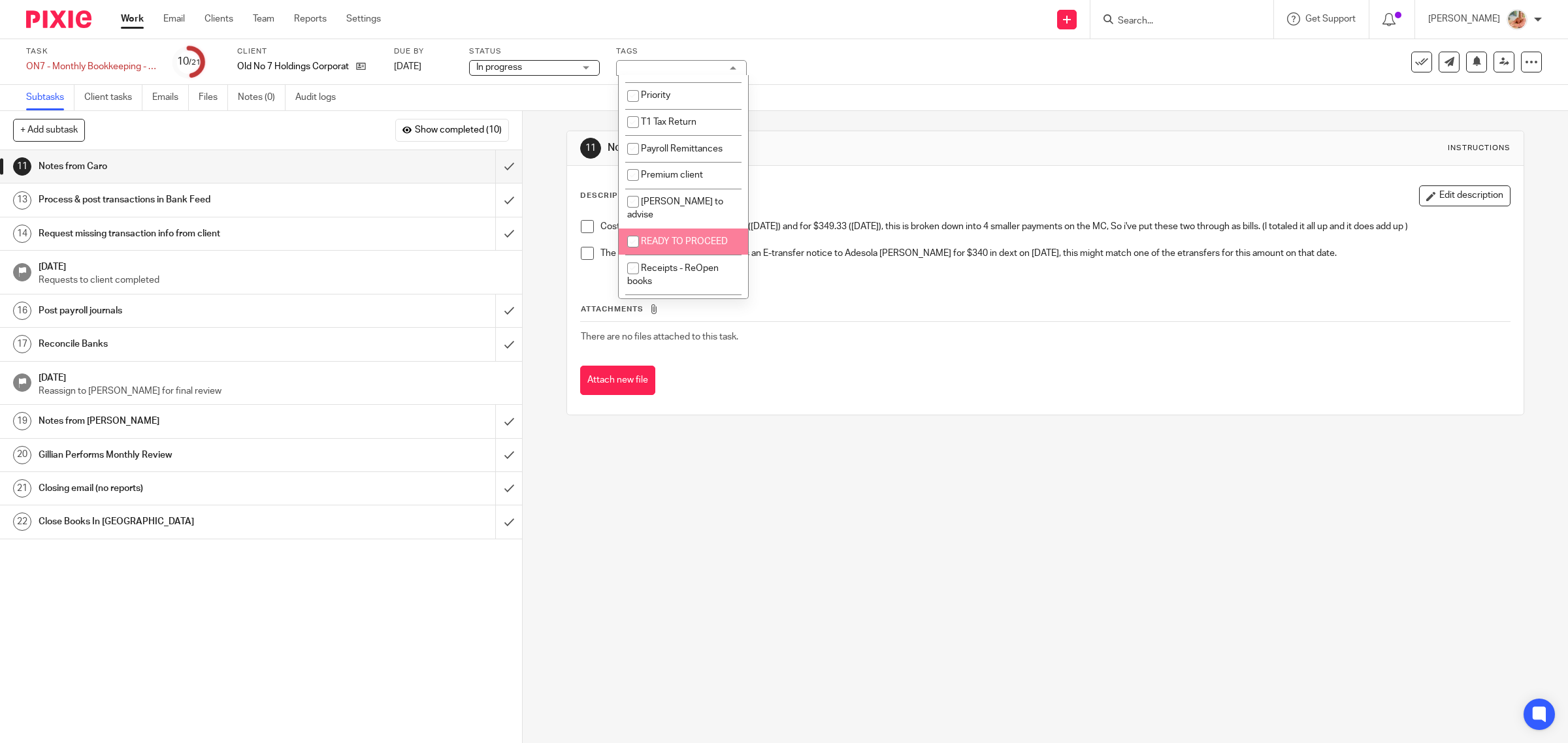
click at [648, 237] on span "READY TO PROCEED" at bounding box center [684, 241] width 87 height 9
checkbox input "true"
click at [128, 19] on link "Work" at bounding box center [132, 19] width 23 height 13
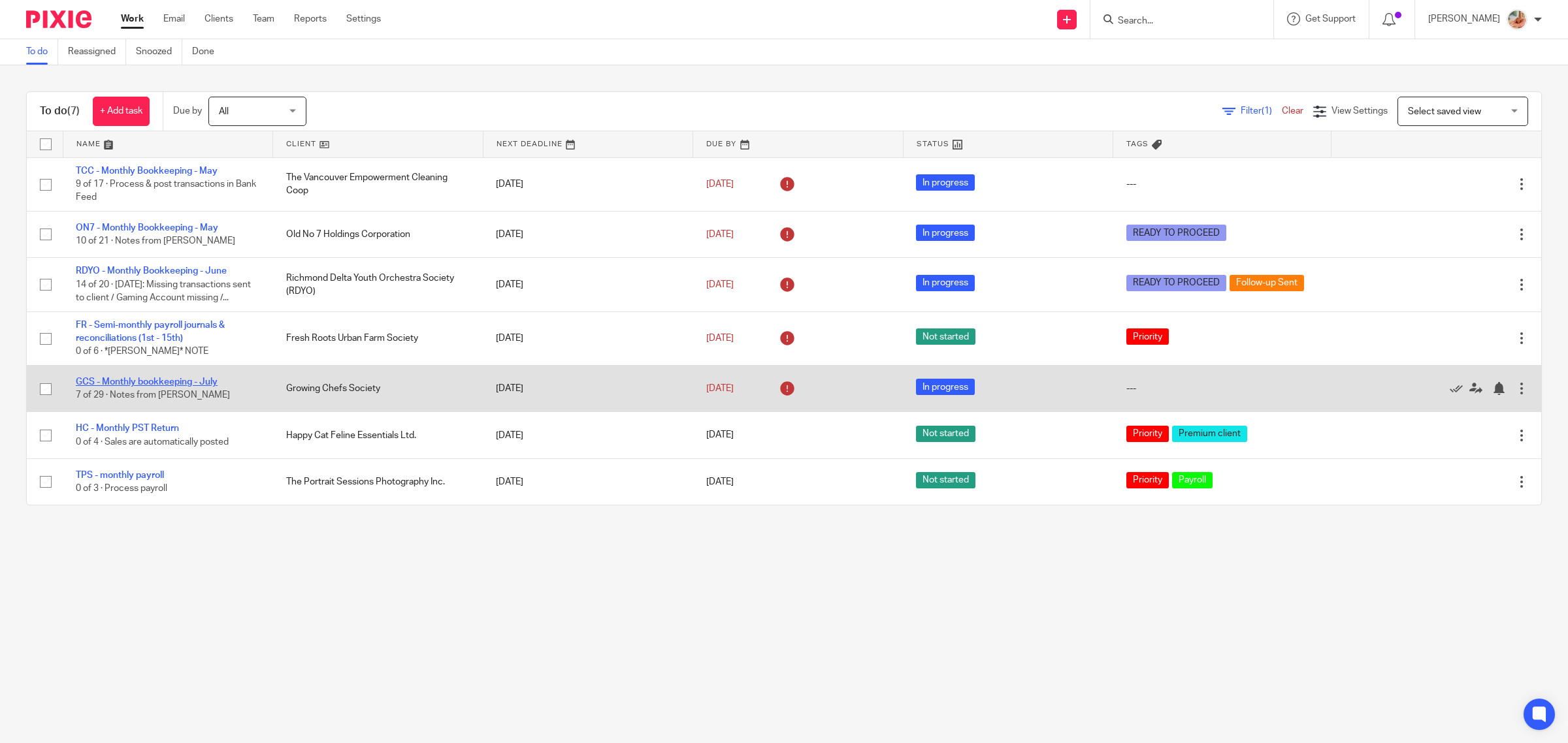
click at [145, 381] on link "GCS - Monthly bookkeeping - July" at bounding box center [147, 381] width 142 height 9
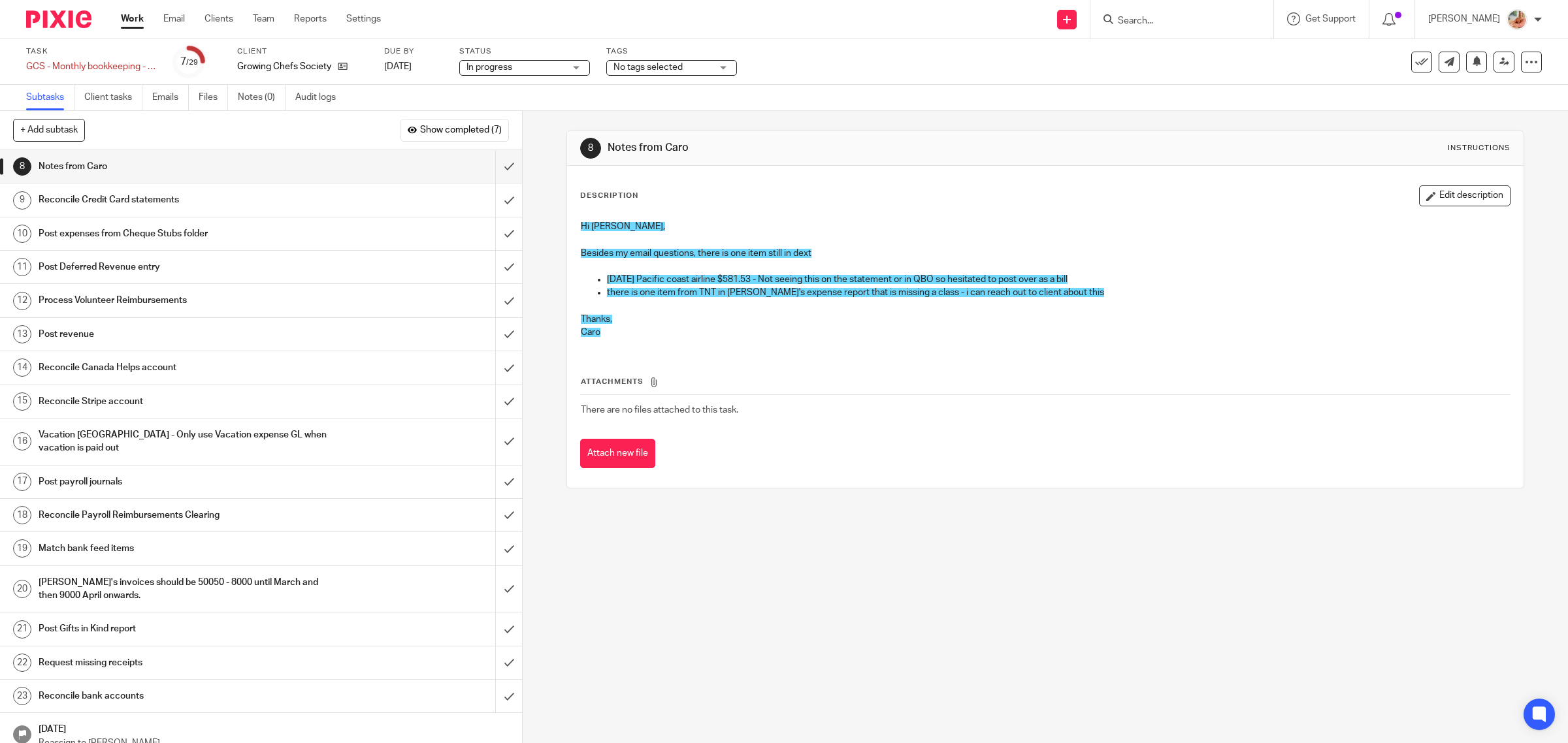
click at [658, 67] on span "No tags selected" at bounding box center [648, 66] width 70 height 9
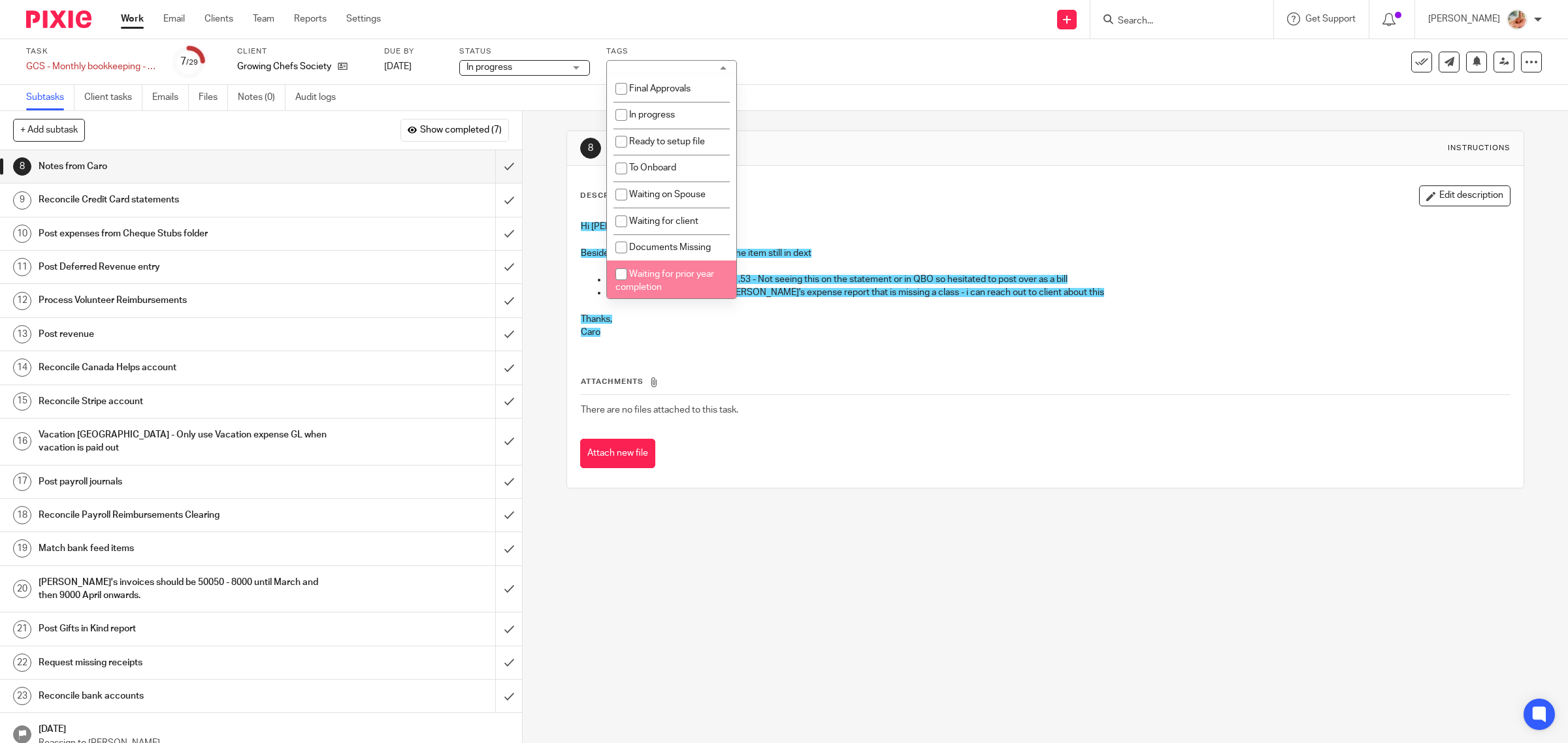
scroll to position [316, 0]
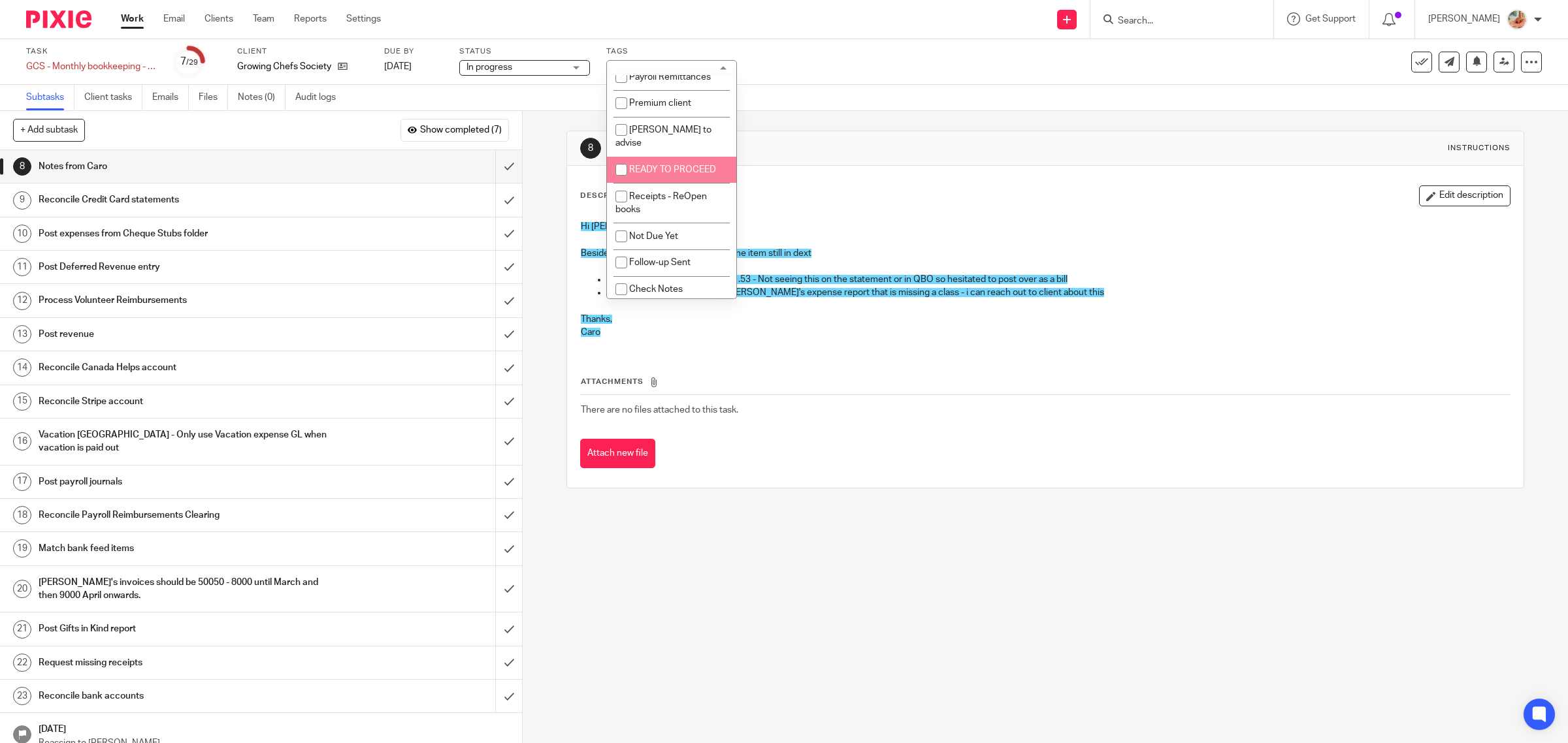
click at [632, 167] on span "READY TO PROCEED" at bounding box center [672, 169] width 87 height 9
checkbox input "true"
click at [125, 15] on link "Work" at bounding box center [132, 19] width 23 height 13
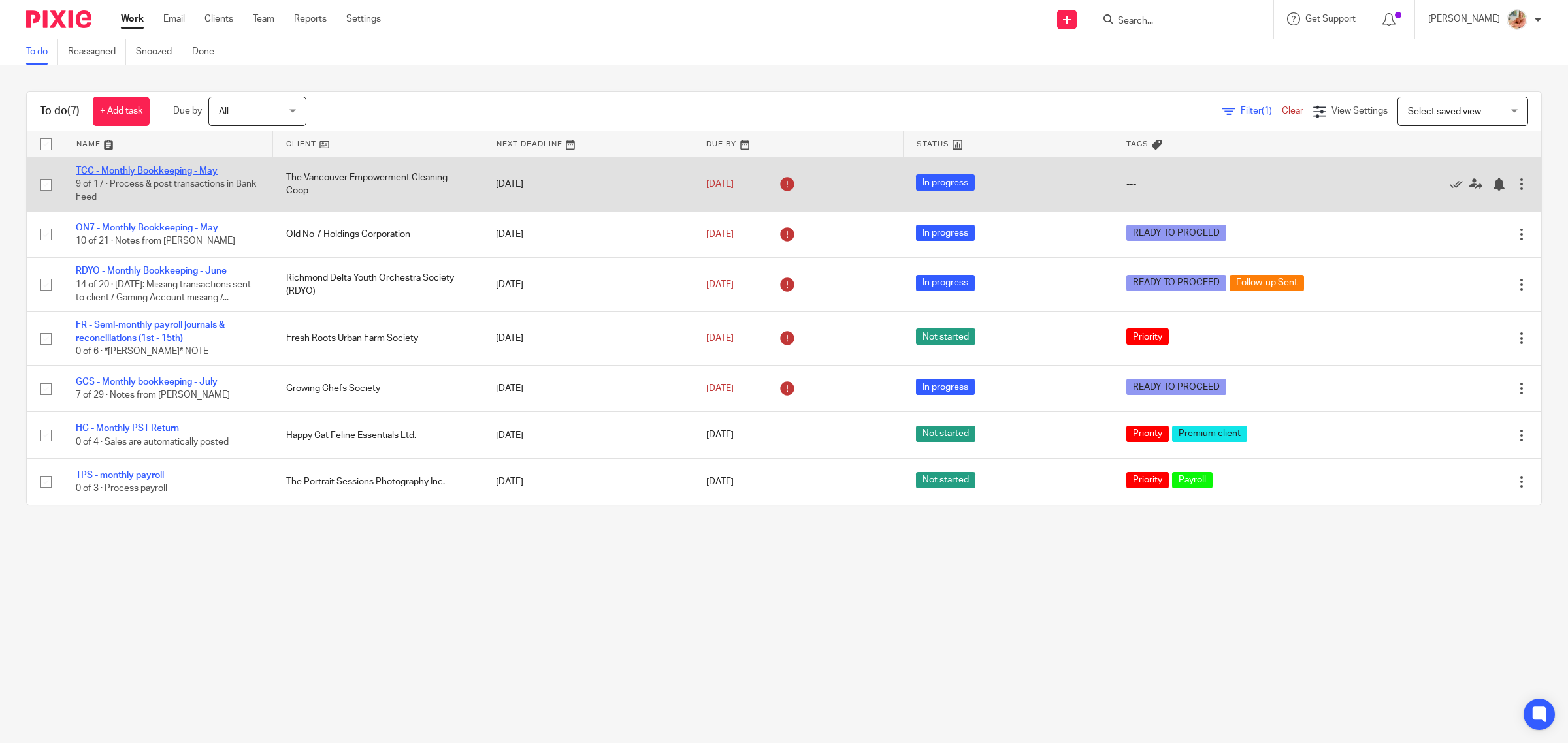
click at [125, 170] on link "TCC - Monthly Bookkeeping - May" at bounding box center [147, 171] width 142 height 9
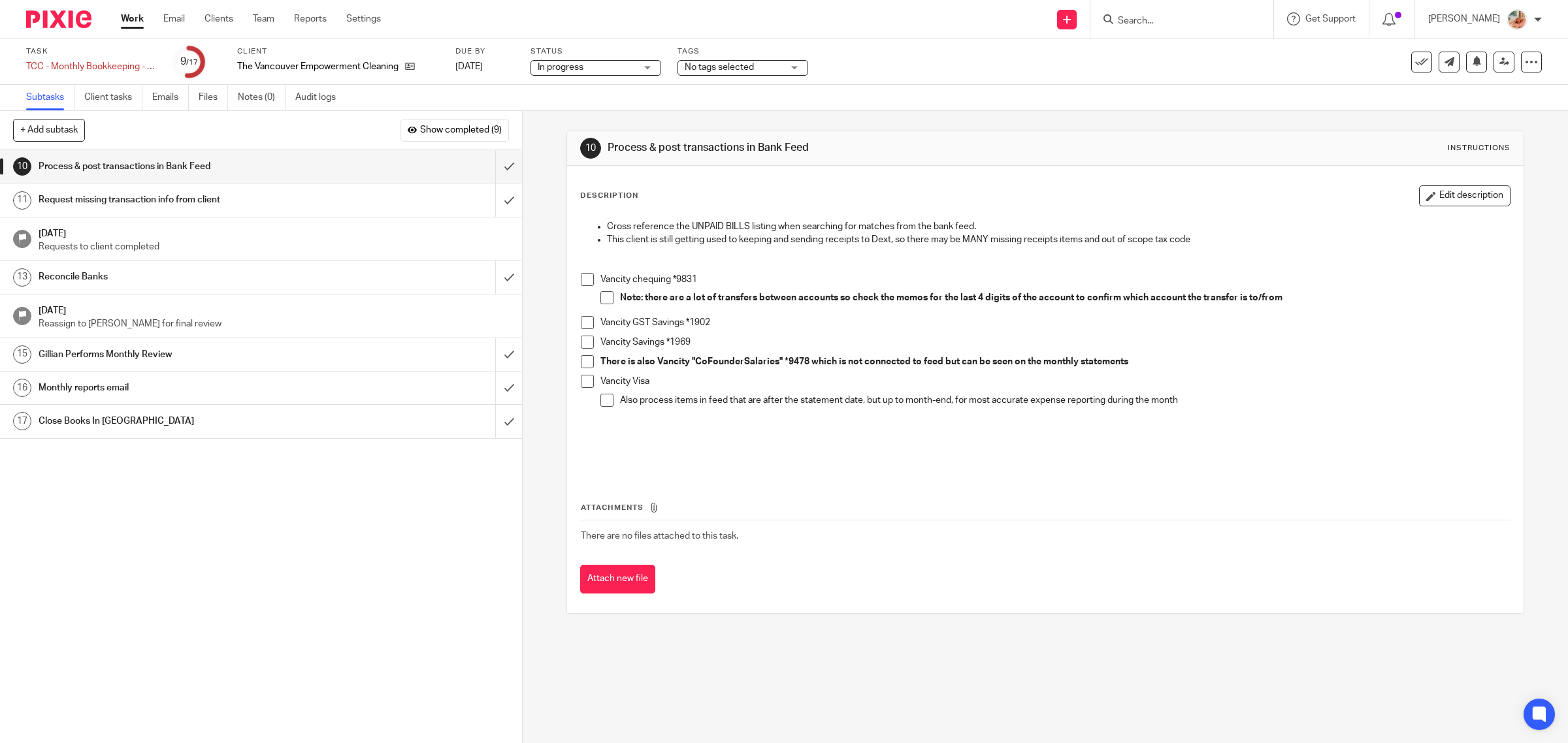
click at [726, 66] on span "No tags selected" at bounding box center [720, 66] width 70 height 9
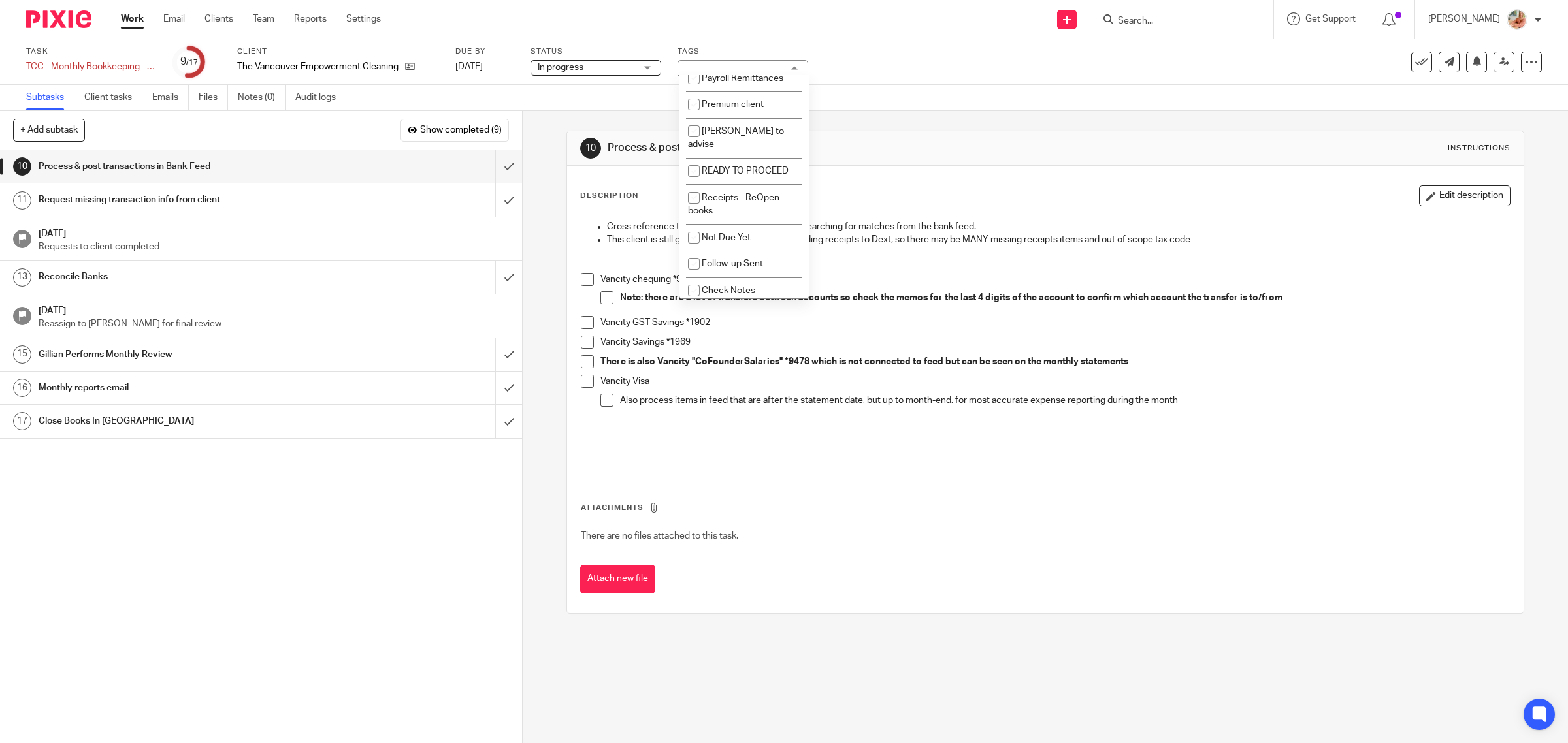
scroll to position [316, 0]
click at [704, 157] on input "checkbox" at bounding box center [694, 169] width 25 height 25
checkbox input "true"
click at [129, 15] on link "Work" at bounding box center [132, 19] width 23 height 13
